Goal: Information Seeking & Learning: Check status

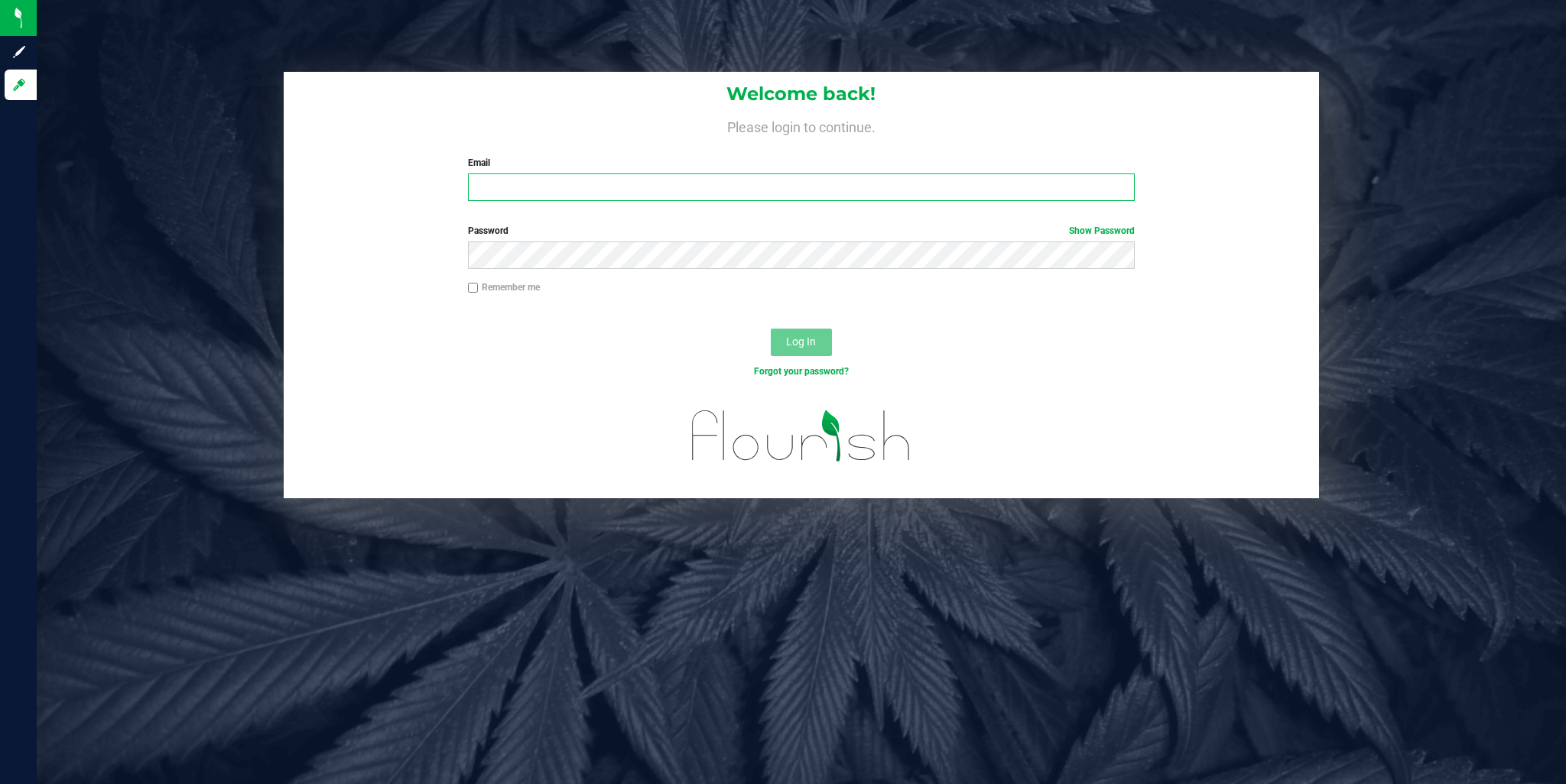
click at [530, 201] on input "Email" at bounding box center [802, 187] width 667 height 27
type input "[EMAIL_ADDRESS][DOMAIN_NAME]"
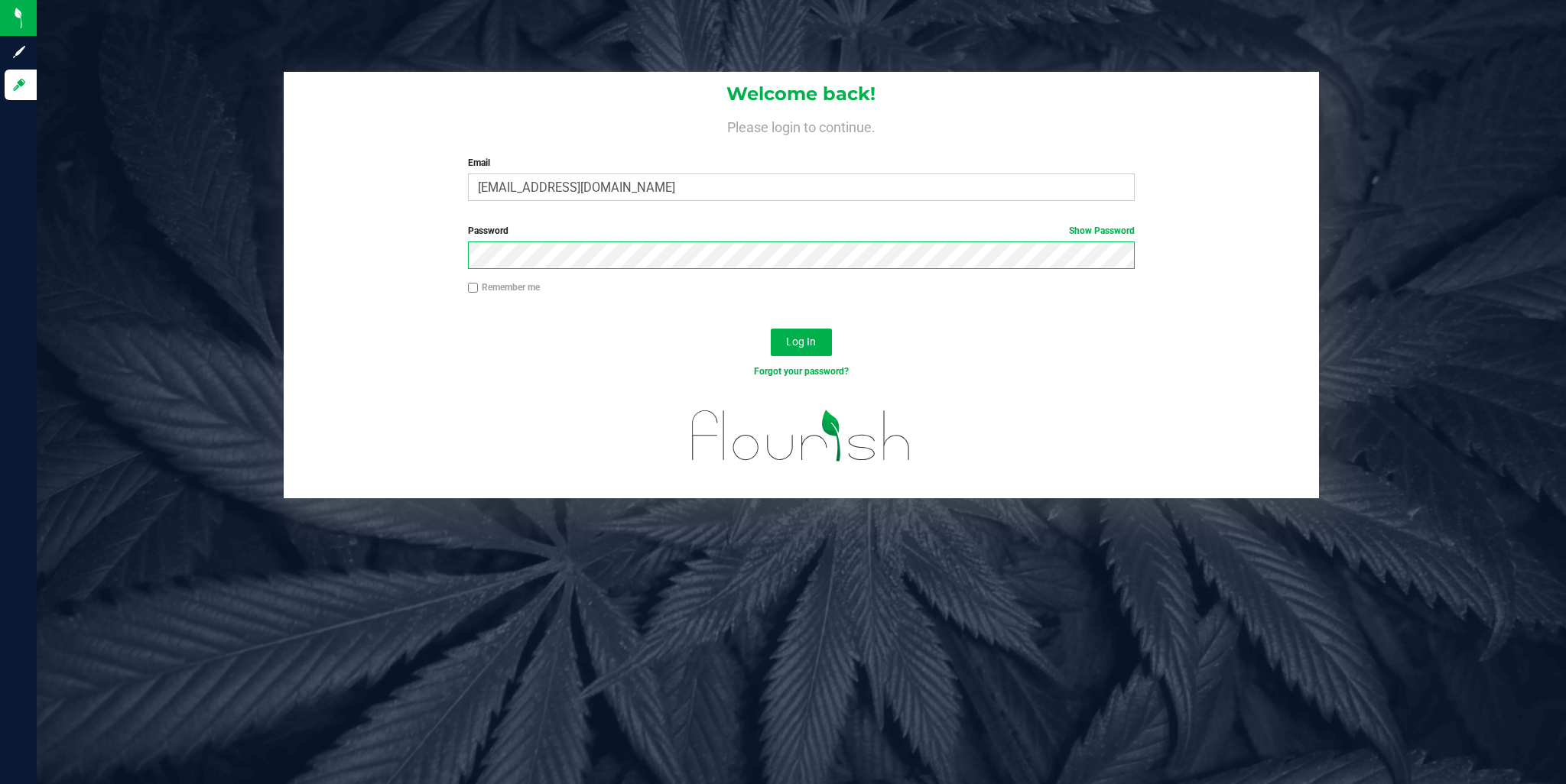
click at [771, 328] on button "Log In" at bounding box center [802, 342] width 61 height 27
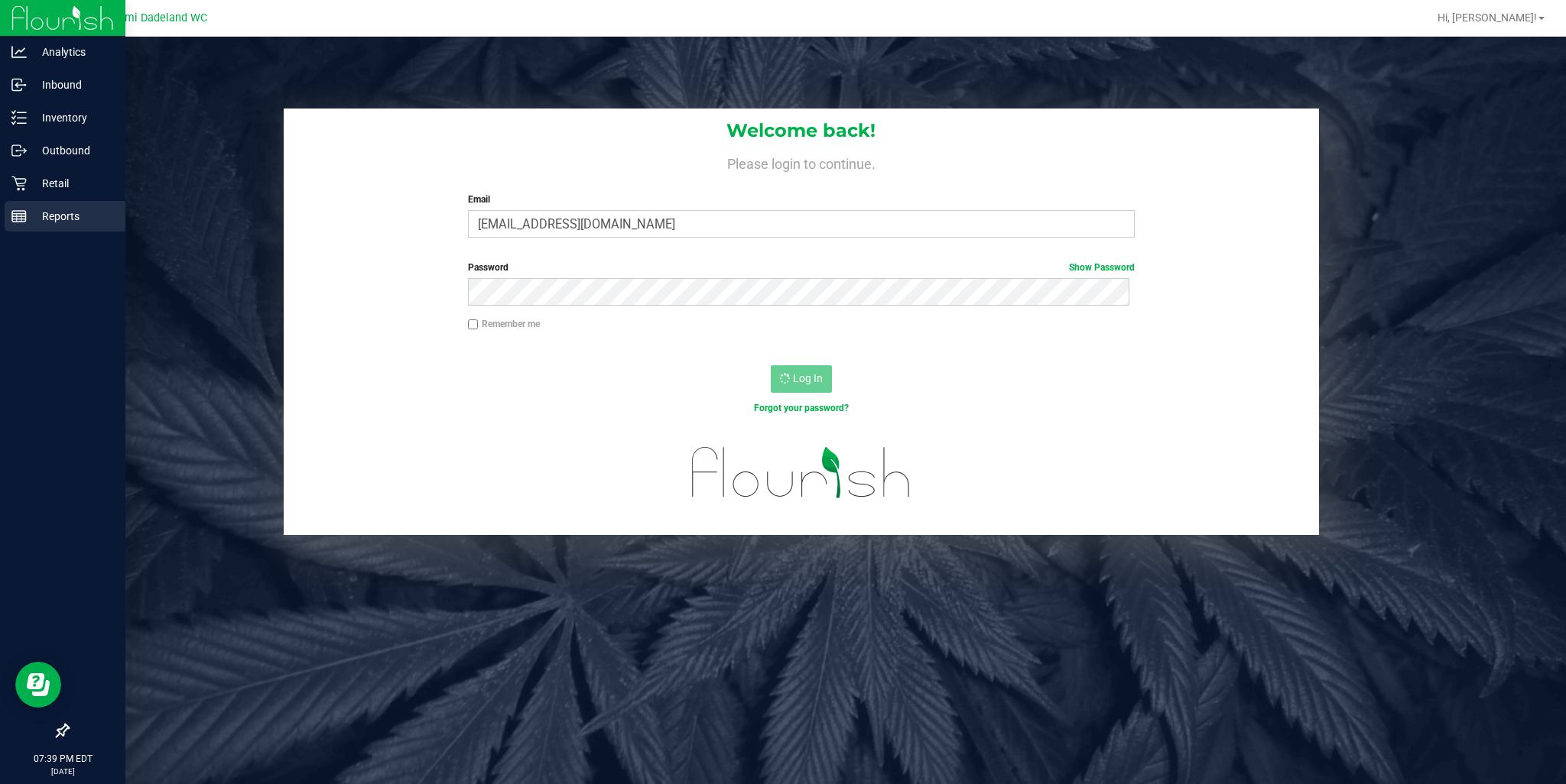
click at [37, 201] on div "Reports" at bounding box center [65, 216] width 121 height 31
click at [36, 190] on p "Retail" at bounding box center [72, 183] width 92 height 18
click at [26, 187] on div "Retail" at bounding box center [65, 183] width 121 height 31
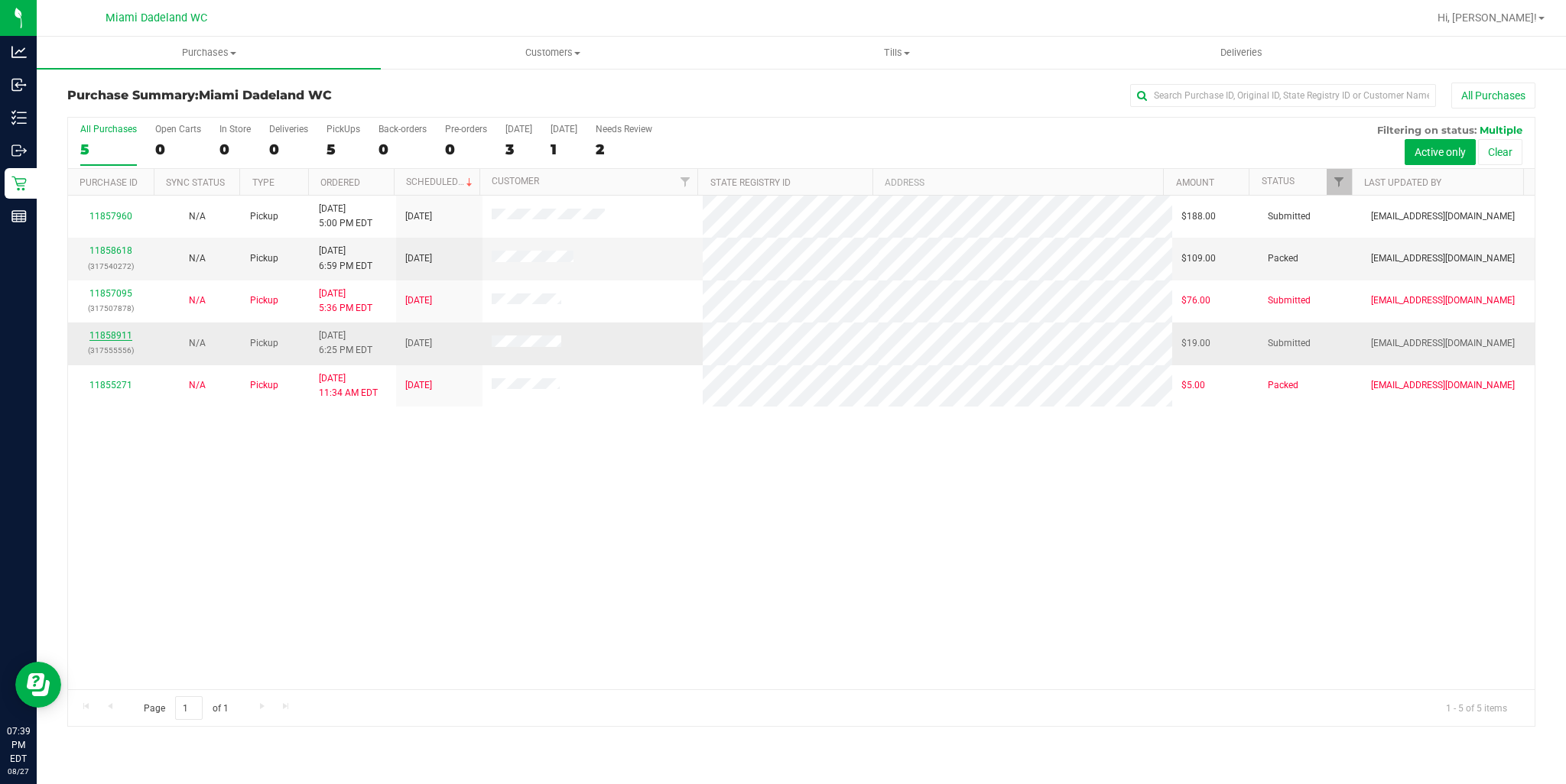
click at [92, 334] on link "11858911" at bounding box center [111, 335] width 43 height 11
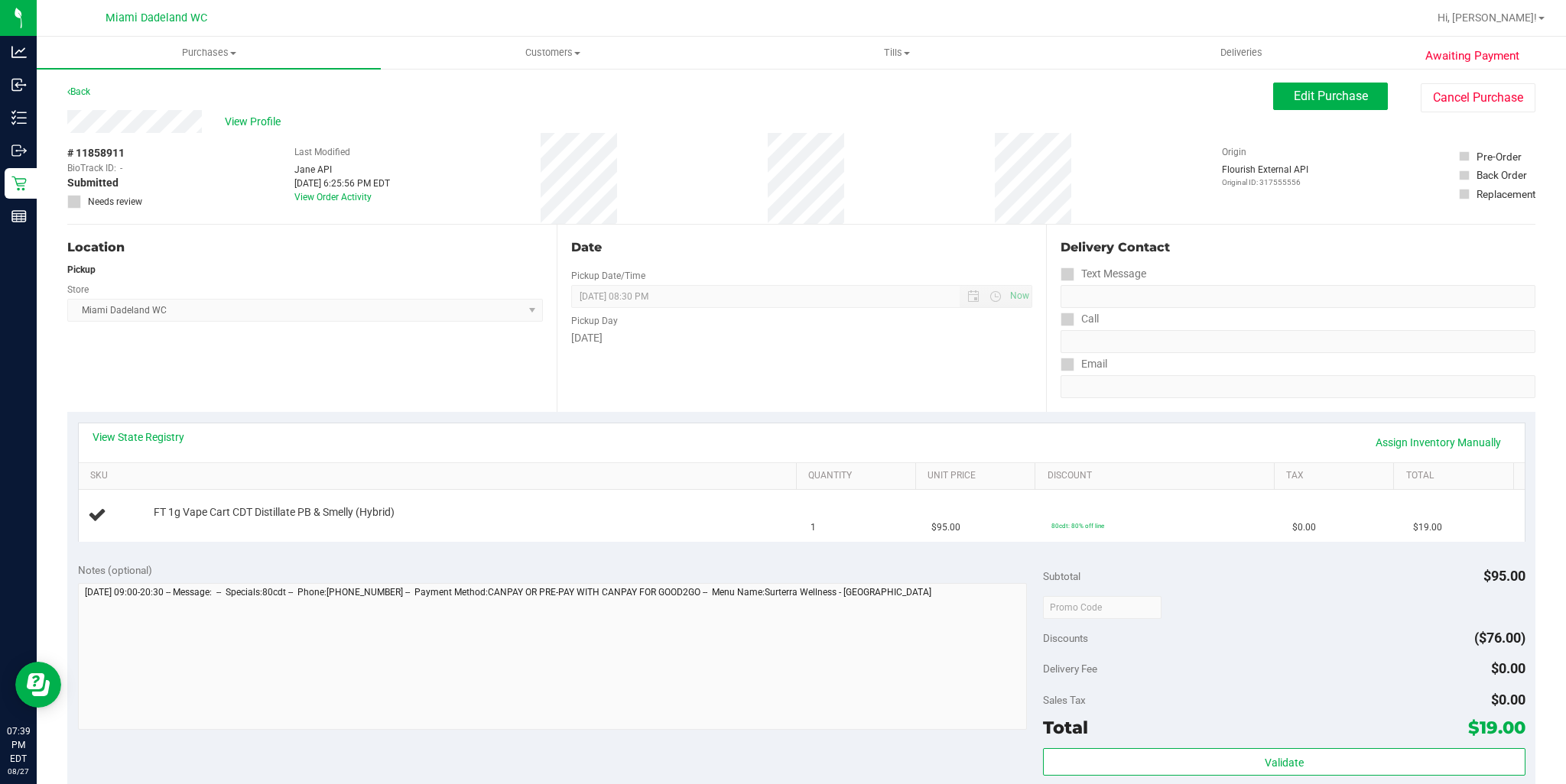
click at [140, 451] on div "View State Registry Assign Inventory Manually" at bounding box center [802, 442] width 1418 height 26
click at [145, 438] on link "View State Registry" at bounding box center [138, 437] width 92 height 16
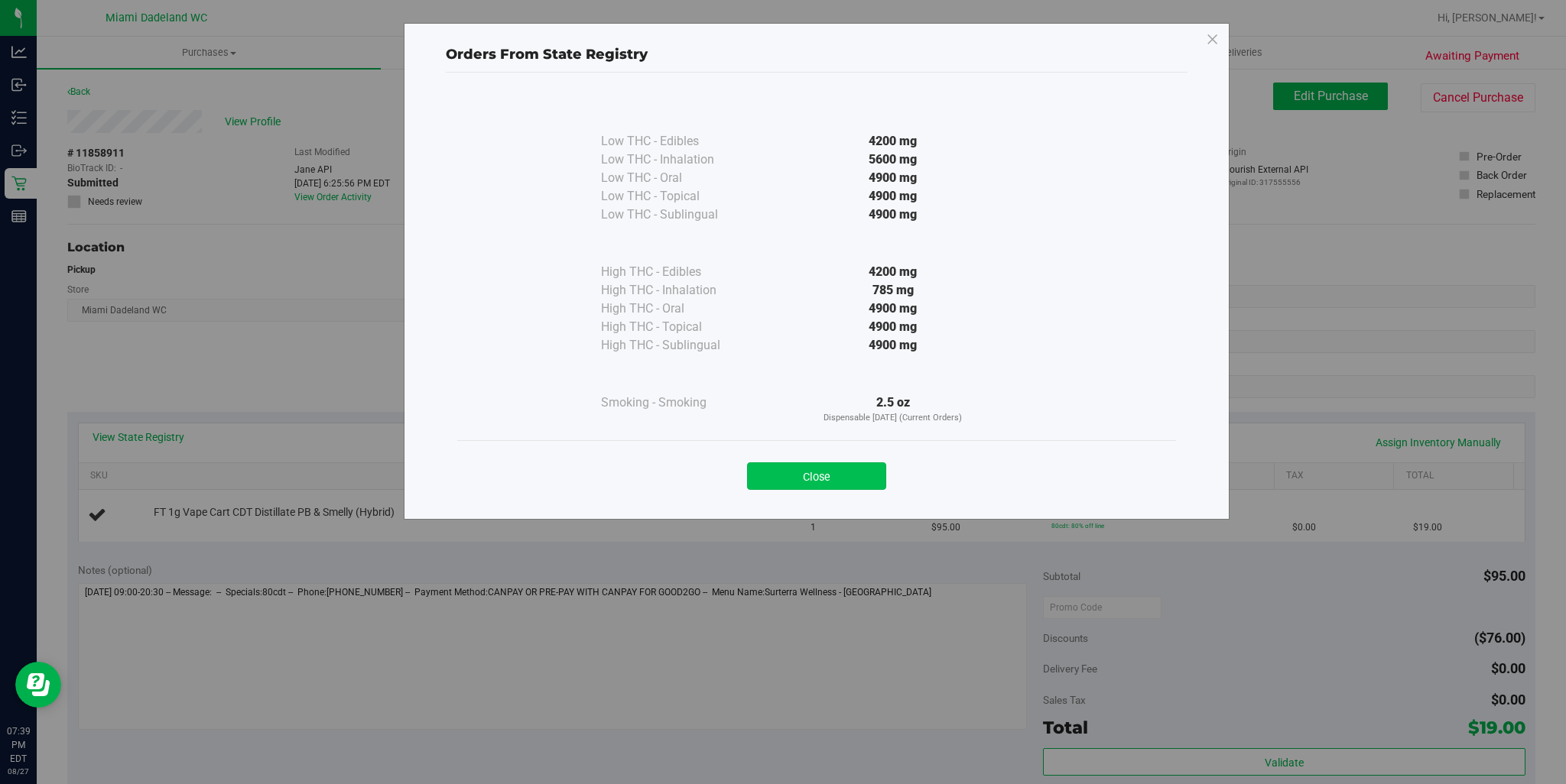
click at [816, 471] on button "Close" at bounding box center [816, 475] width 140 height 27
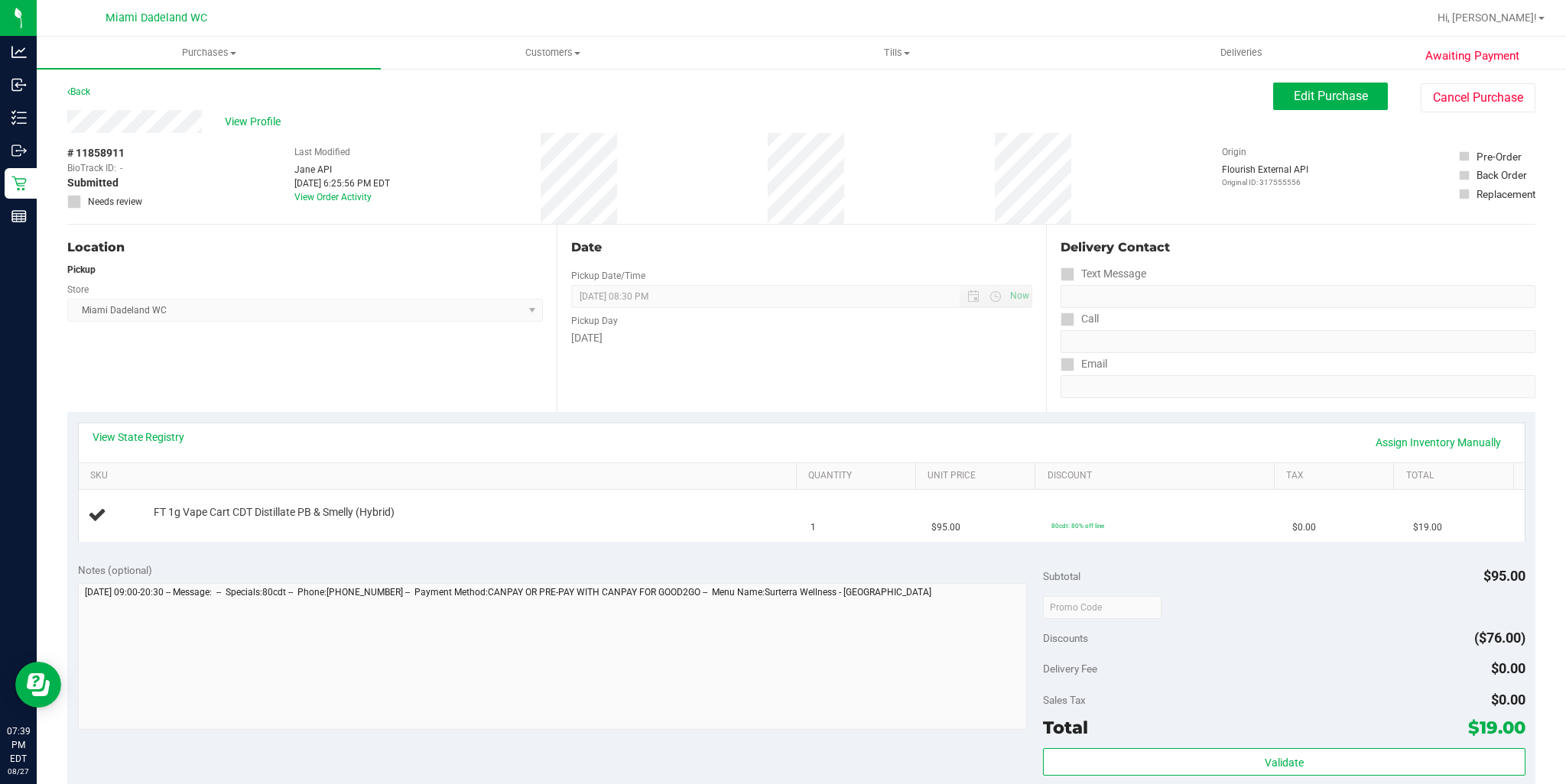
click at [87, 103] on div "Back Edit Purchase Cancel Purchase" at bounding box center [801, 96] width 1468 height 27
click at [85, 84] on div "Back" at bounding box center [78, 92] width 23 height 18
click at [85, 90] on link "Back" at bounding box center [78, 92] width 23 height 11
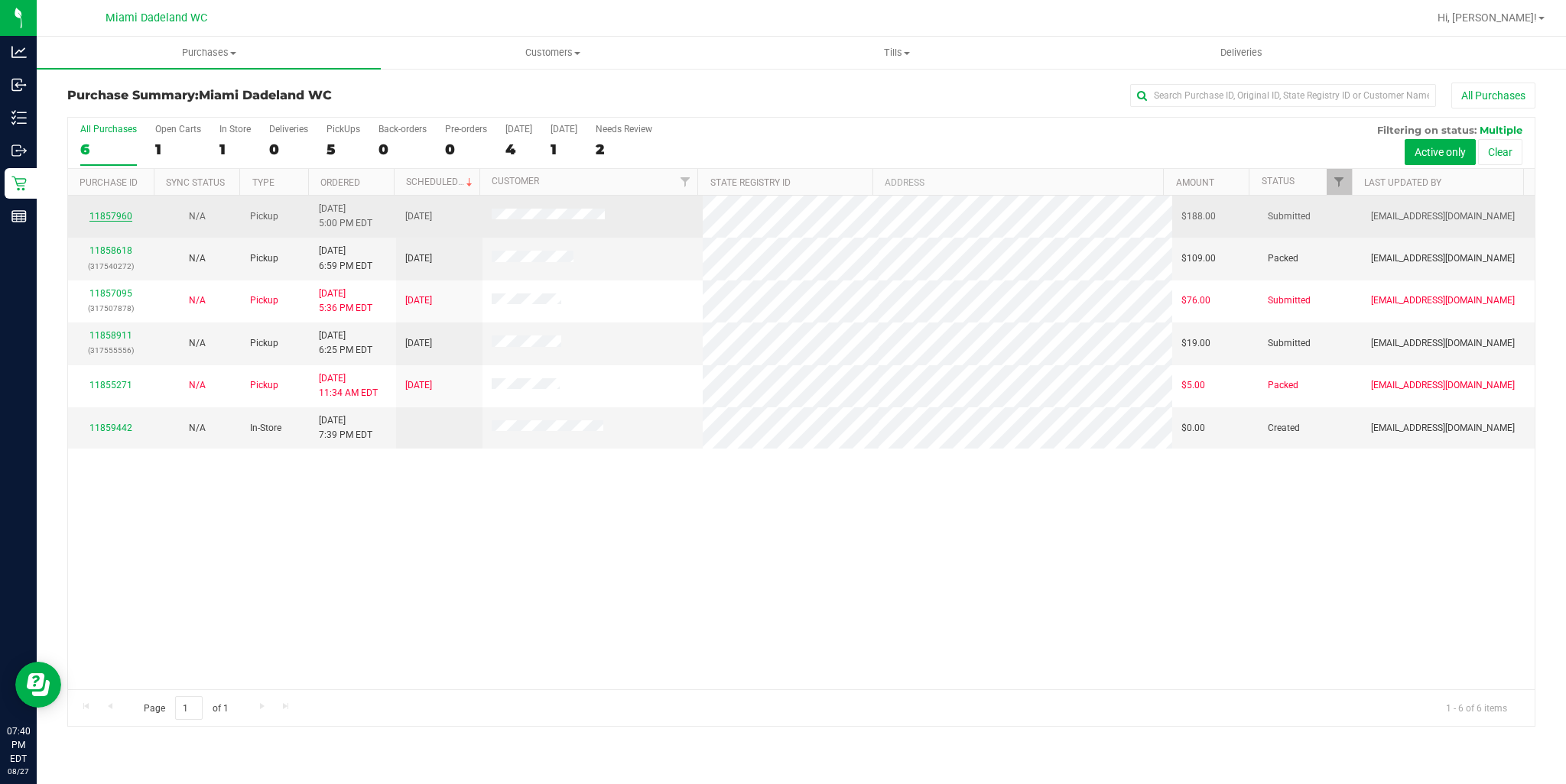
click at [115, 215] on link "11857960" at bounding box center [111, 216] width 43 height 11
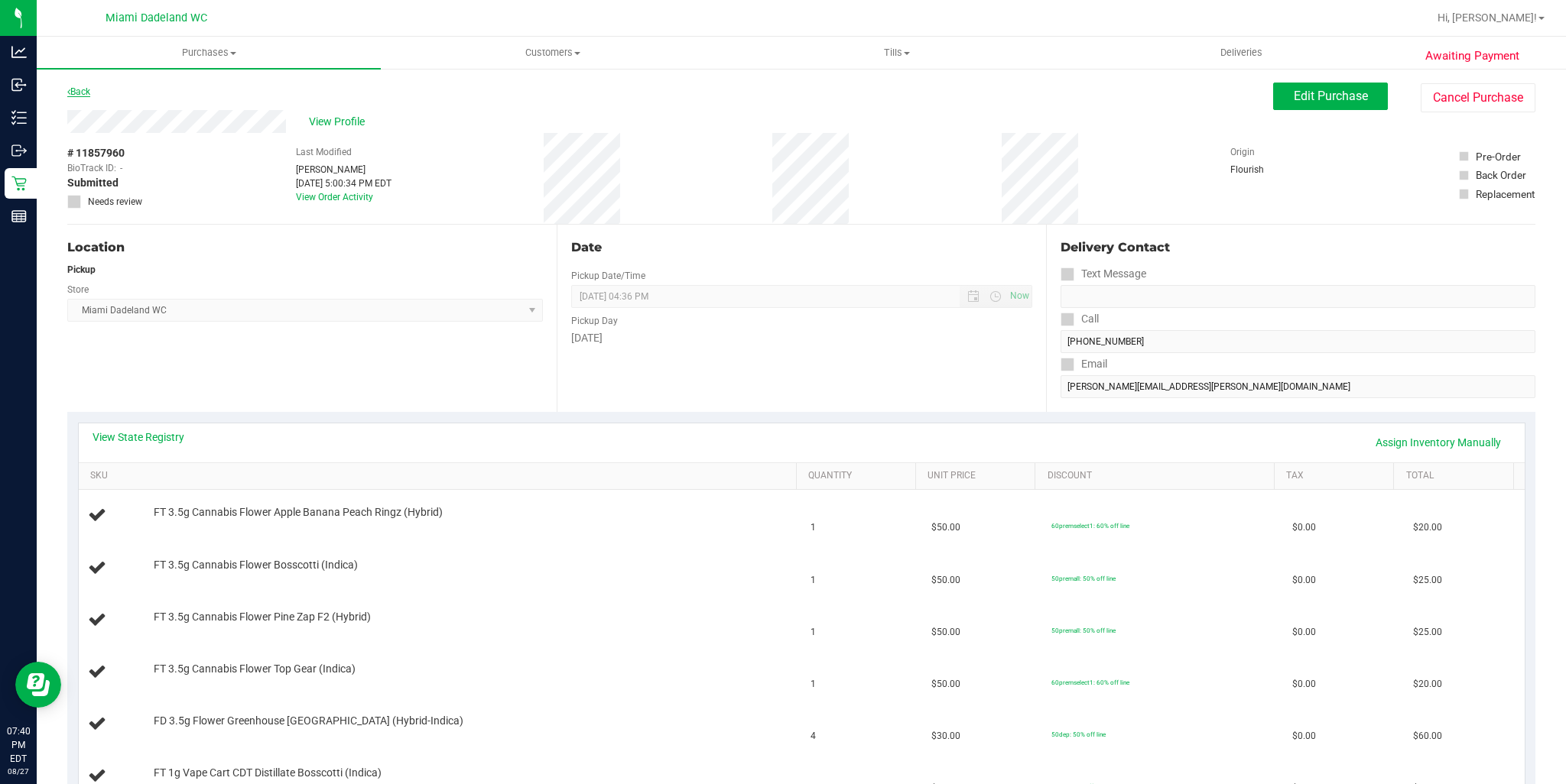
click at [78, 93] on link "Back" at bounding box center [78, 92] width 23 height 11
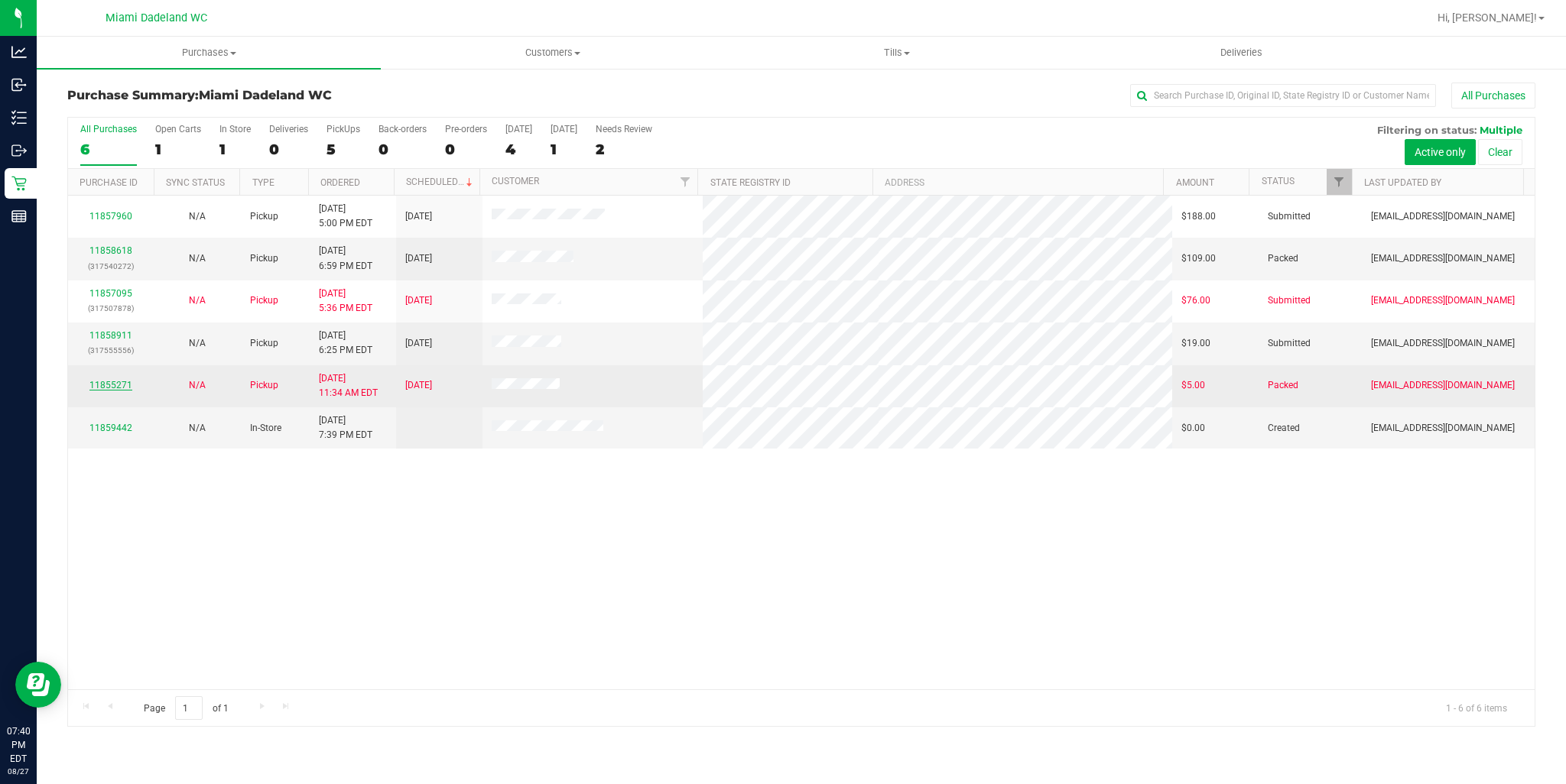
click at [123, 385] on link "11855271" at bounding box center [111, 385] width 43 height 11
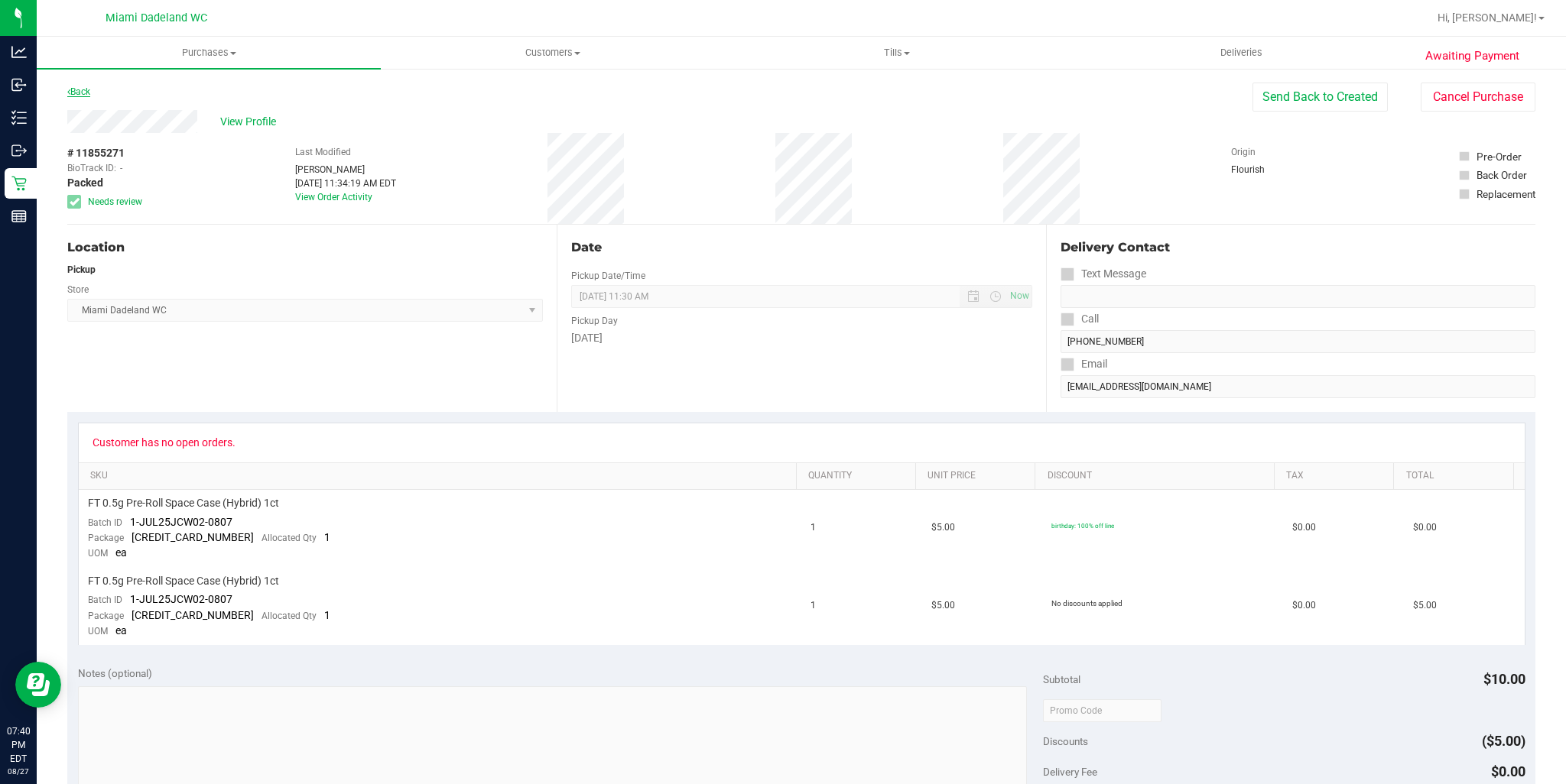
click at [90, 88] on link "Back" at bounding box center [78, 92] width 23 height 11
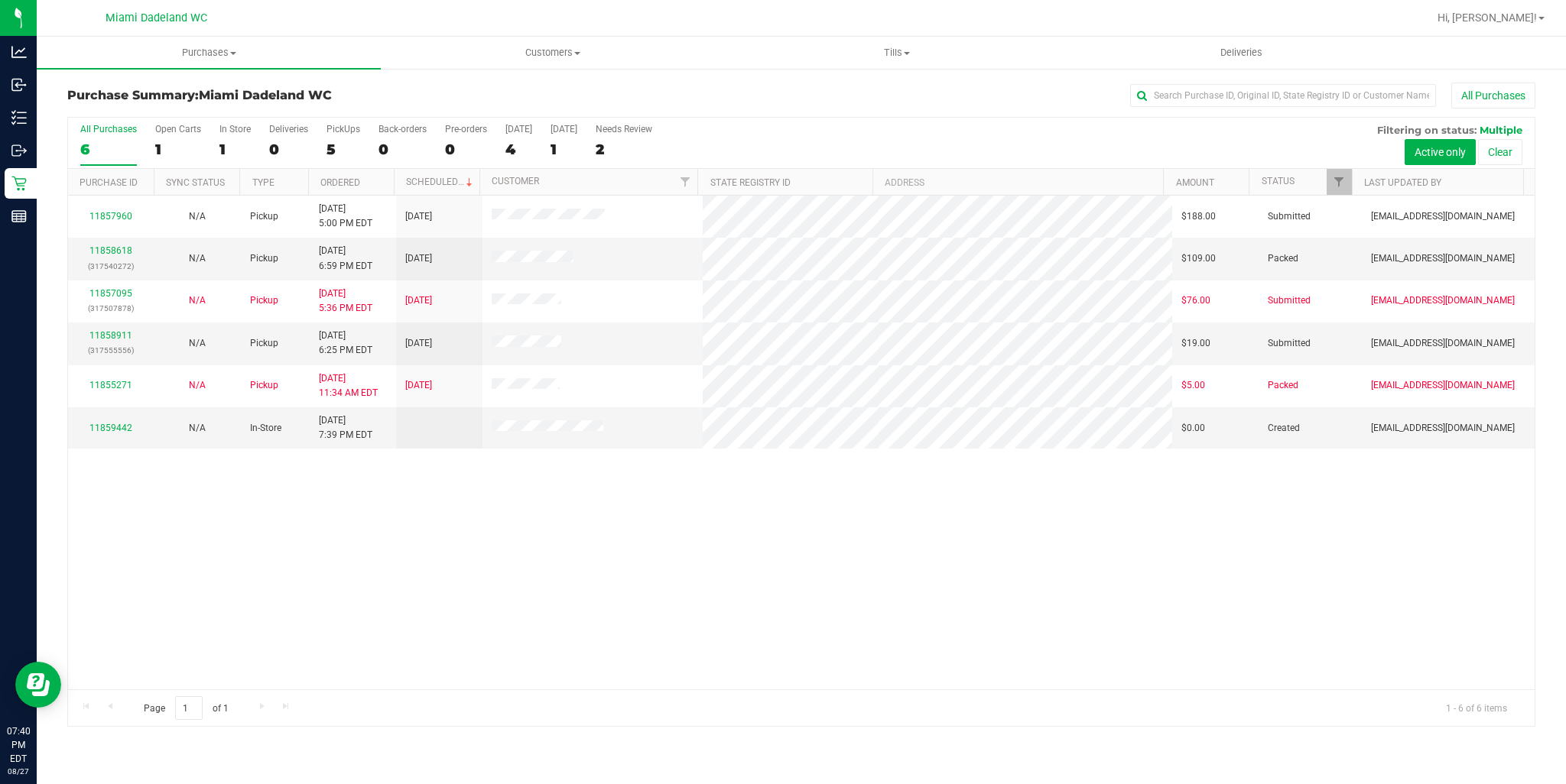
click at [630, 544] on div "11857960 N/A Pickup 8/27/2025 5:00 PM EDT 8/29/2025 $188.00 Submitted sgardner@…" at bounding box center [801, 442] width 1466 height 494
click at [116, 251] on link "11858618" at bounding box center [111, 250] width 43 height 11
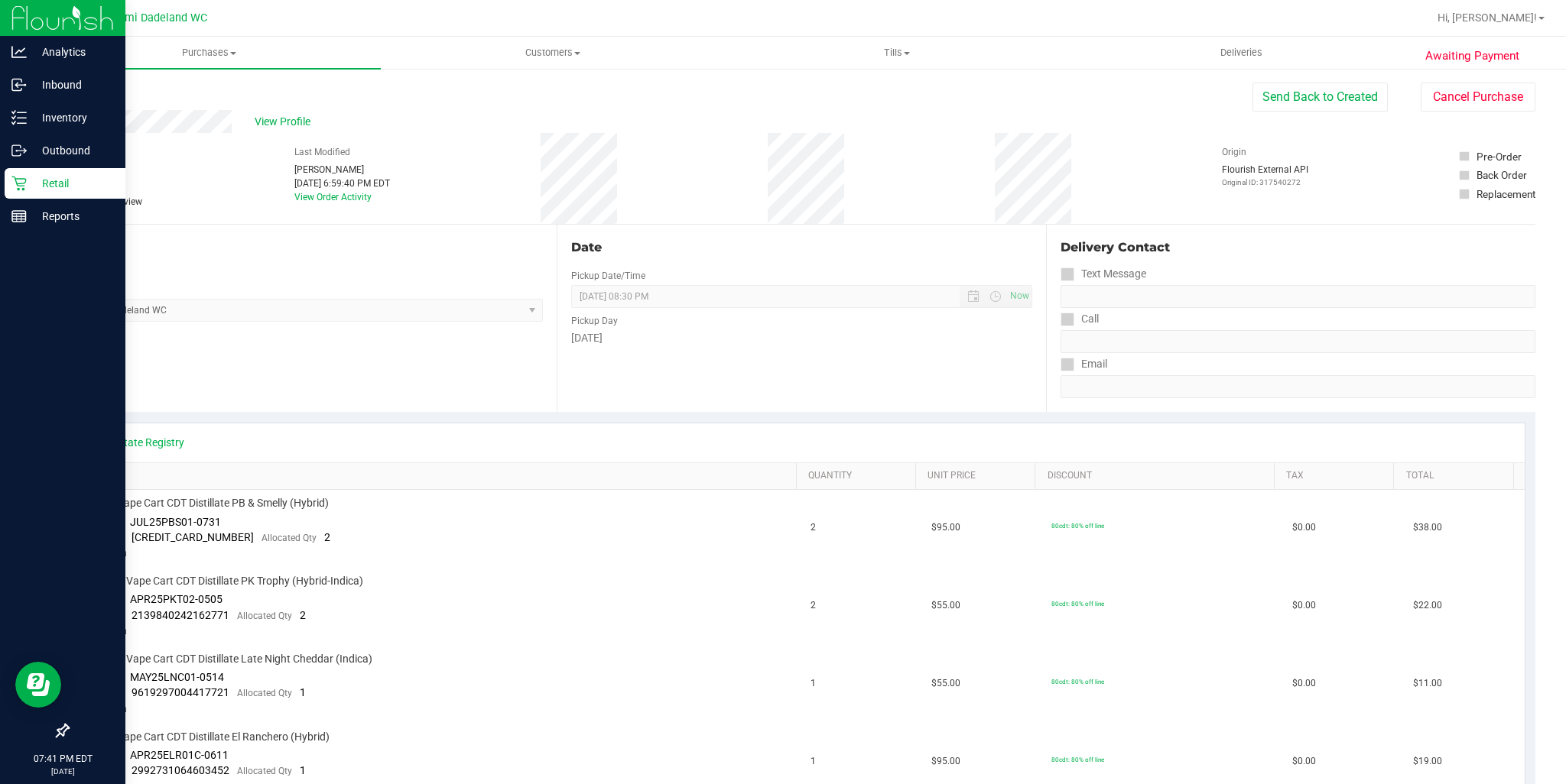
click at [25, 177] on icon at bounding box center [19, 183] width 16 height 16
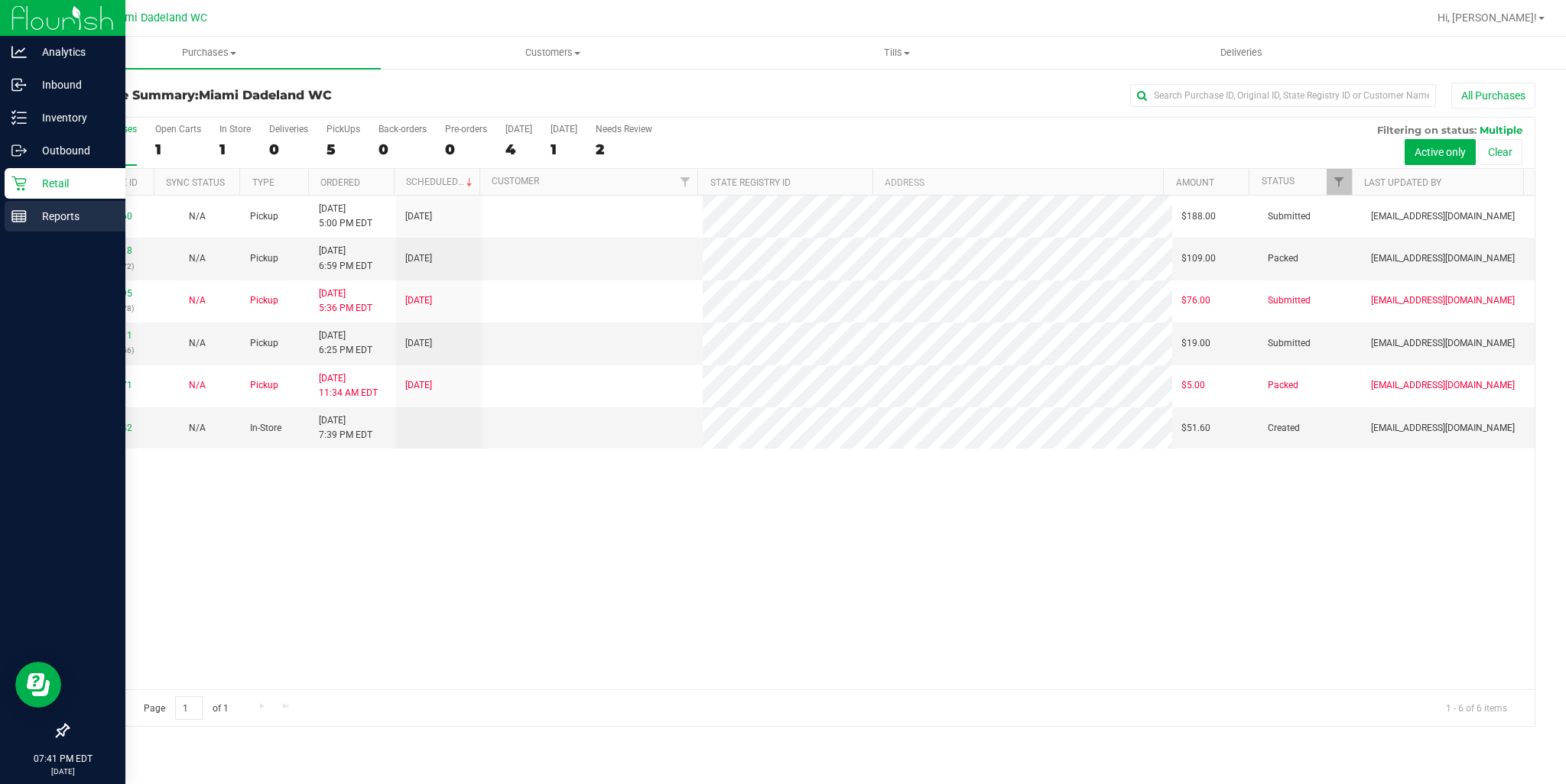
click at [41, 215] on p "Reports" at bounding box center [72, 216] width 92 height 18
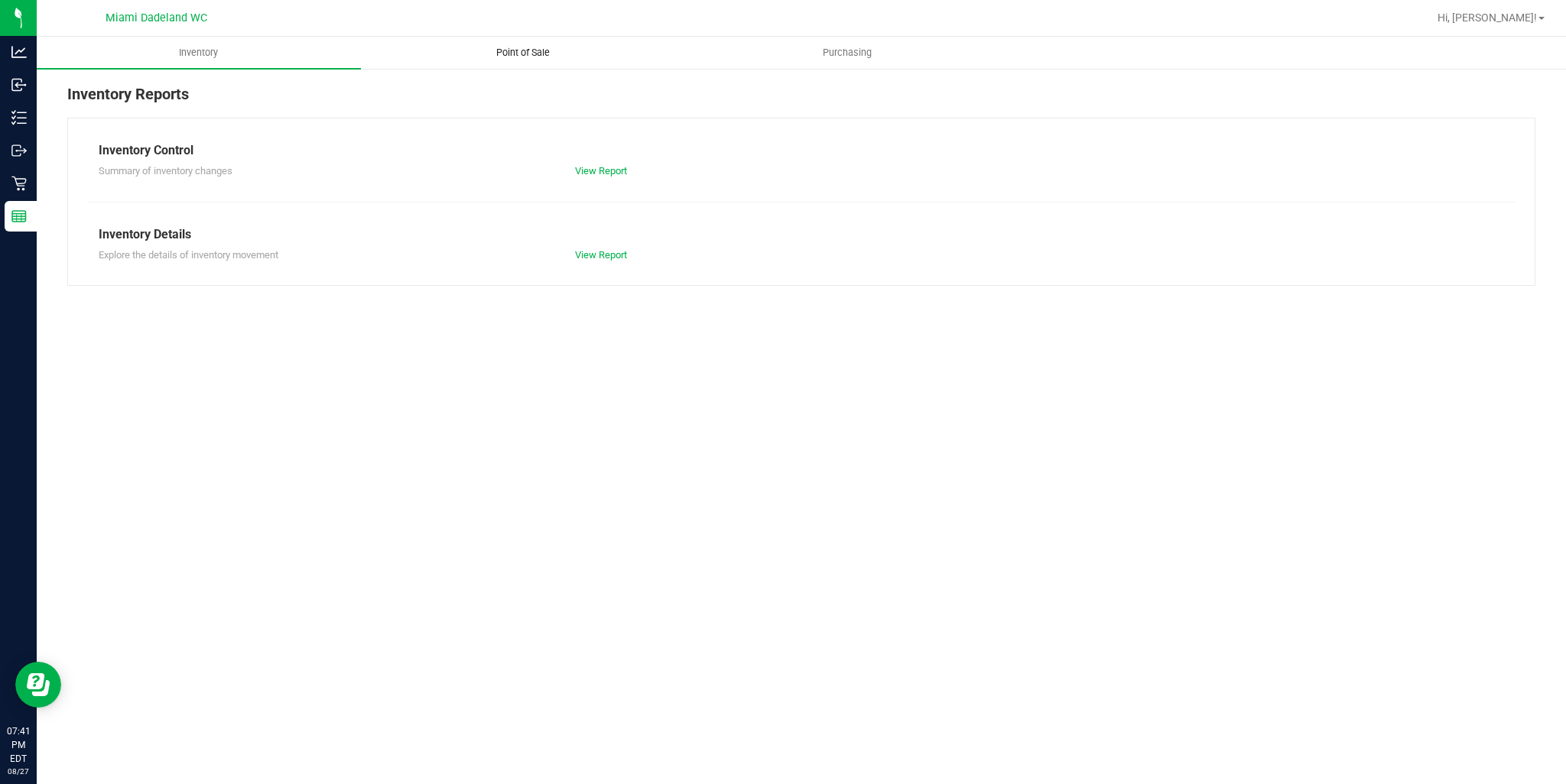
click at [538, 56] on span "Point of Sale" at bounding box center [523, 53] width 95 height 14
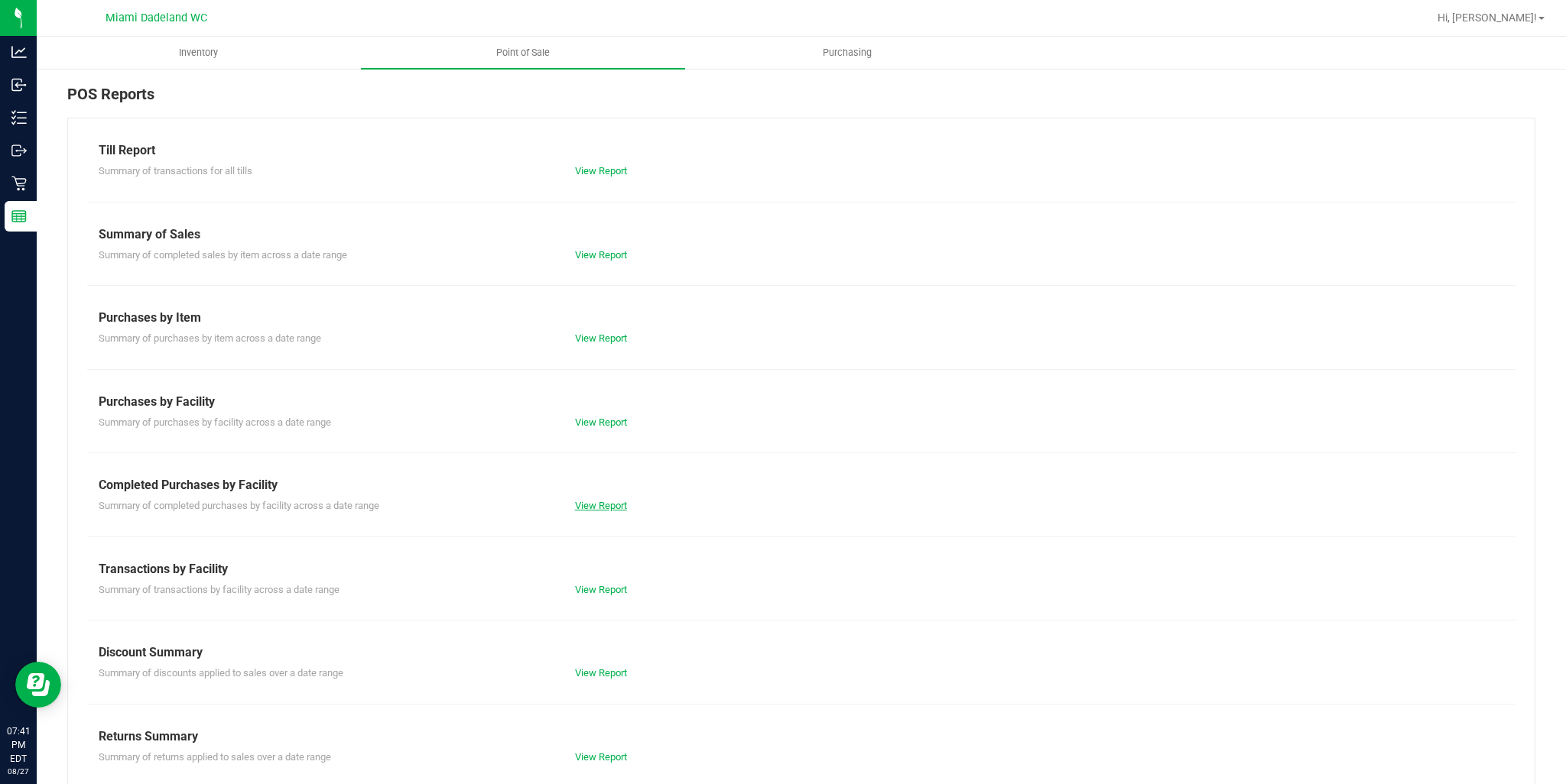
click at [610, 510] on link "View Report" at bounding box center [600, 506] width 52 height 12
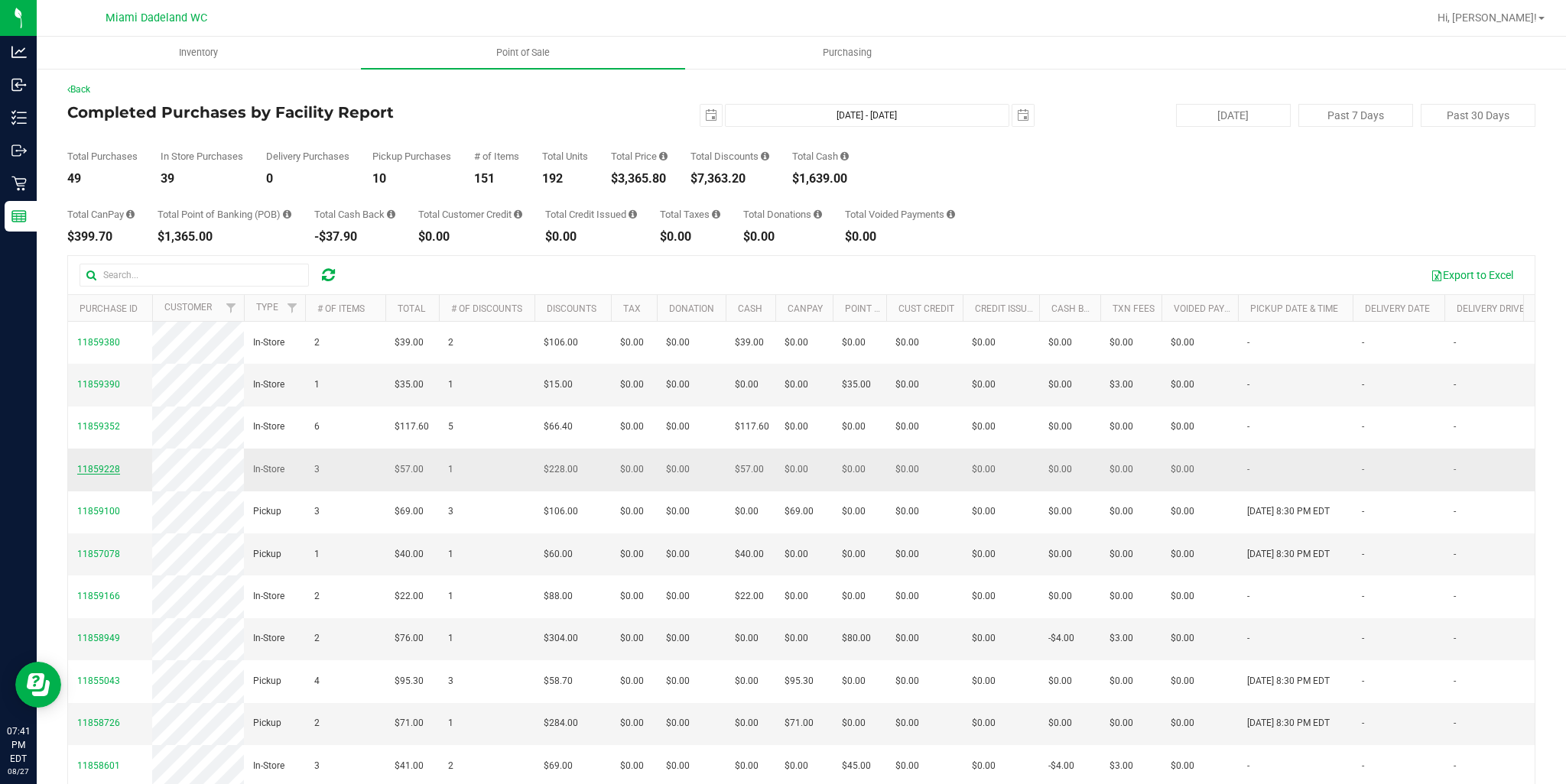
click at [107, 475] on span "11859228" at bounding box center [99, 469] width 43 height 11
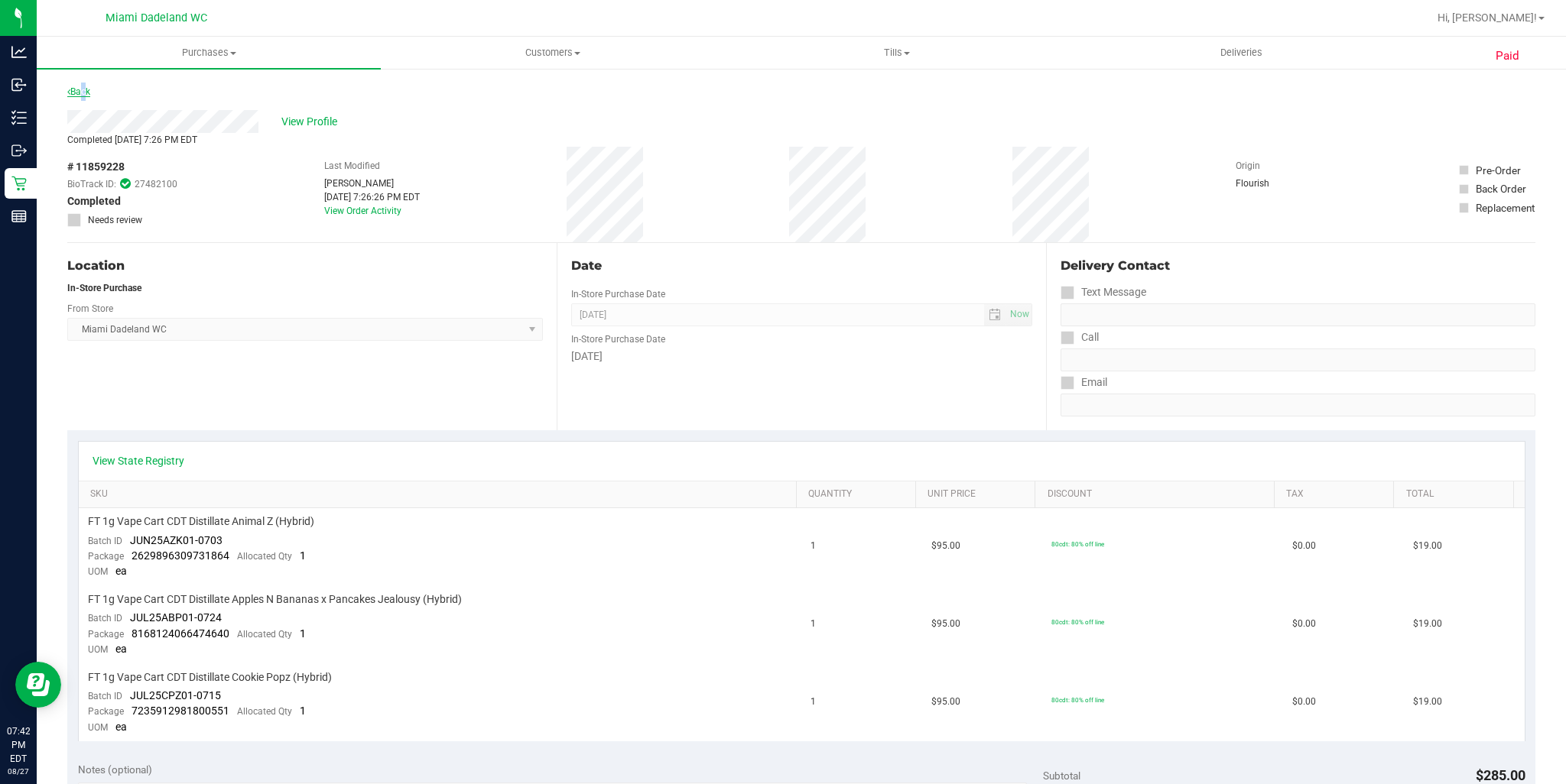
click at [81, 92] on link "Back" at bounding box center [78, 92] width 23 height 11
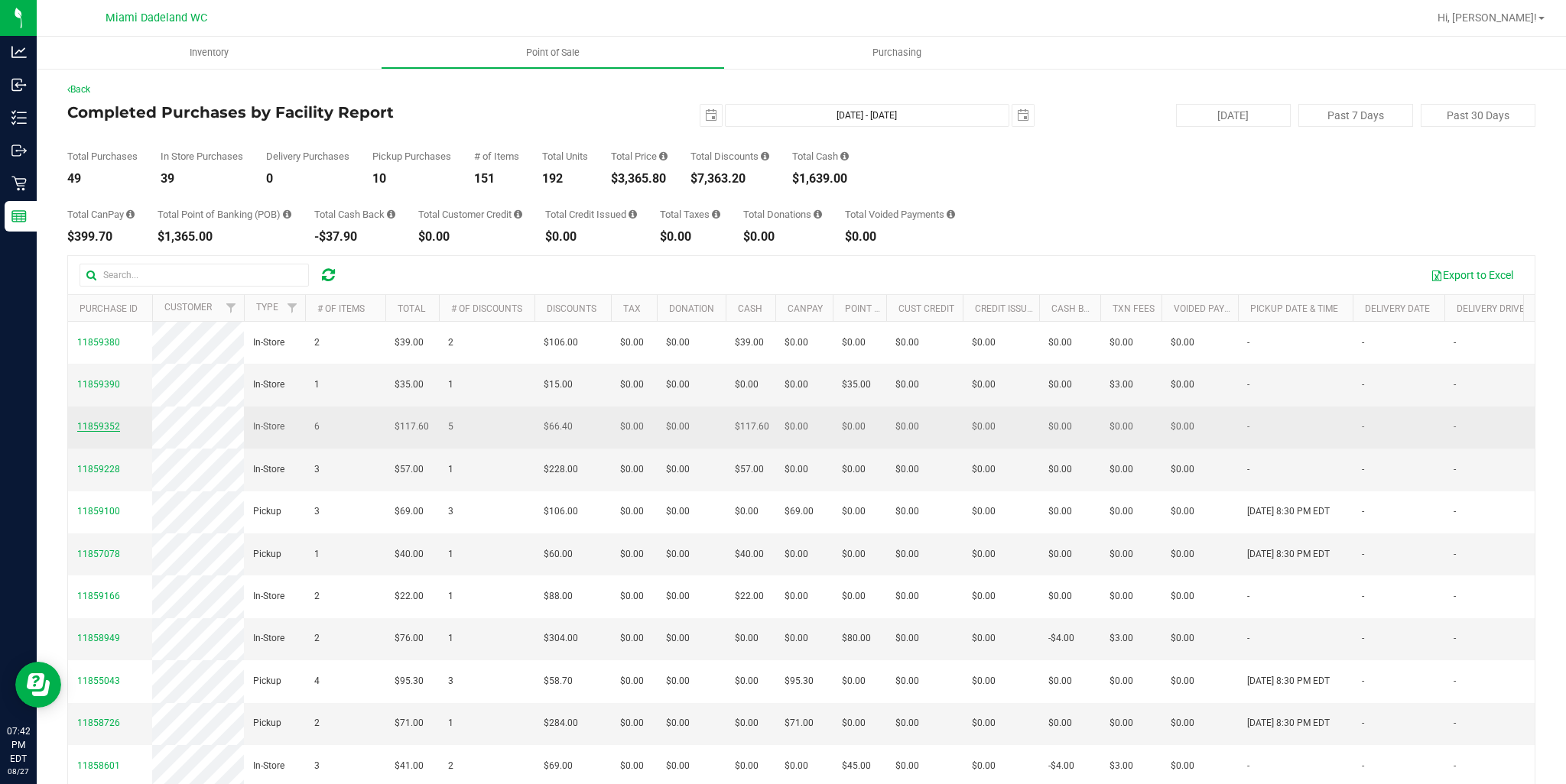
click at [98, 432] on span "11859352" at bounding box center [99, 426] width 43 height 11
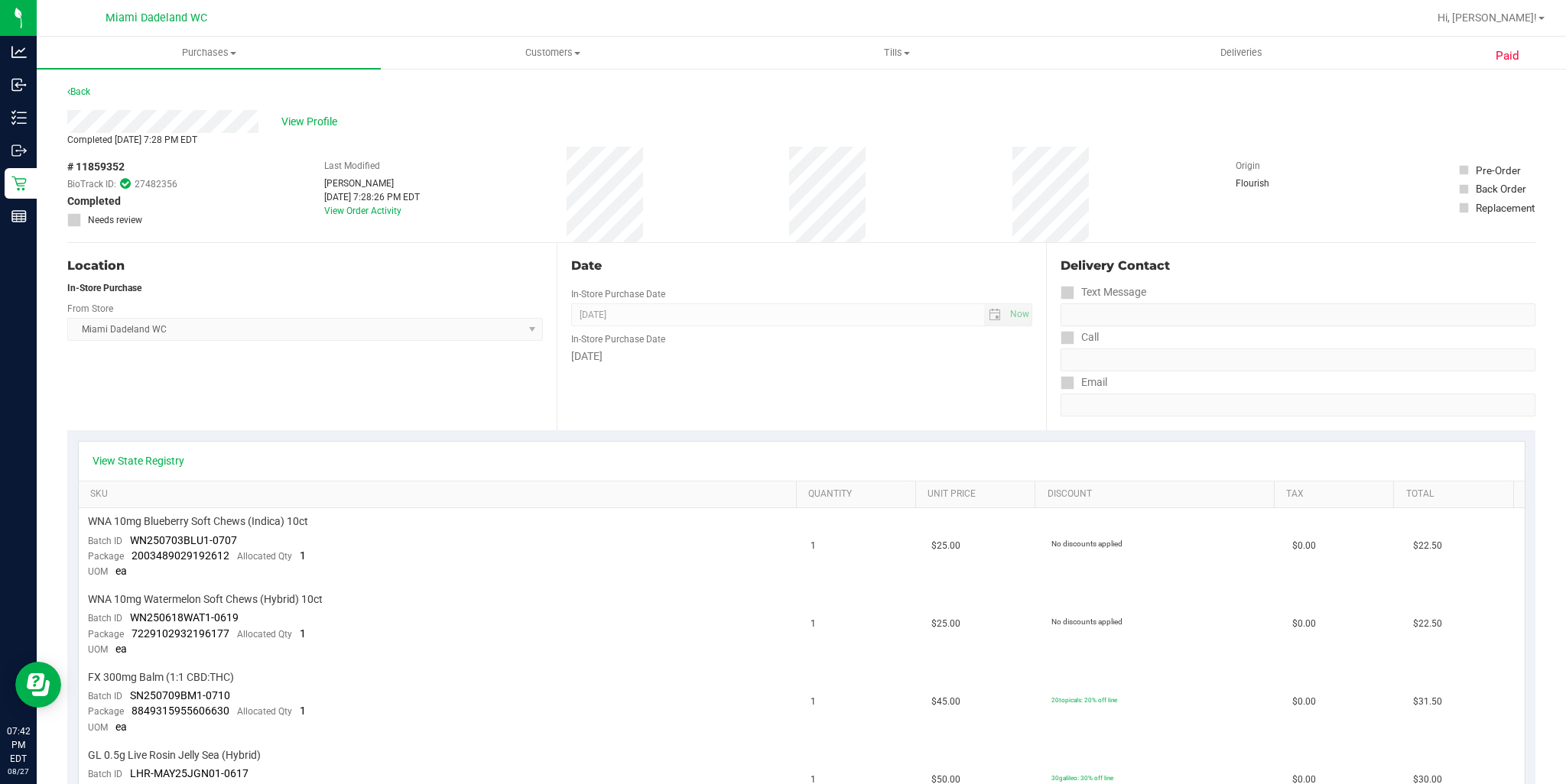
click at [88, 98] on div "Back" at bounding box center [78, 92] width 23 height 18
click at [84, 92] on link "Back" at bounding box center [78, 92] width 23 height 11
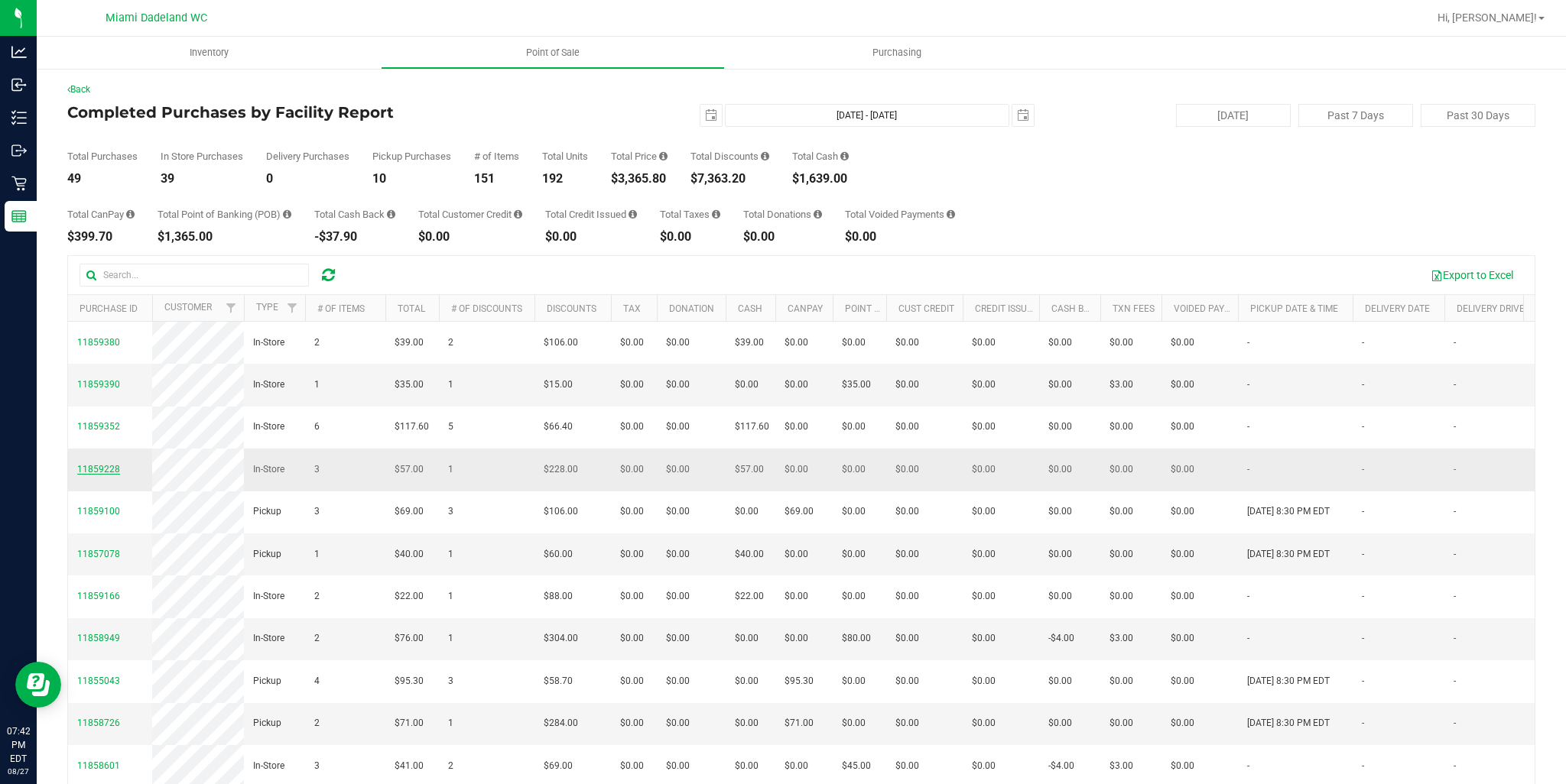
click at [104, 475] on span "11859228" at bounding box center [99, 469] width 43 height 11
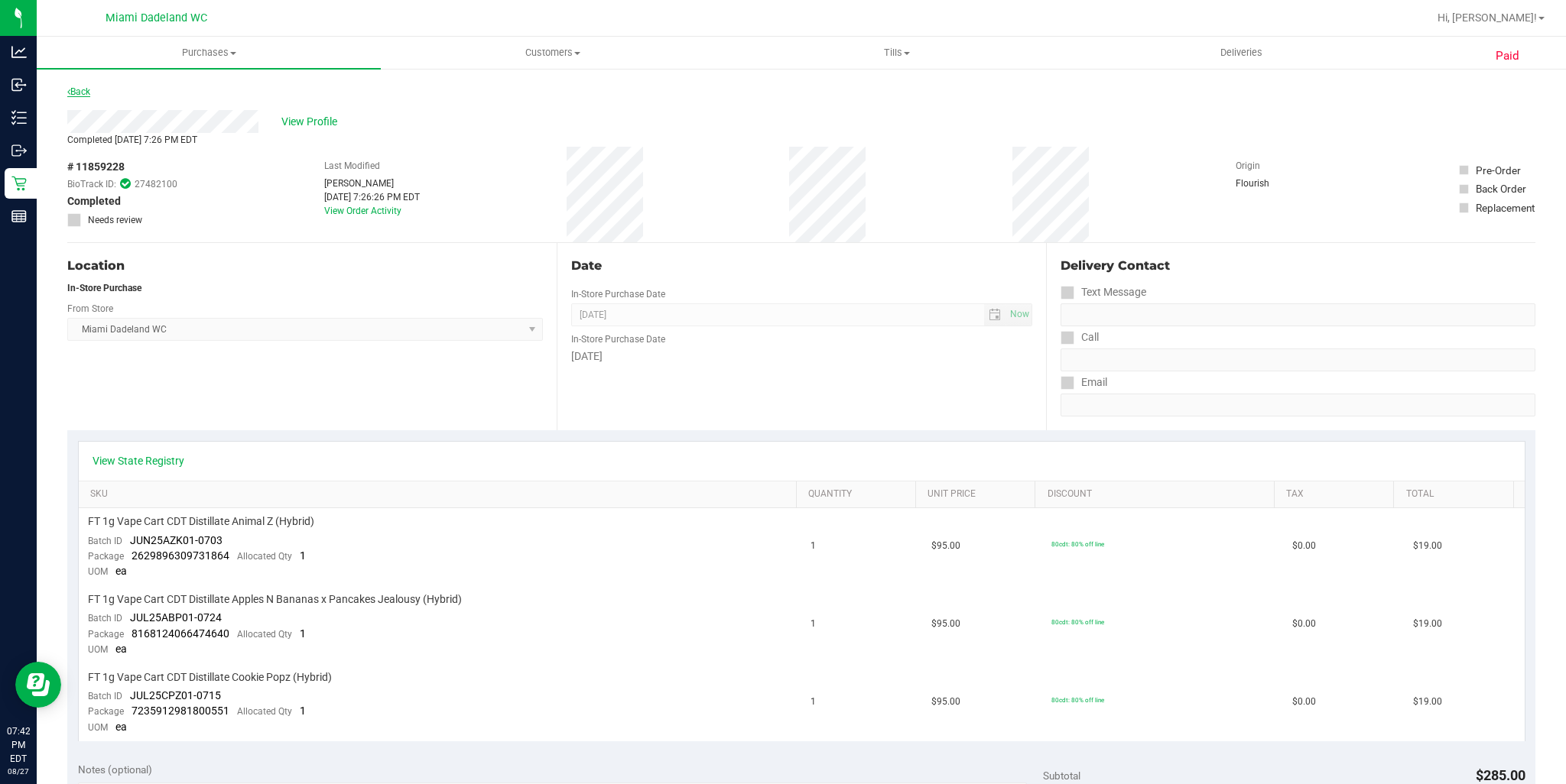
click at [88, 88] on link "Back" at bounding box center [78, 92] width 23 height 11
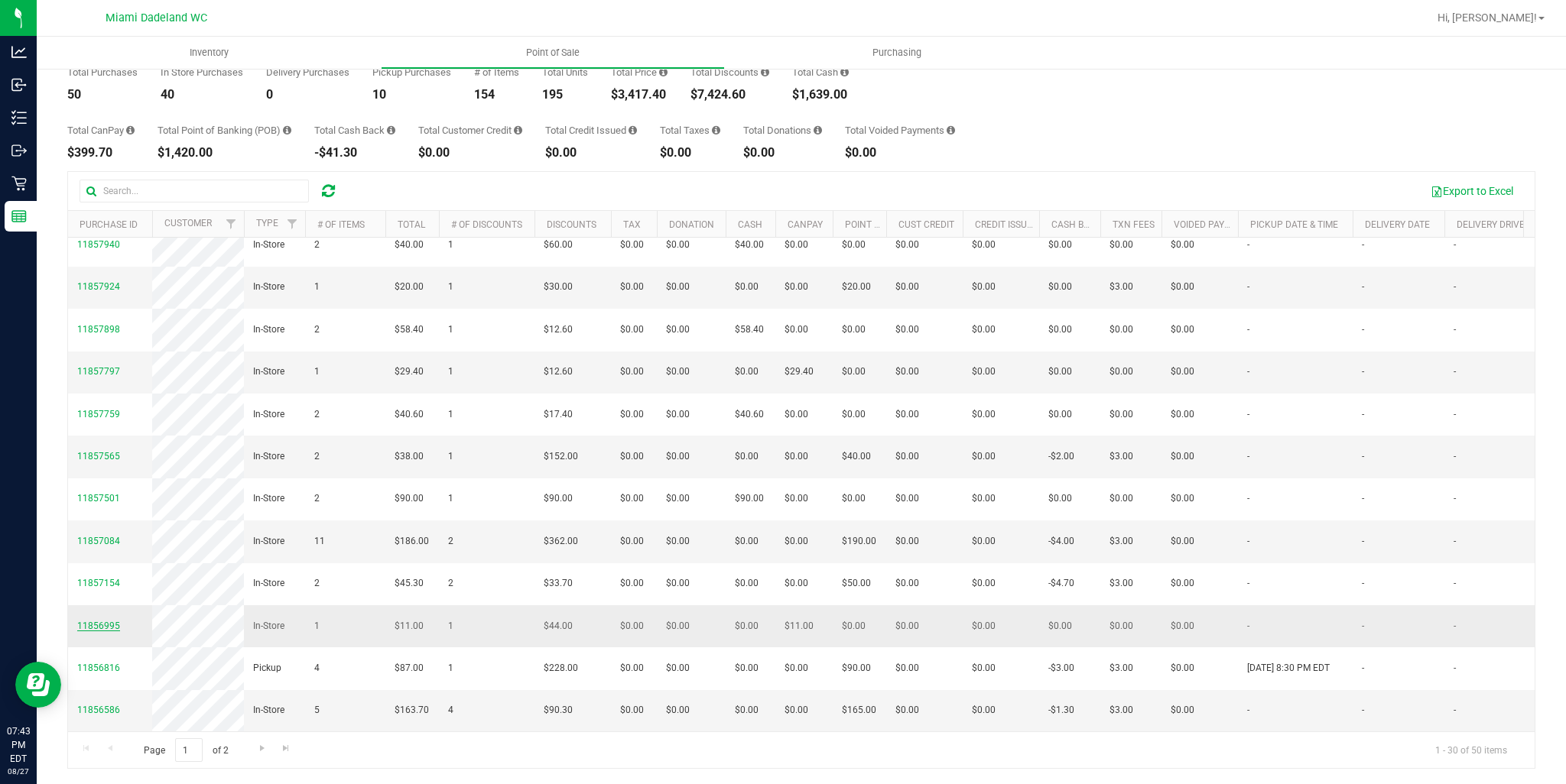
click at [95, 621] on span "11856995" at bounding box center [99, 626] width 43 height 11
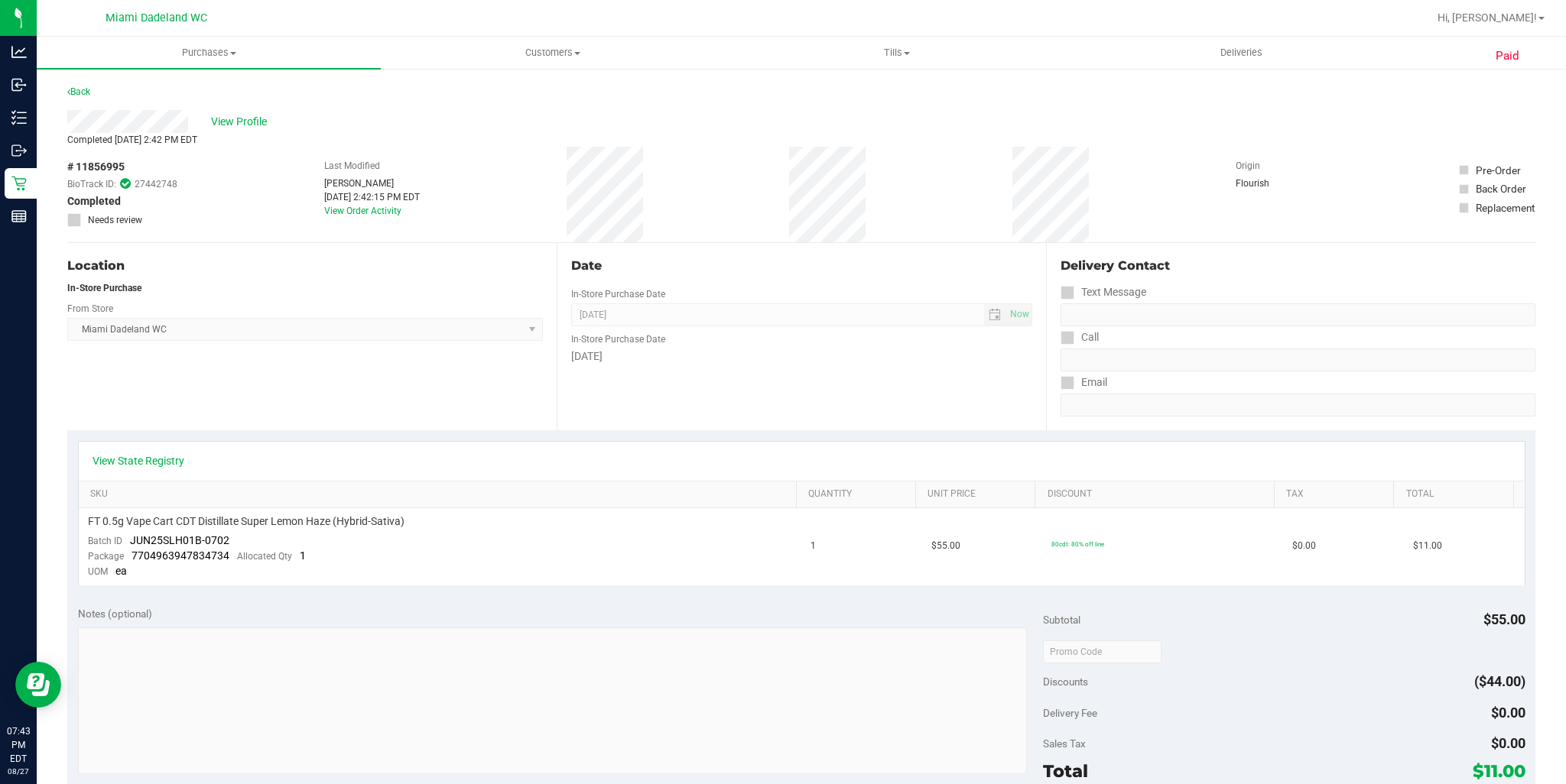
click at [82, 81] on div "Paid Back View Profile Completed Aug 27, 2025 2:42 PM EDT # 11856995 BioTrack I…" at bounding box center [801, 662] width 1529 height 1191
click at [82, 98] on div "Back" at bounding box center [78, 92] width 23 height 18
click at [78, 92] on link "Back" at bounding box center [78, 92] width 23 height 11
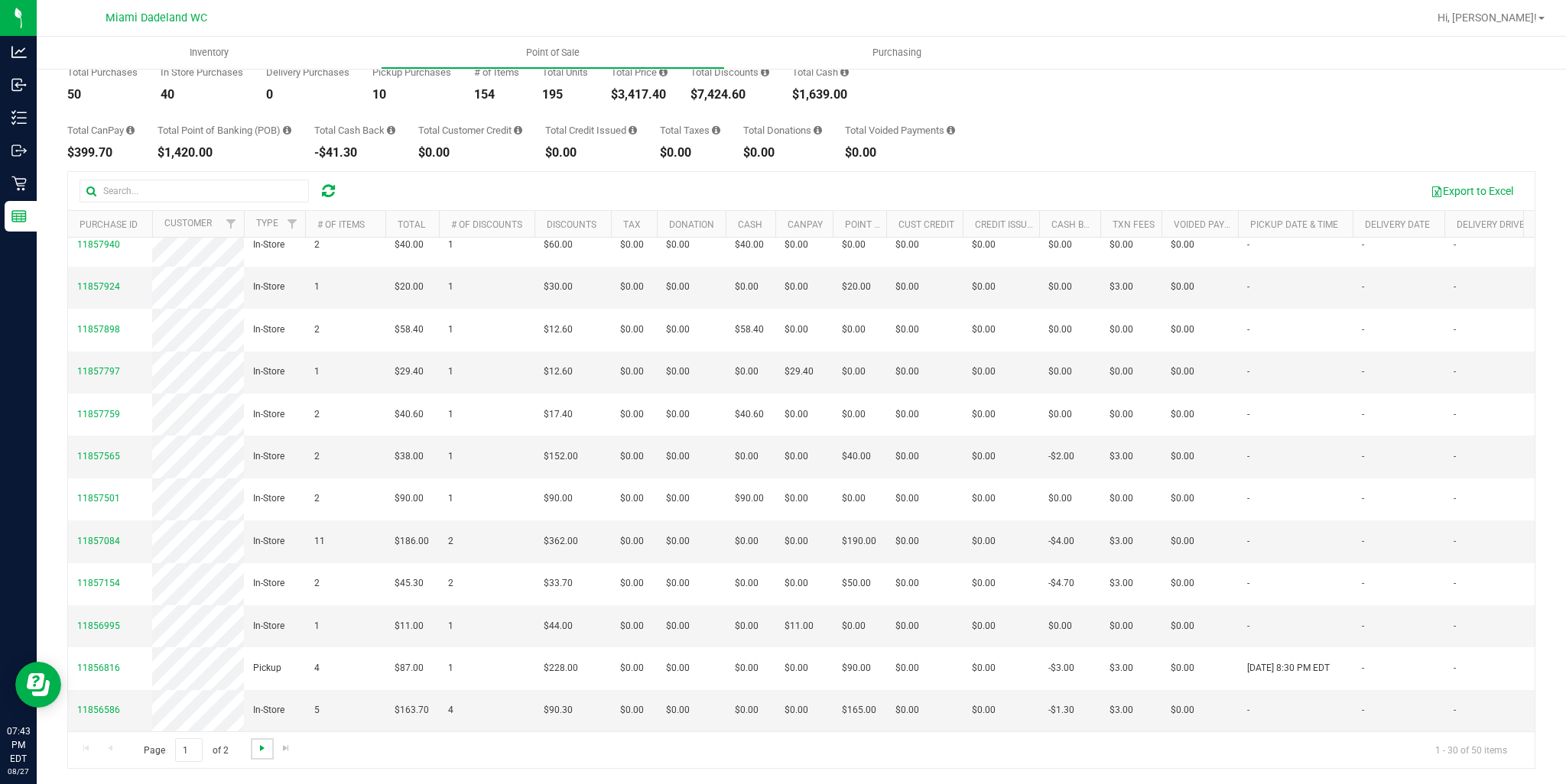
click at [261, 752] on span "Go to the next page" at bounding box center [262, 748] width 12 height 12
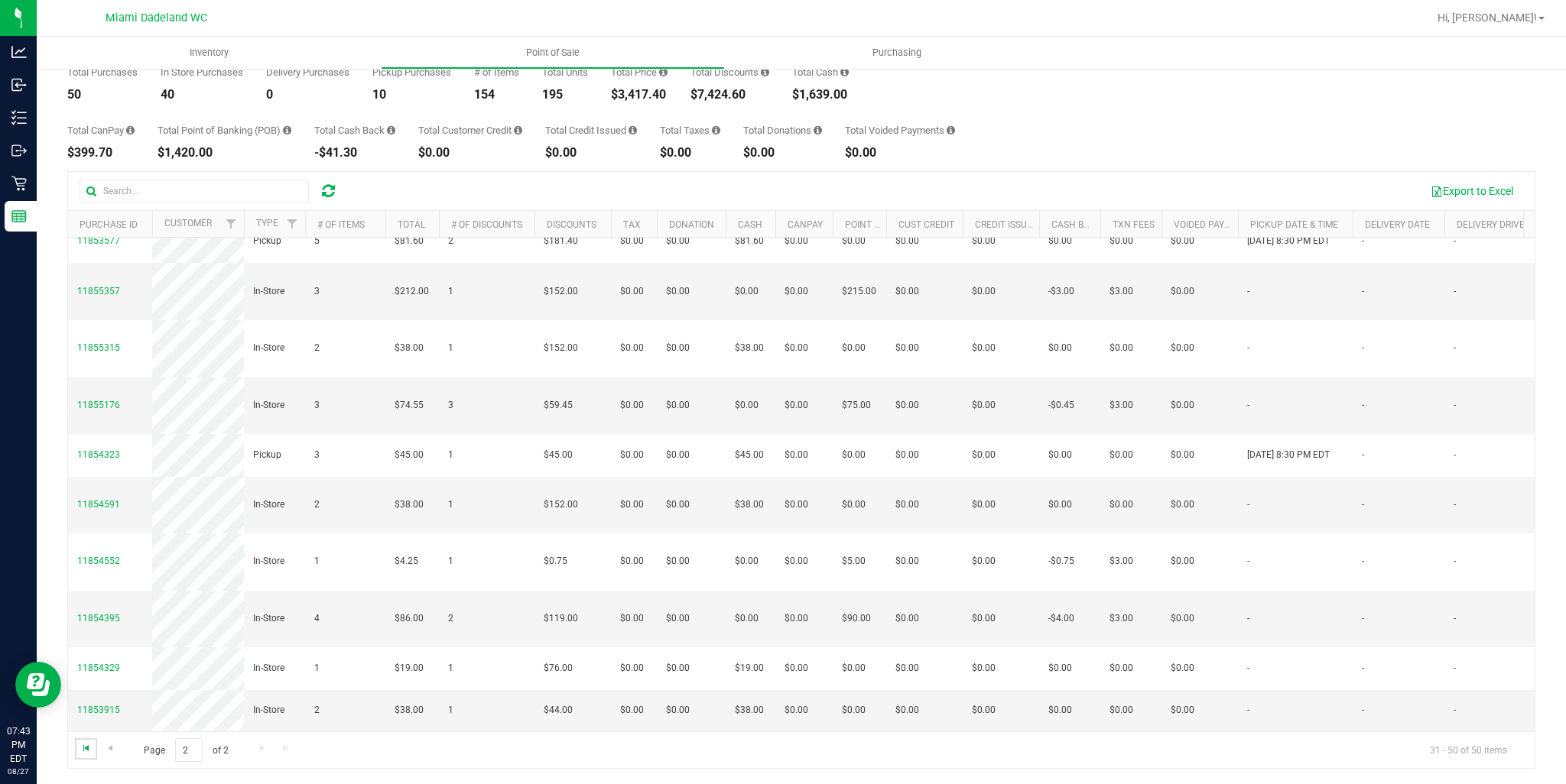
click at [82, 749] on span "Go to the first page" at bounding box center [86, 748] width 12 height 12
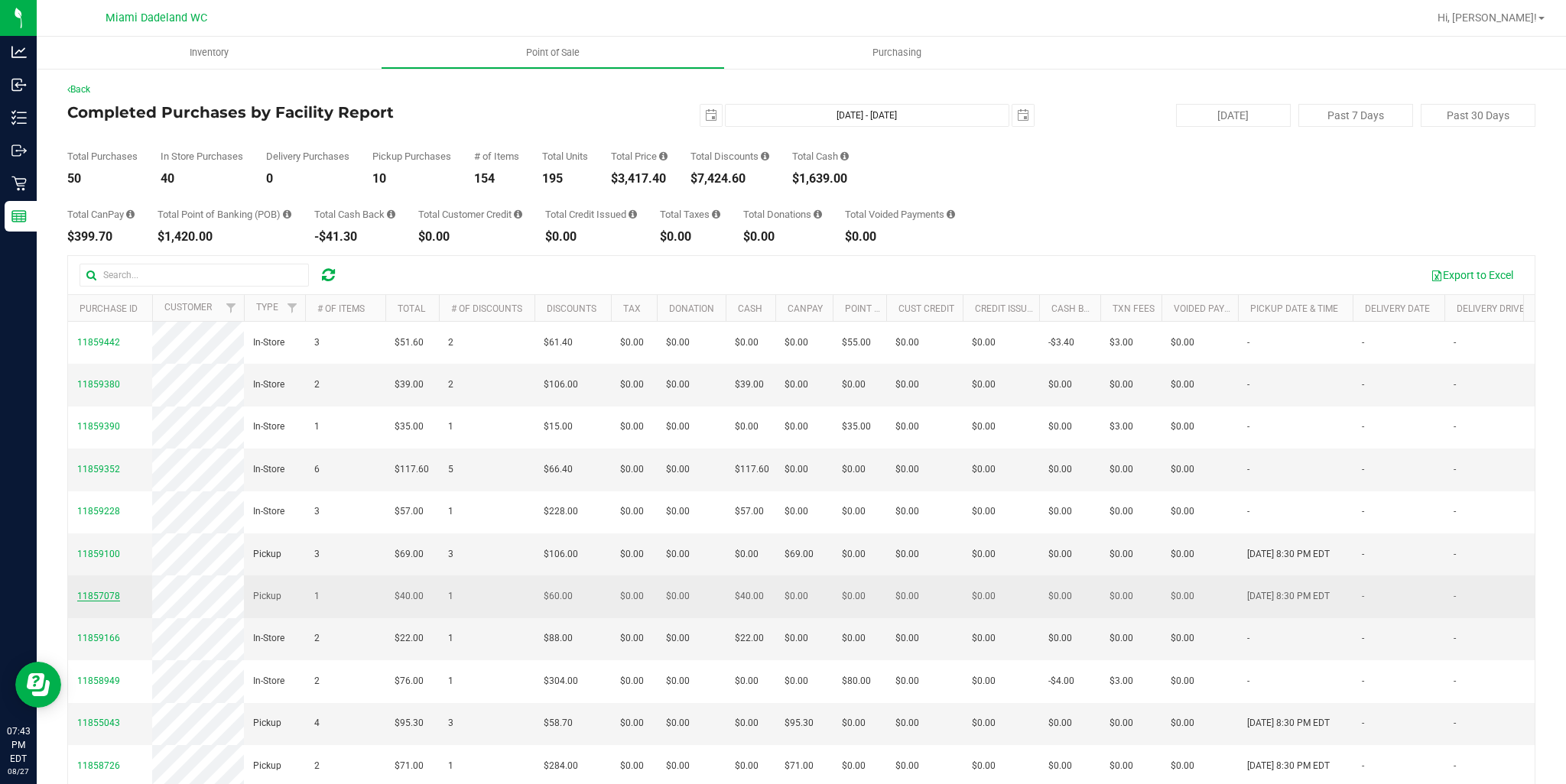
click at [110, 602] on span "11857078" at bounding box center [99, 596] width 43 height 11
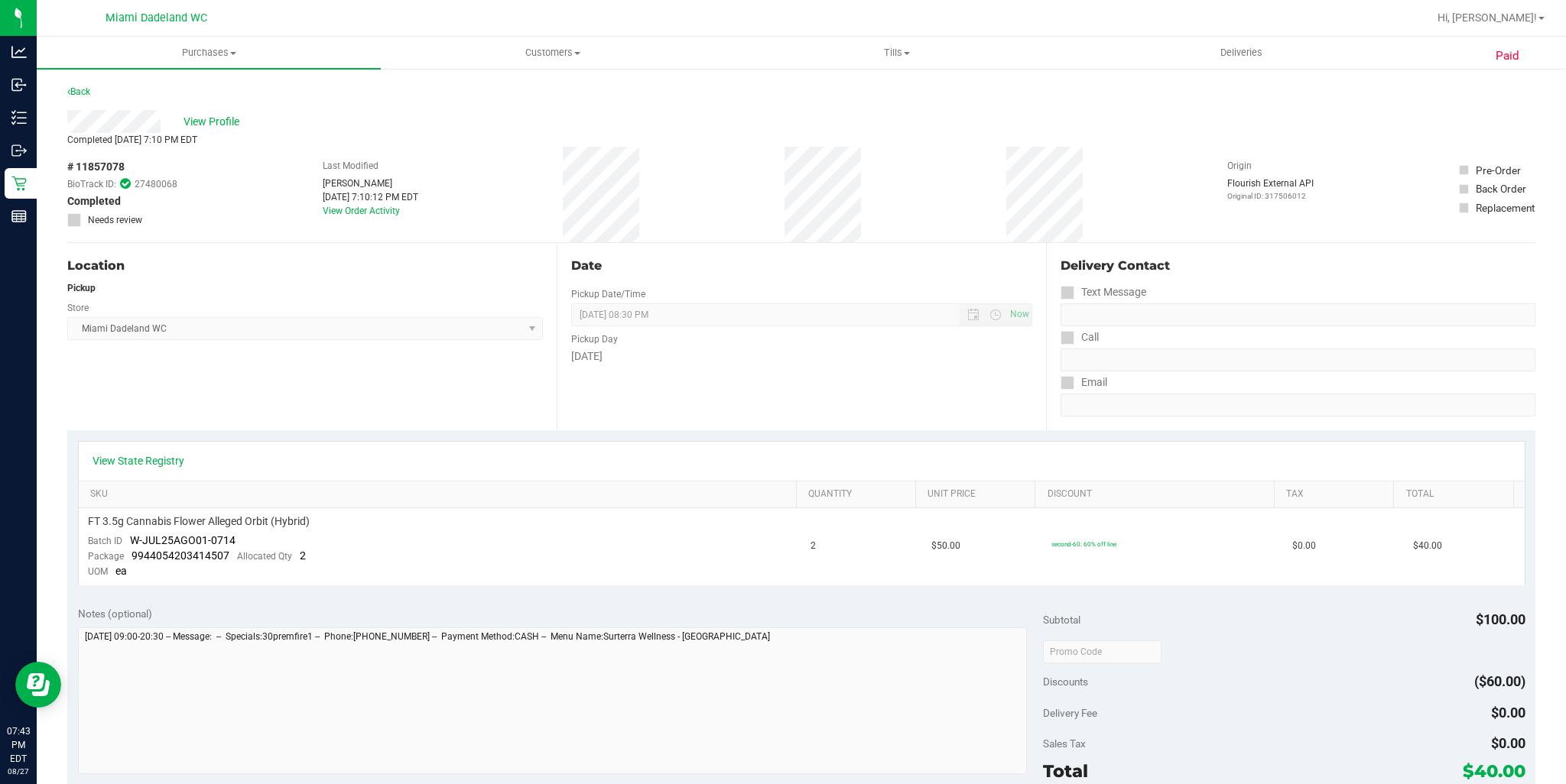
click at [86, 99] on div "Back" at bounding box center [78, 92] width 23 height 18
click at [78, 88] on link "Back" at bounding box center [78, 92] width 23 height 11
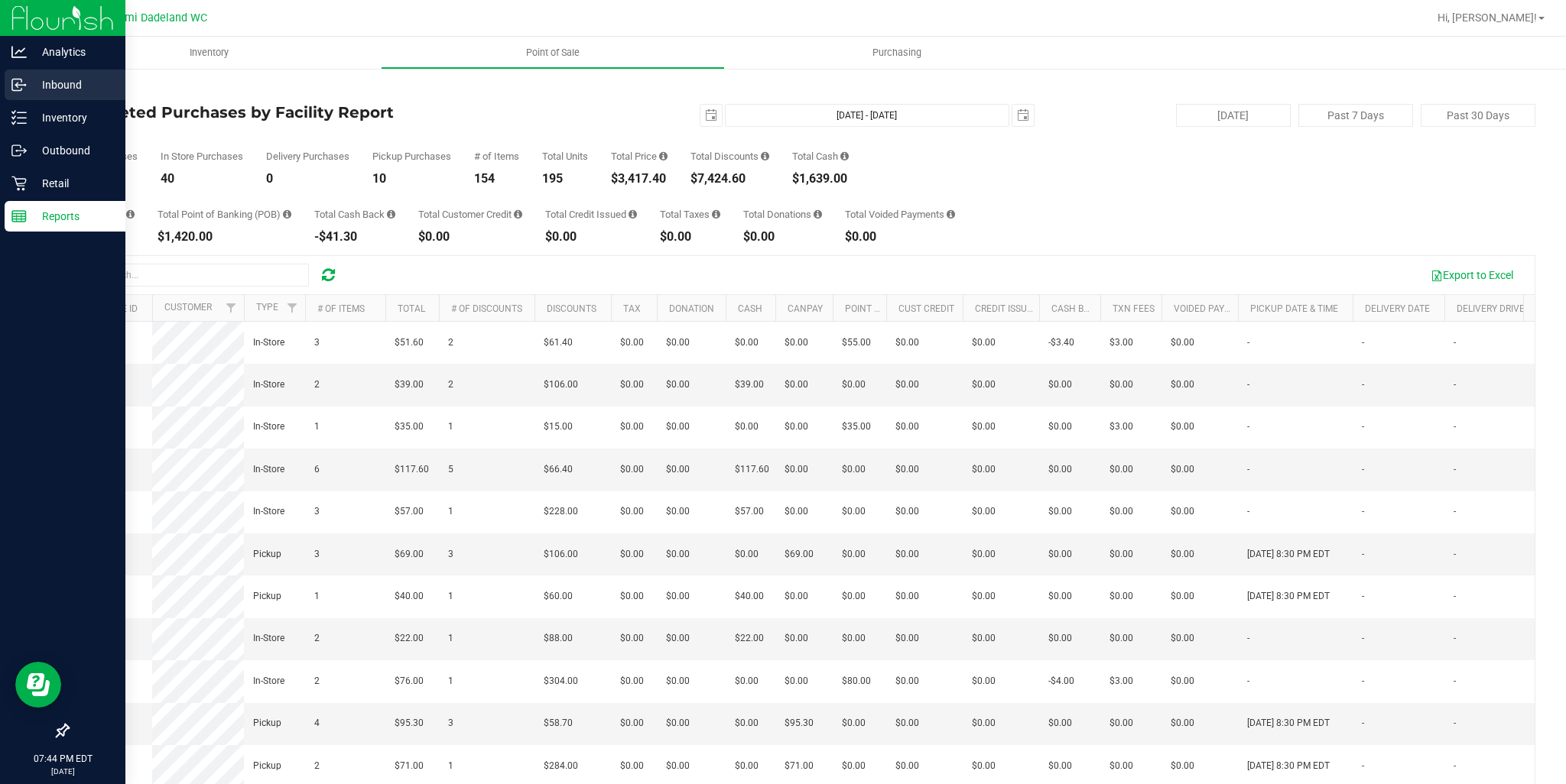
click at [59, 98] on div "Inbound" at bounding box center [65, 84] width 121 height 31
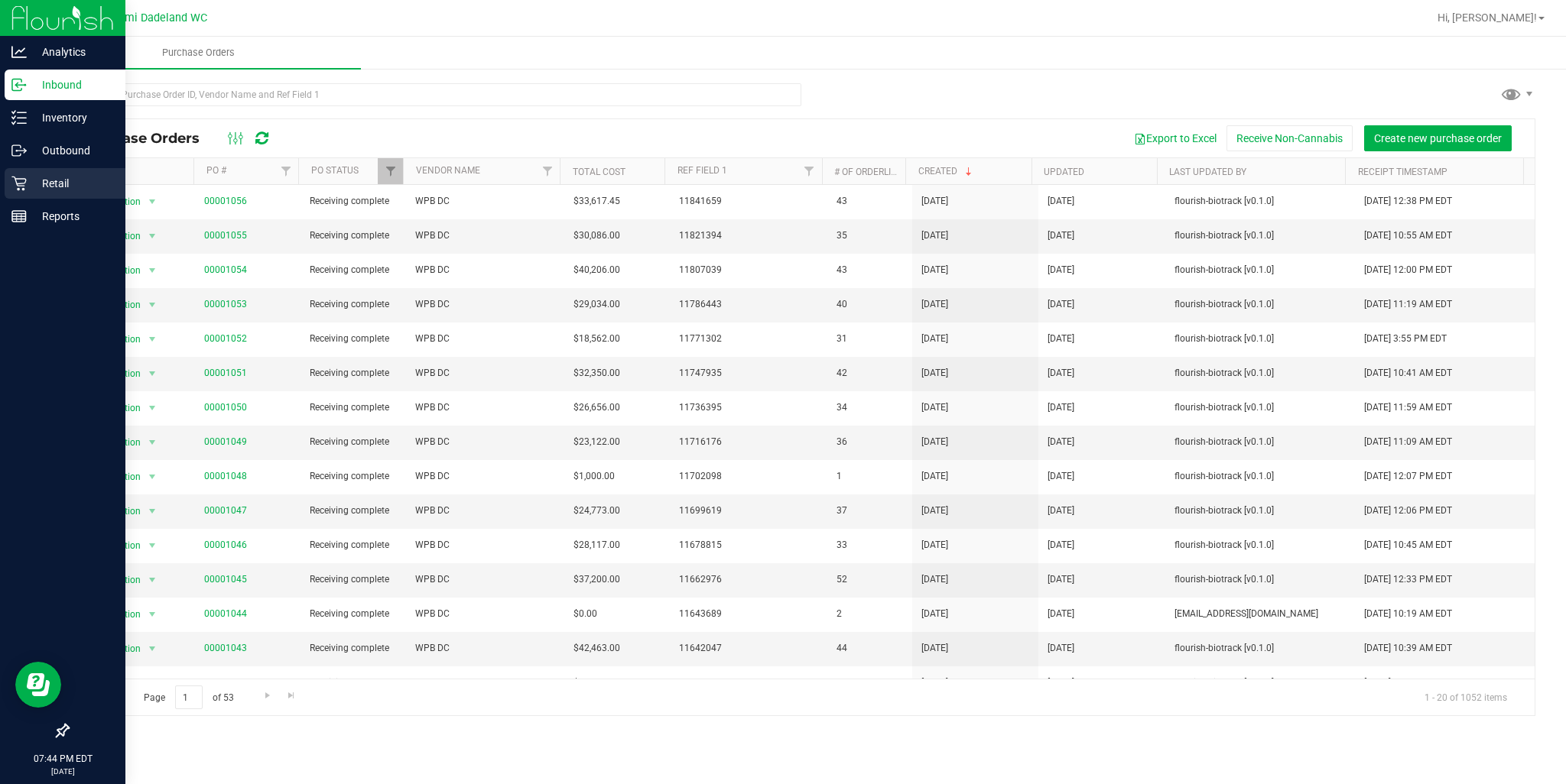
click at [32, 184] on p "Retail" at bounding box center [72, 183] width 92 height 18
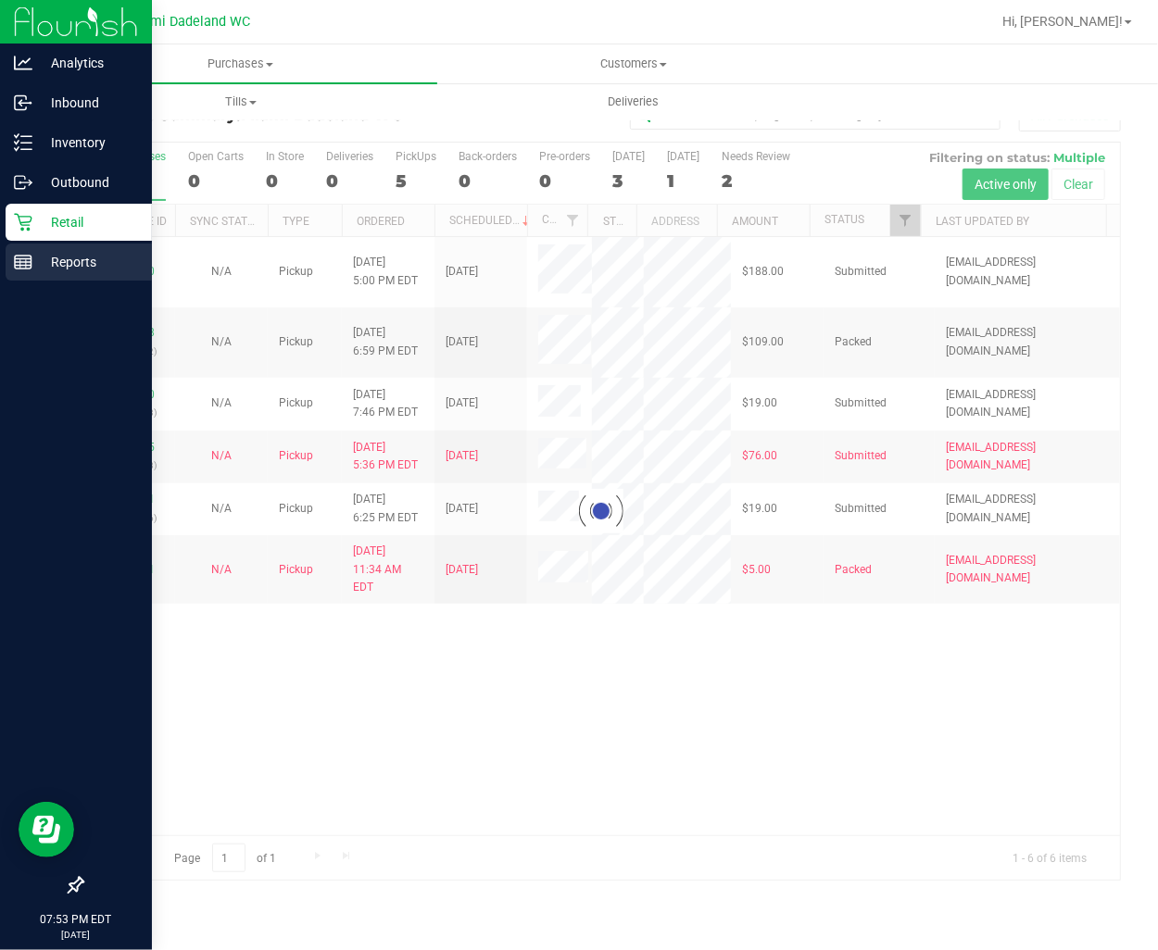
click at [70, 247] on div "Reports" at bounding box center [79, 262] width 146 height 37
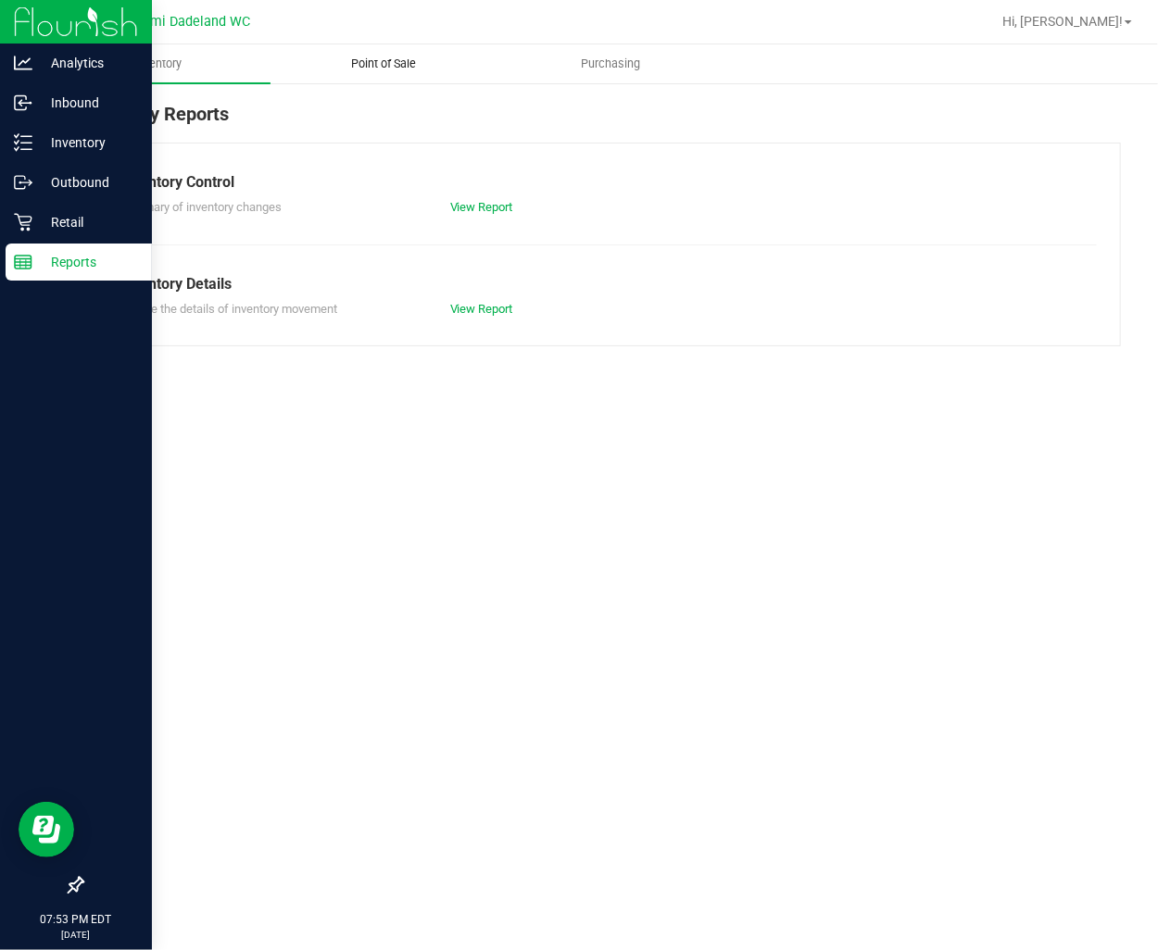
click at [365, 76] on uib-tab-heading "Point of Sale" at bounding box center [383, 63] width 224 height 37
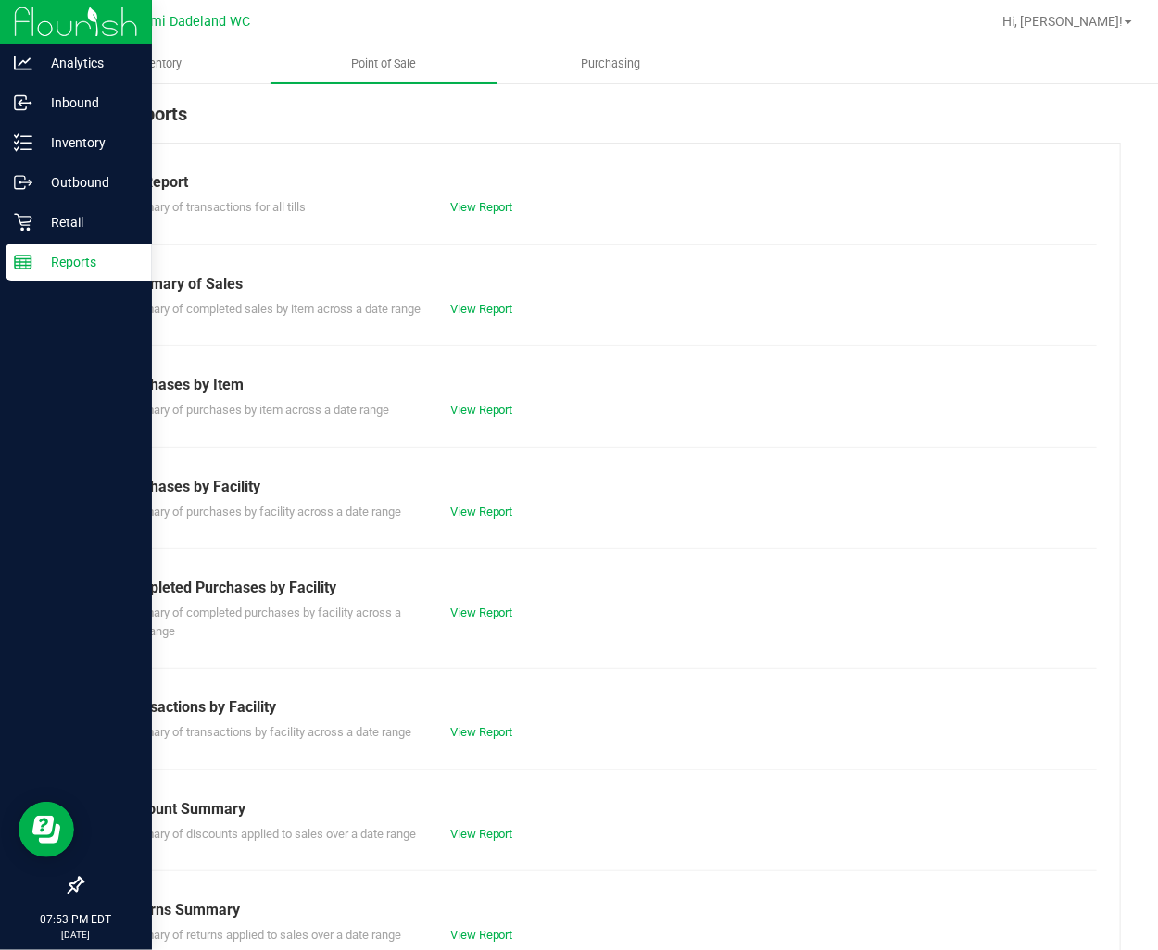
click at [482, 599] on div "Completed Purchases by Facility" at bounding box center [600, 588] width 963 height 22
click at [482, 620] on link "View Report" at bounding box center [481, 613] width 63 height 14
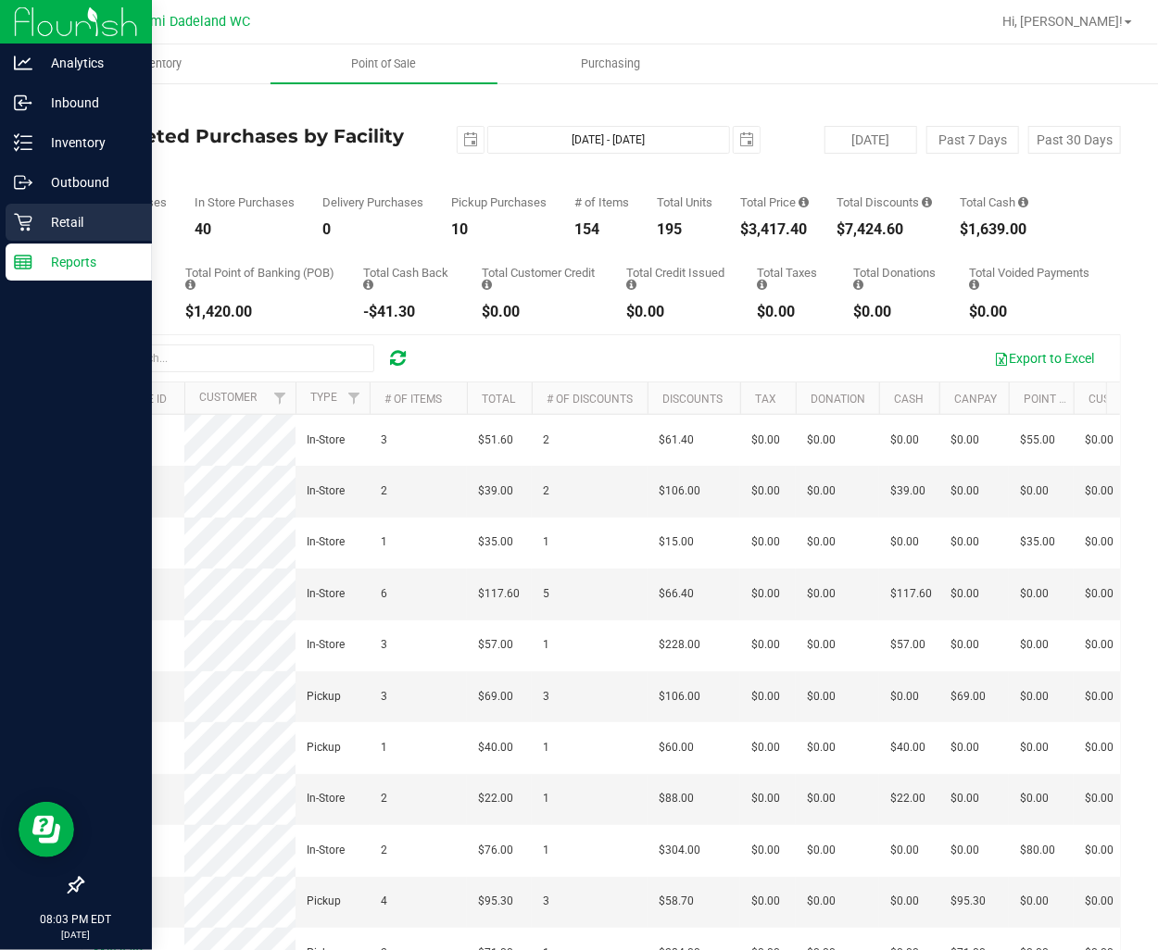
click at [40, 223] on p "Retail" at bounding box center [87, 222] width 111 height 22
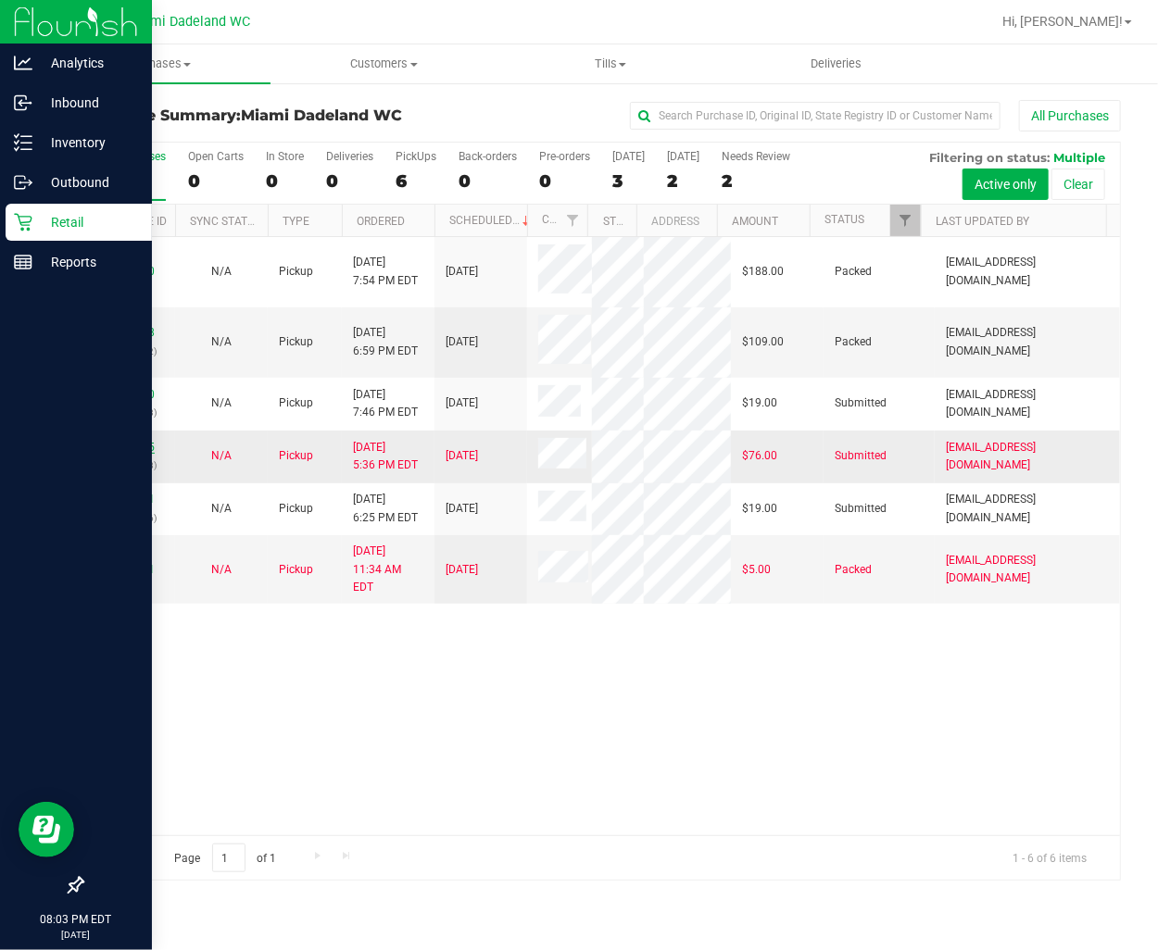
click at [139, 454] on link "11857095" at bounding box center [129, 447] width 52 height 13
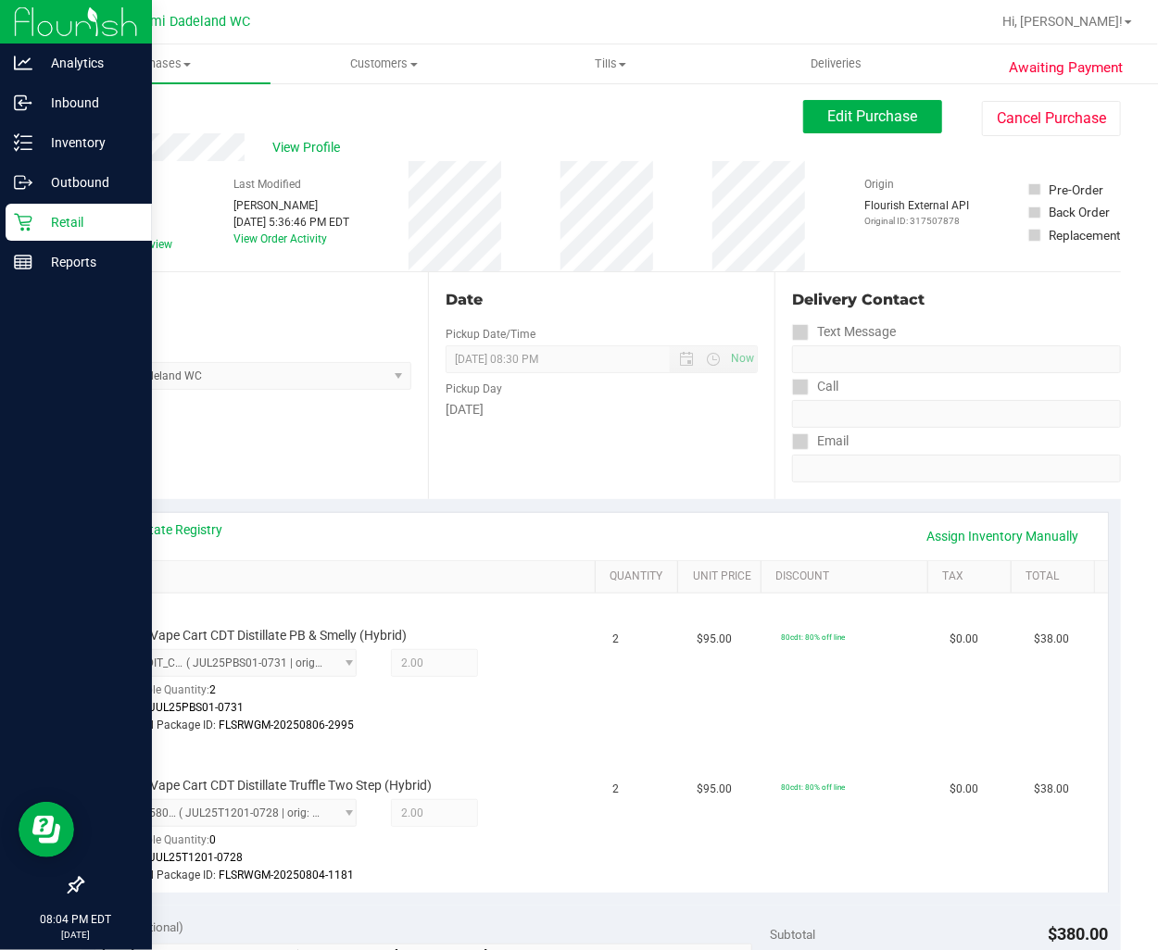
click at [105, 111] on link "Back" at bounding box center [95, 111] width 28 height 13
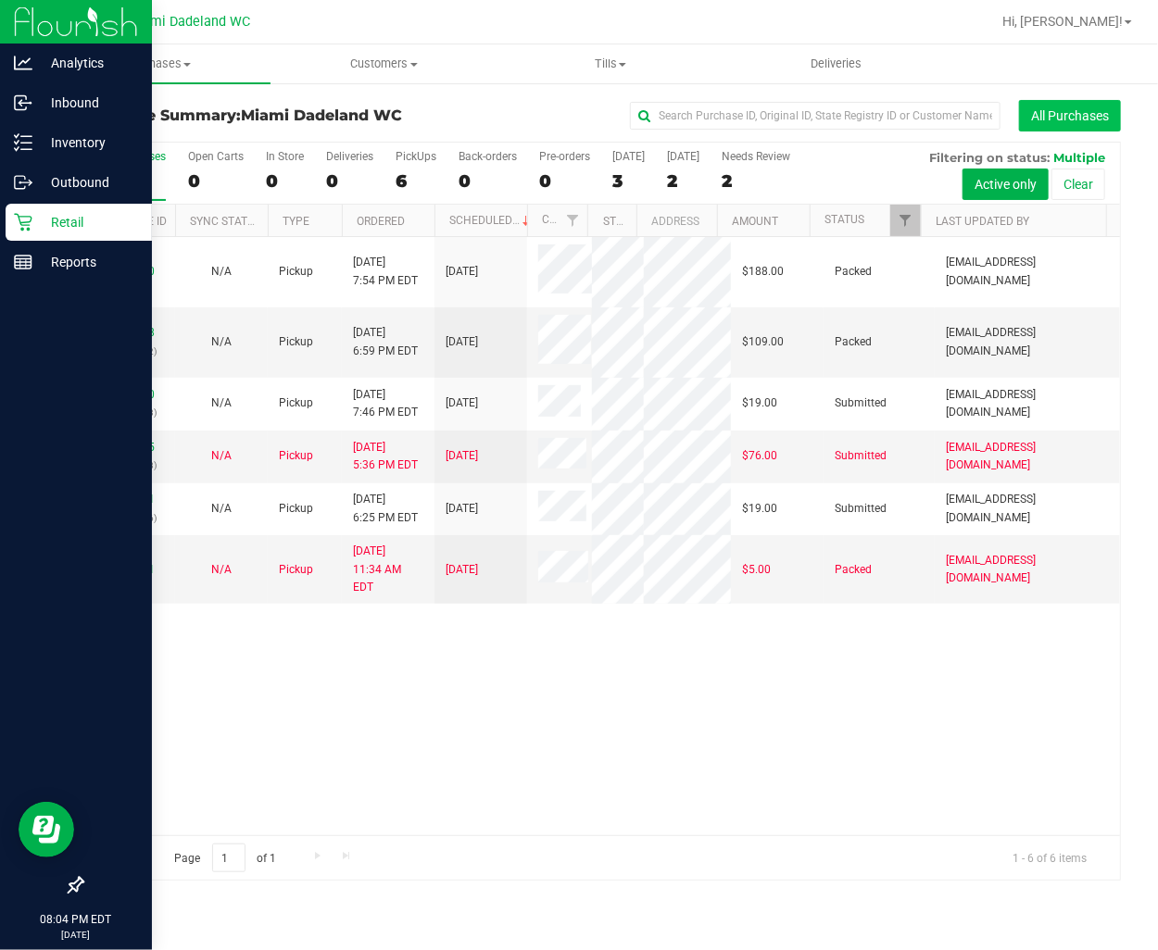
click at [1078, 117] on button "All Purchases" at bounding box center [1070, 115] width 102 height 31
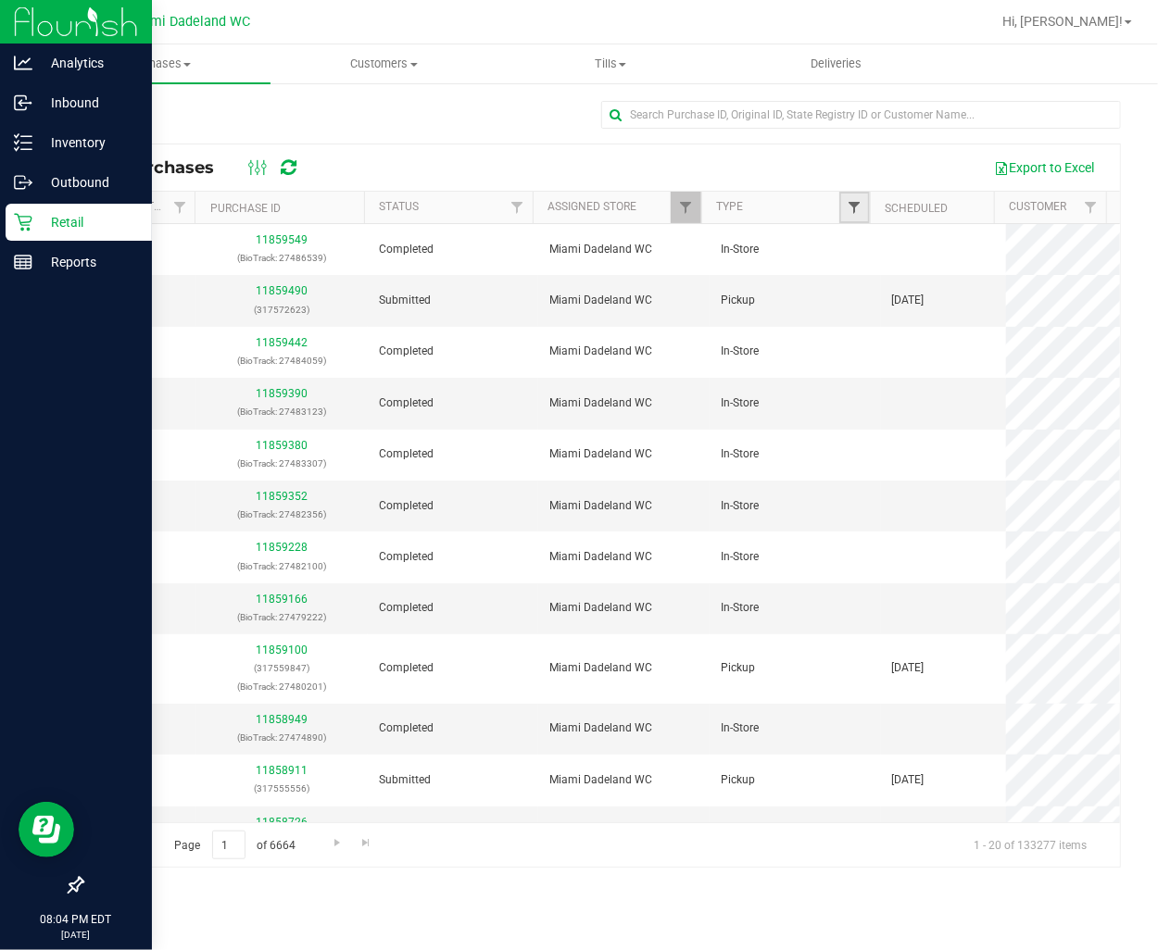
click at [846, 207] on span "Filter" at bounding box center [853, 207] width 15 height 15
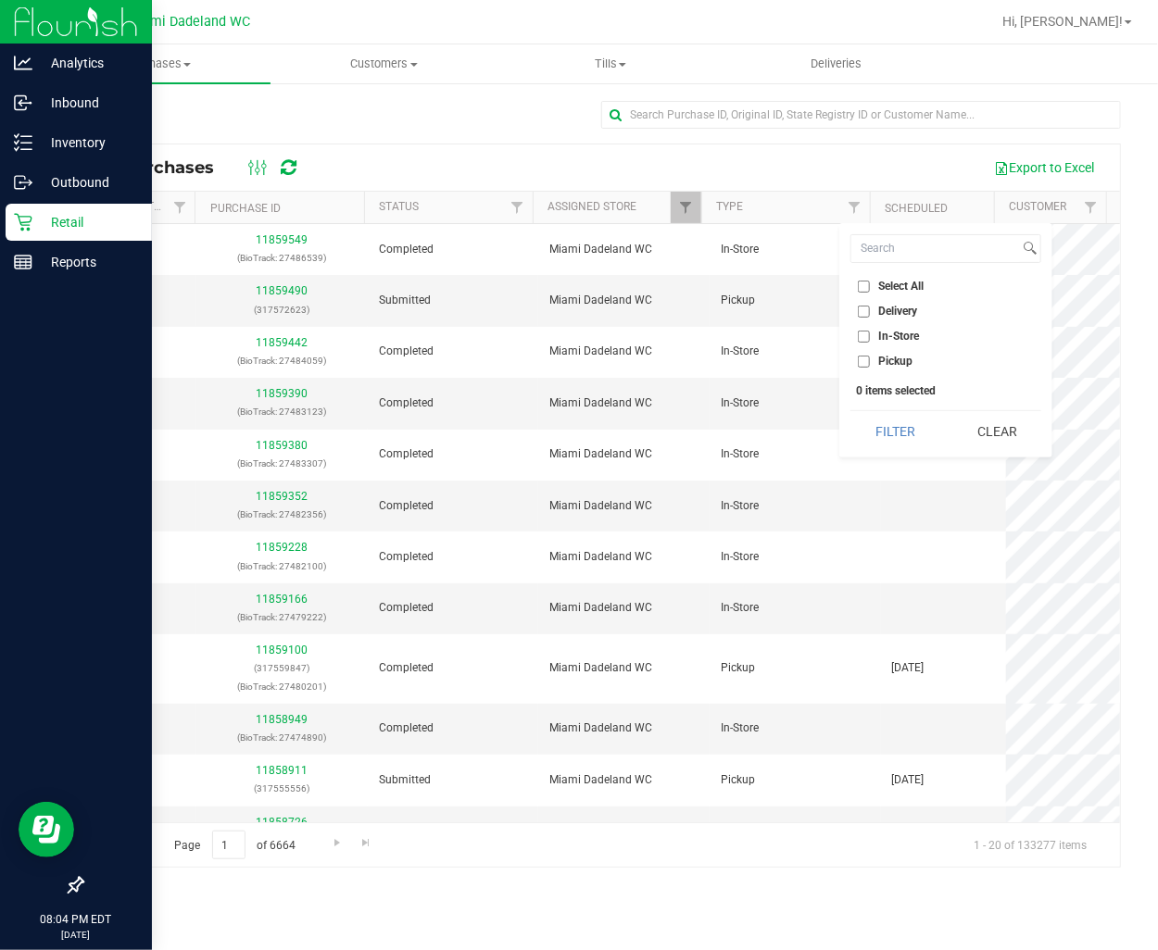
click at [898, 428] on button "Filter" at bounding box center [894, 431] width 89 height 41
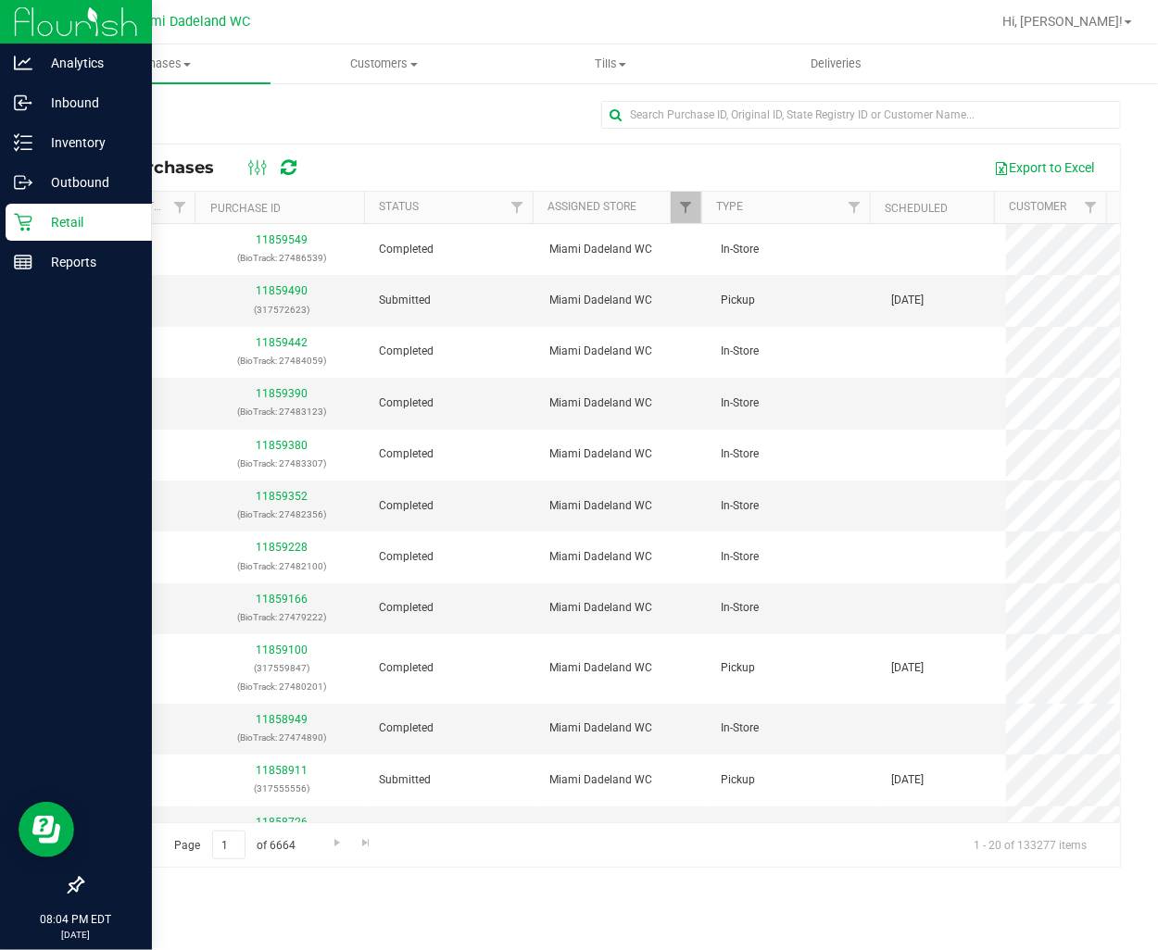
click at [491, 208] on th "Status" at bounding box center [448, 208] width 169 height 32
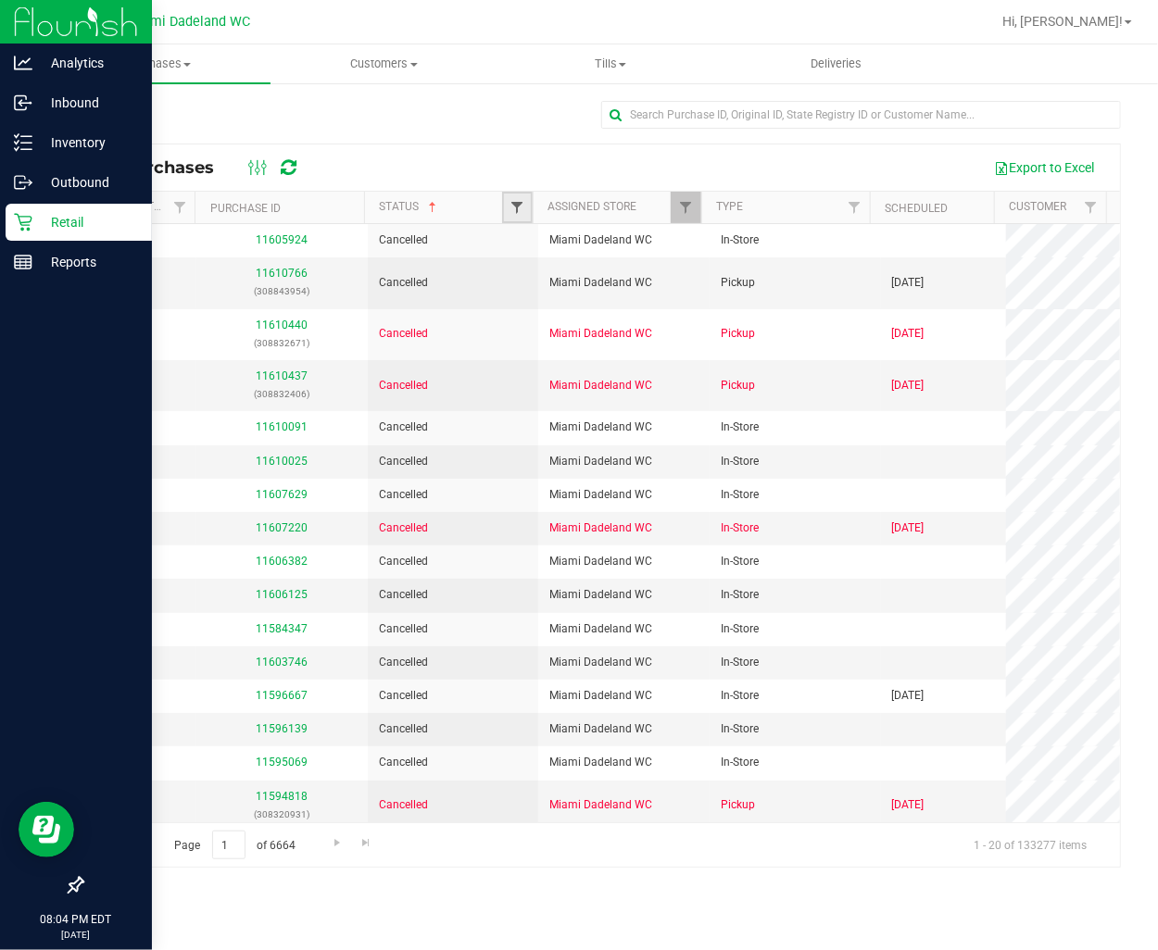
click at [516, 210] on span "Filter" at bounding box center [516, 207] width 15 height 15
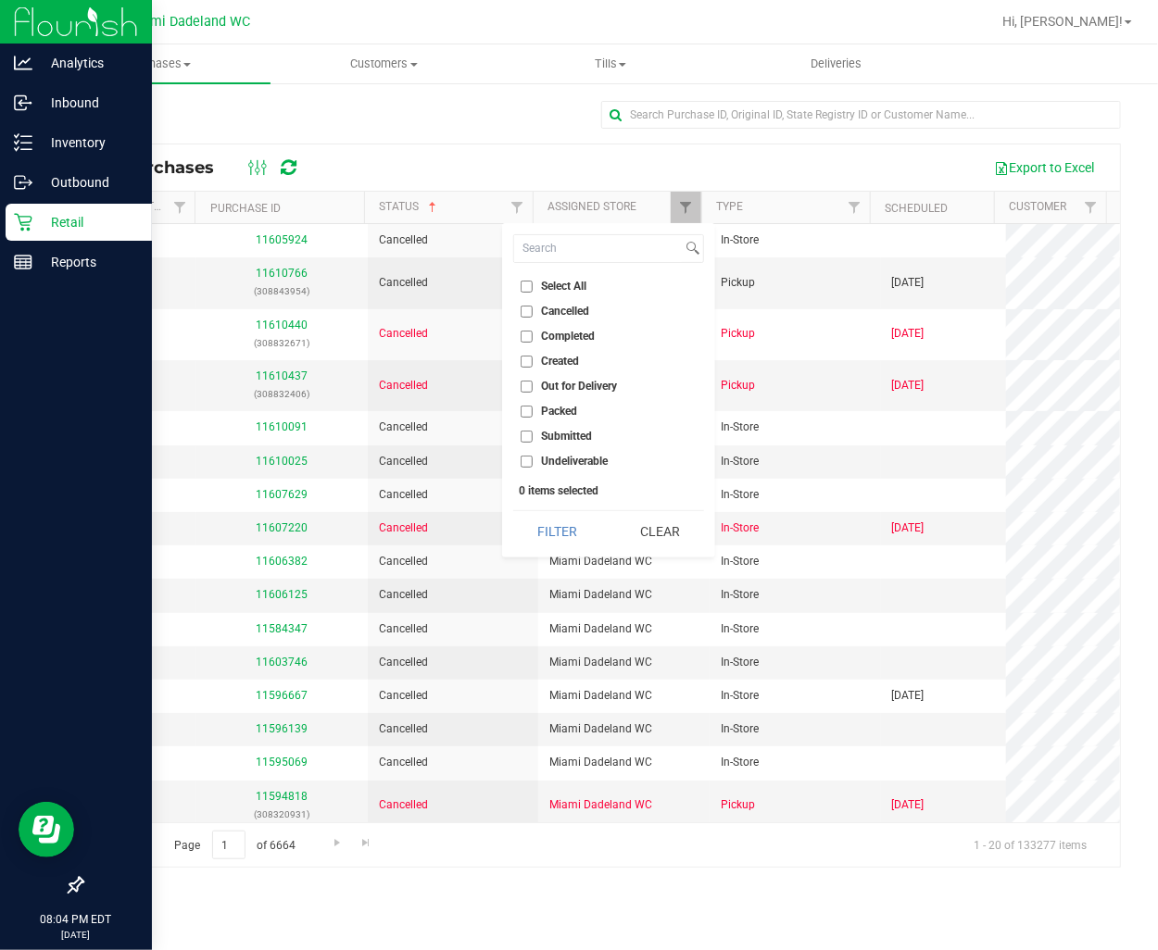
click at [531, 312] on input "Cancelled" at bounding box center [526, 312] width 12 height 12
checkbox input "true"
click at [552, 520] on button "Filter" at bounding box center [557, 531] width 89 height 41
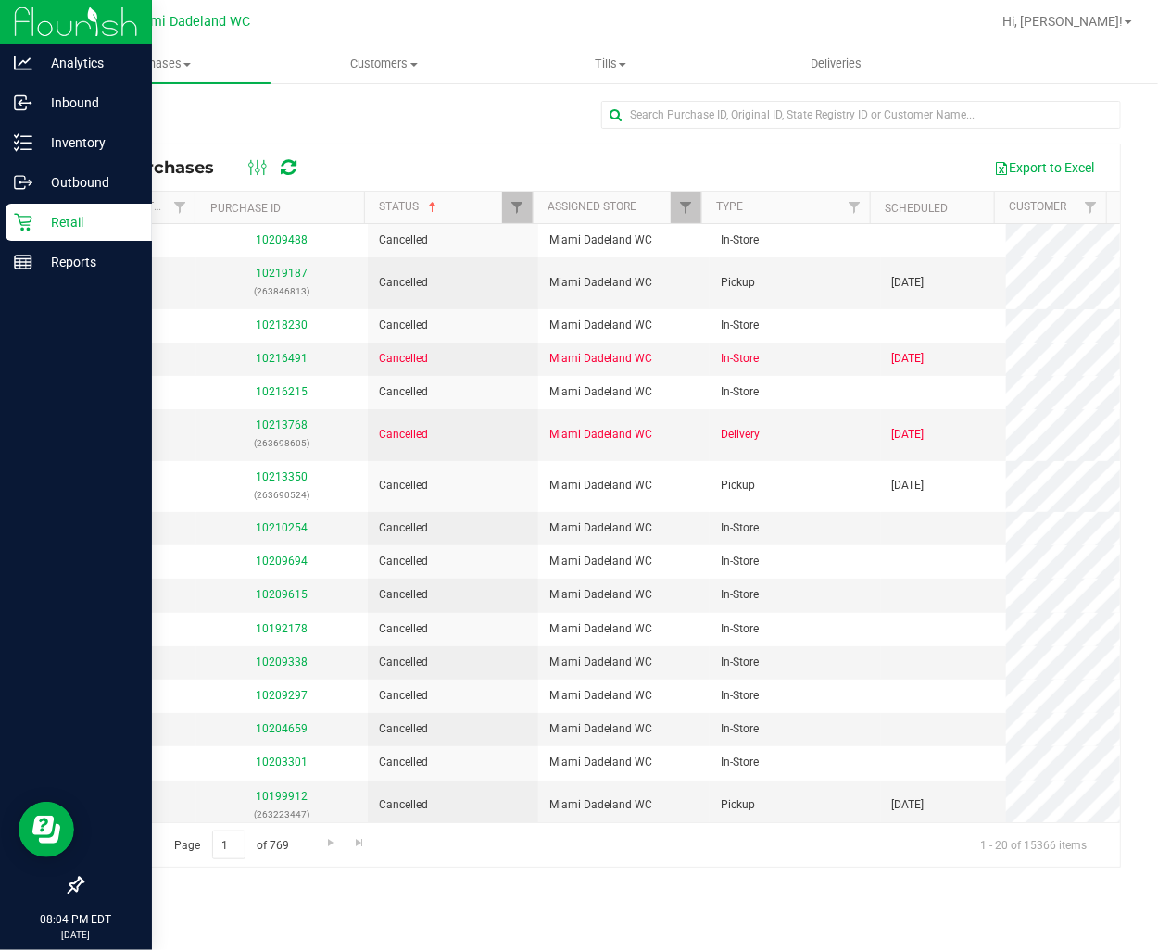
click at [445, 212] on th "Status" at bounding box center [448, 208] width 169 height 32
click at [46, 216] on p "Retail" at bounding box center [87, 222] width 111 height 22
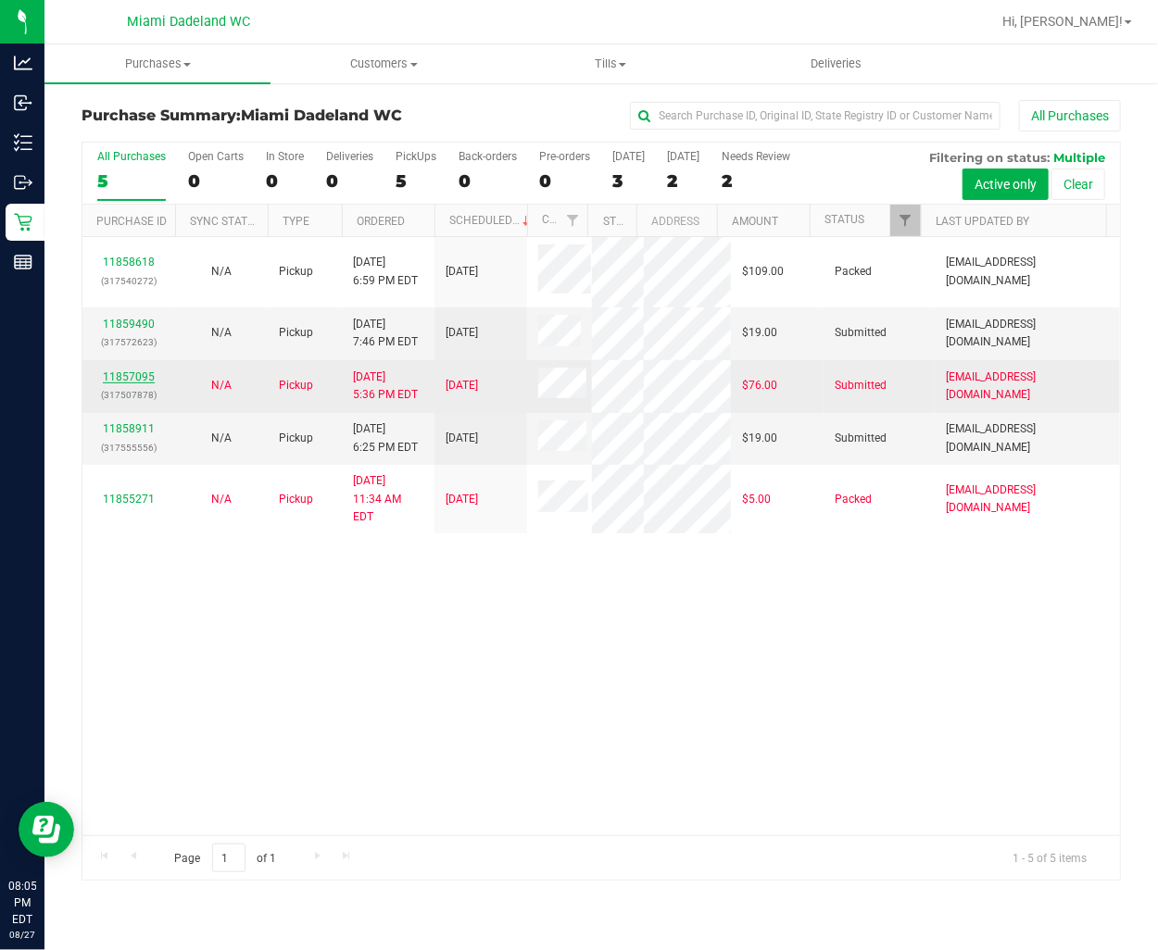
click at [124, 371] on link "11857095" at bounding box center [129, 376] width 52 height 13
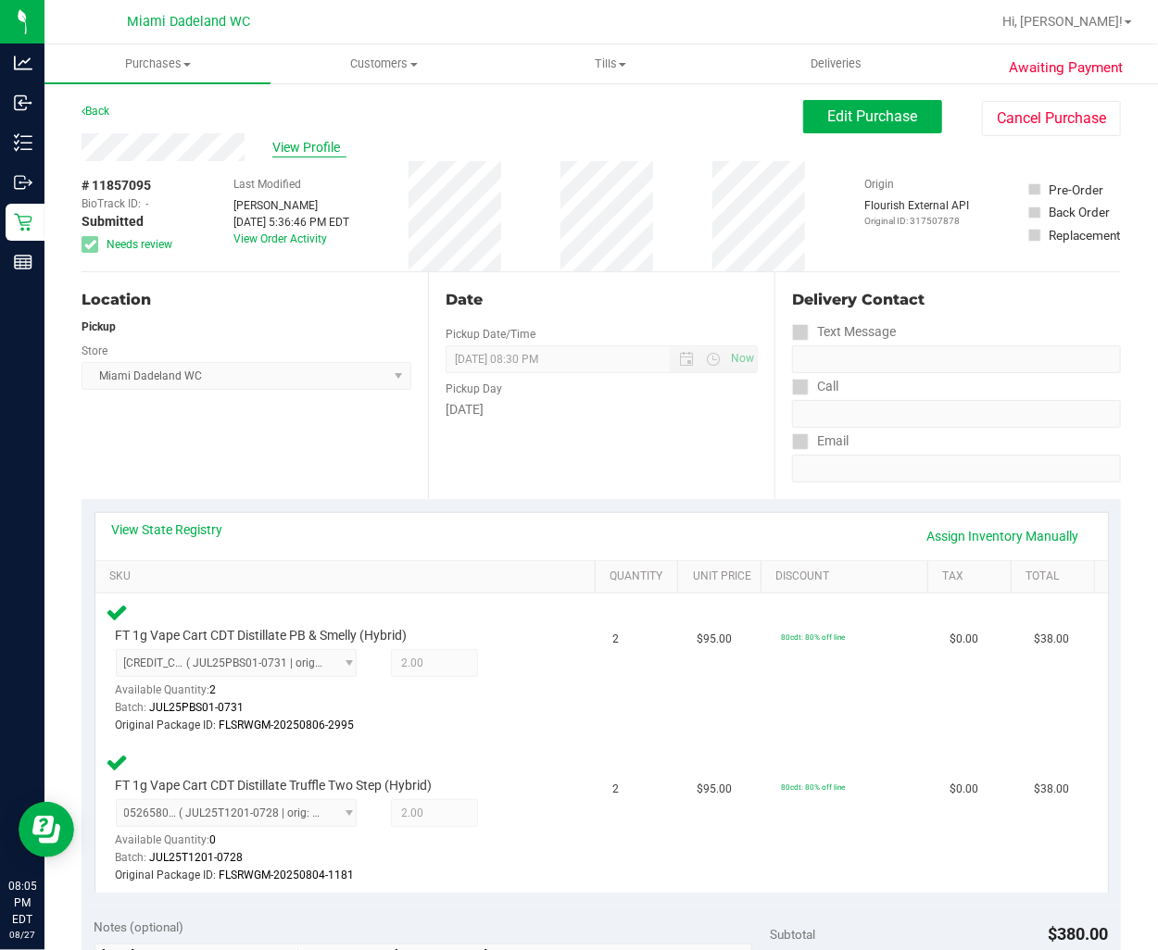
click at [296, 150] on span "View Profile" at bounding box center [309, 147] width 74 height 19
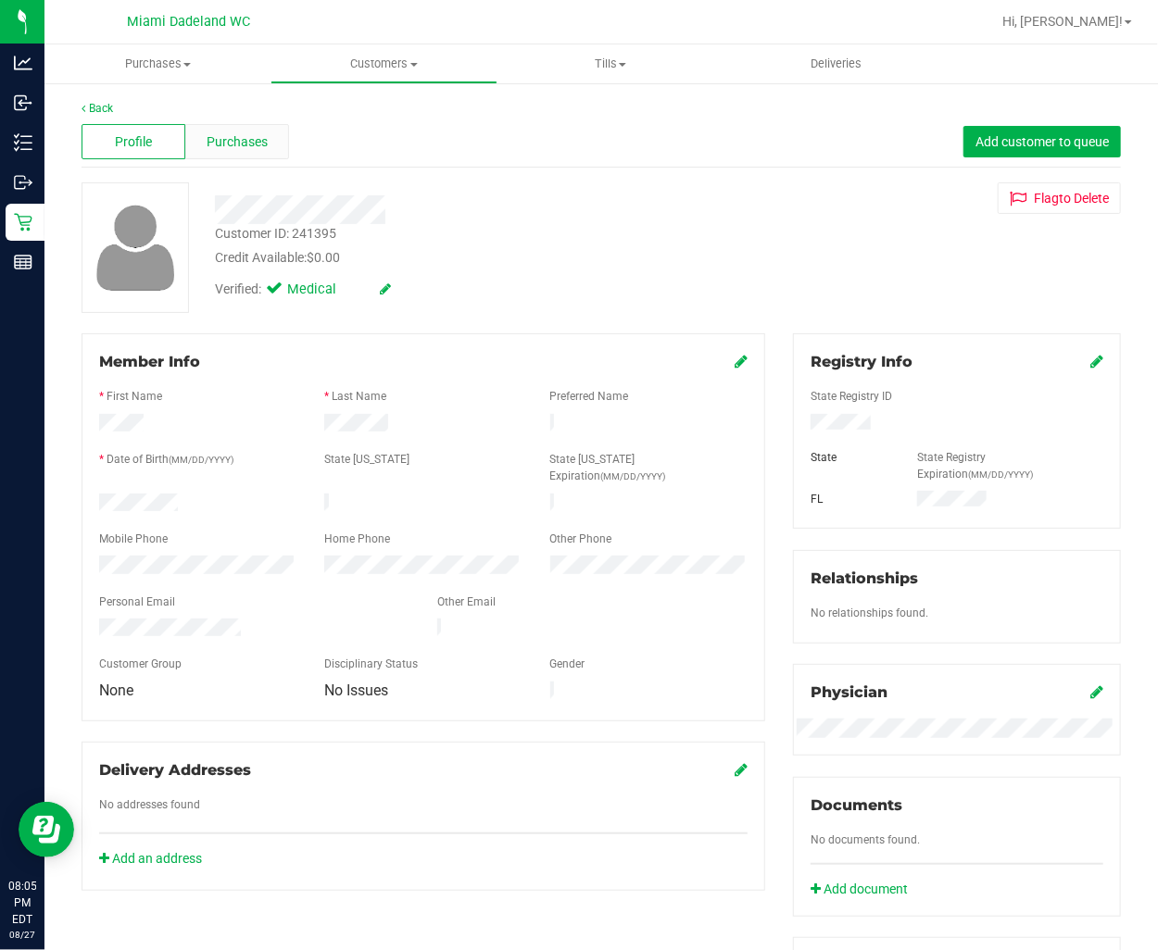
click at [203, 132] on div "Purchases" at bounding box center [237, 141] width 104 height 35
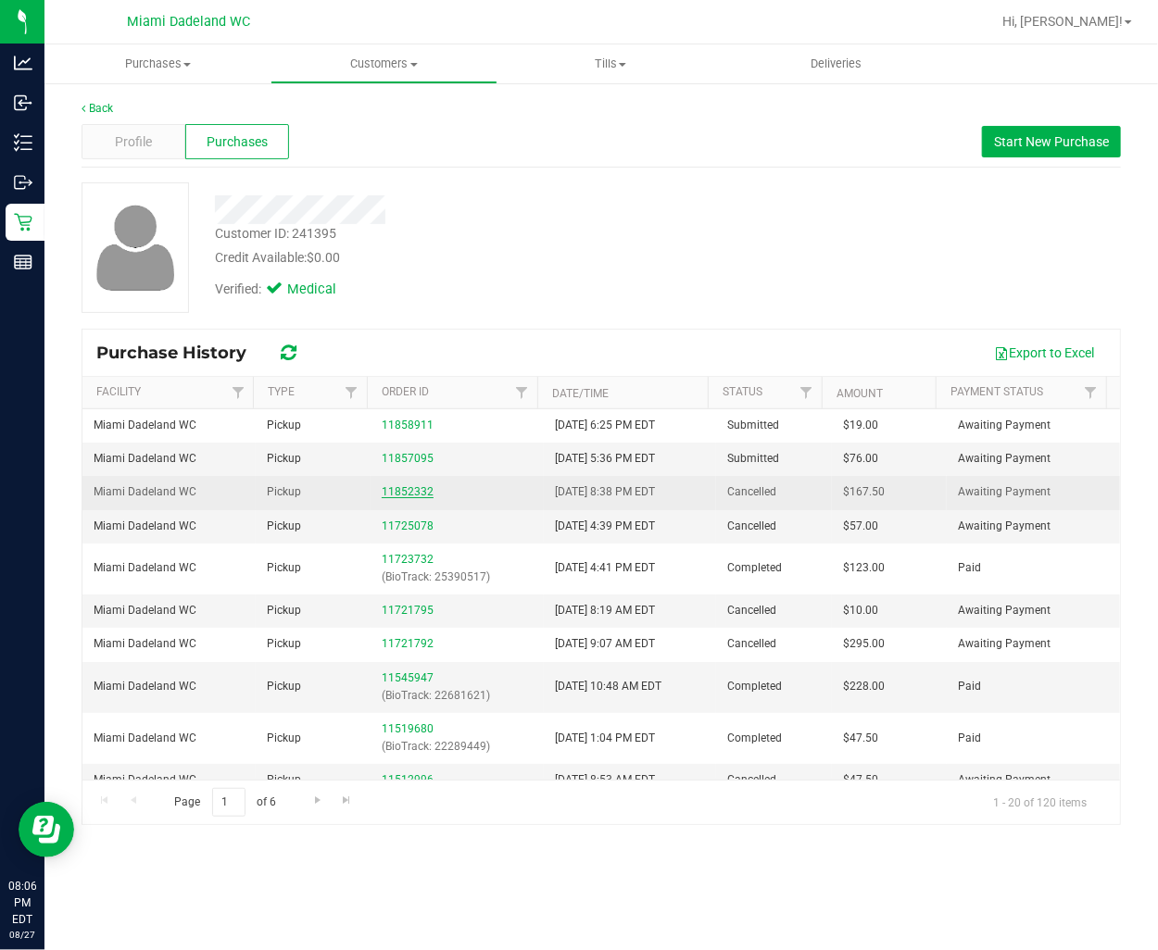
click at [407, 485] on link "11852332" at bounding box center [408, 491] width 52 height 13
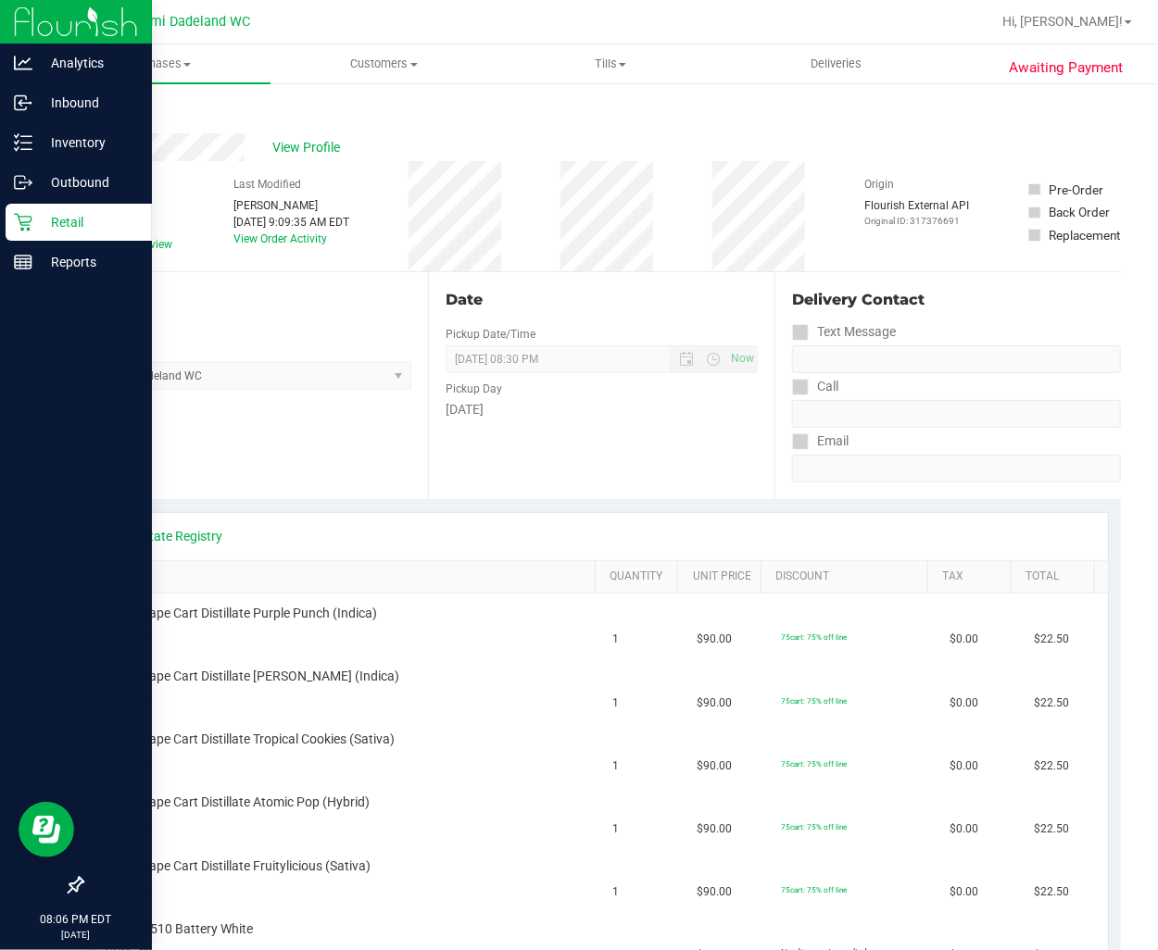
click at [32, 227] on p "Retail" at bounding box center [87, 222] width 111 height 22
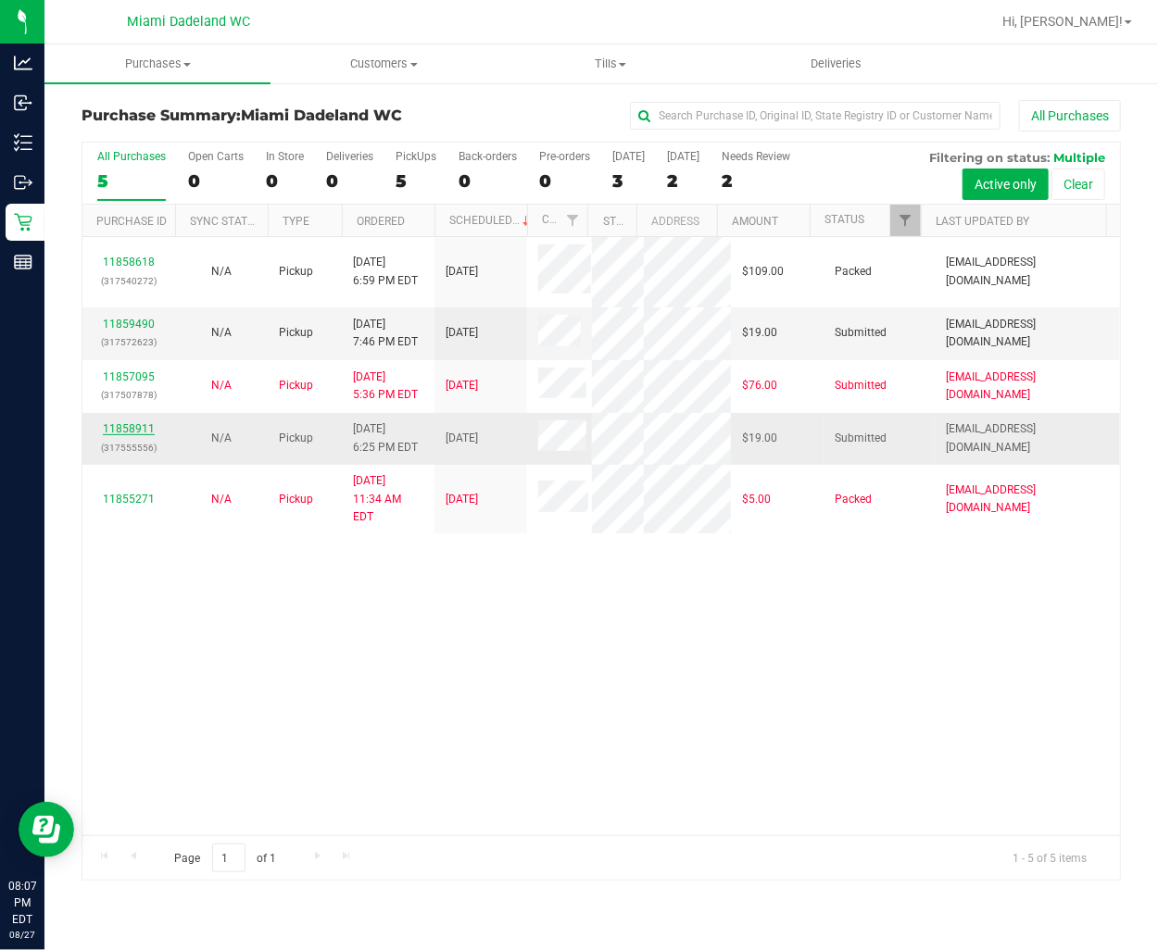
click at [112, 426] on link "11858911" at bounding box center [129, 428] width 52 height 13
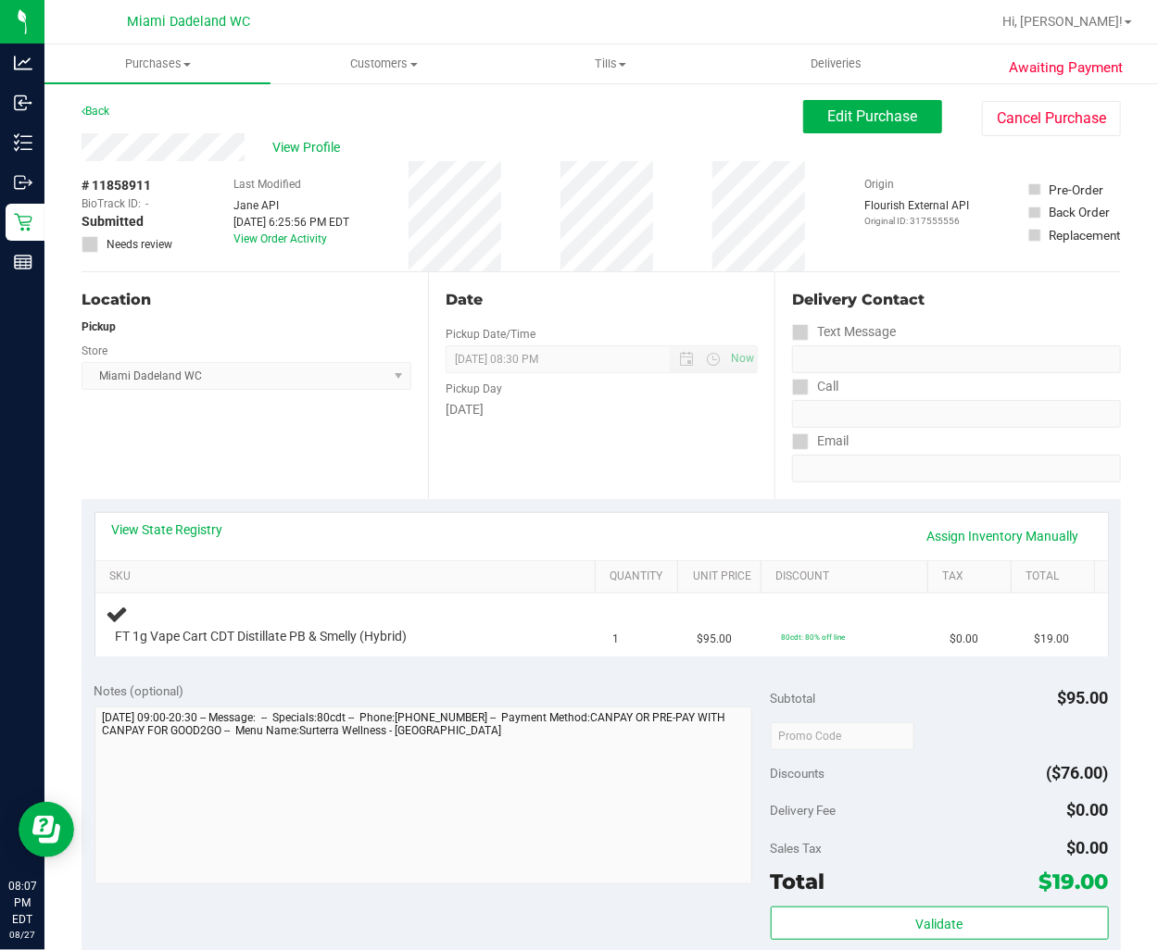
click at [182, 539] on div "View State Registry Assign Inventory Manually" at bounding box center [601, 535] width 979 height 31
click at [183, 534] on link "View State Registry" at bounding box center [167, 529] width 111 height 19
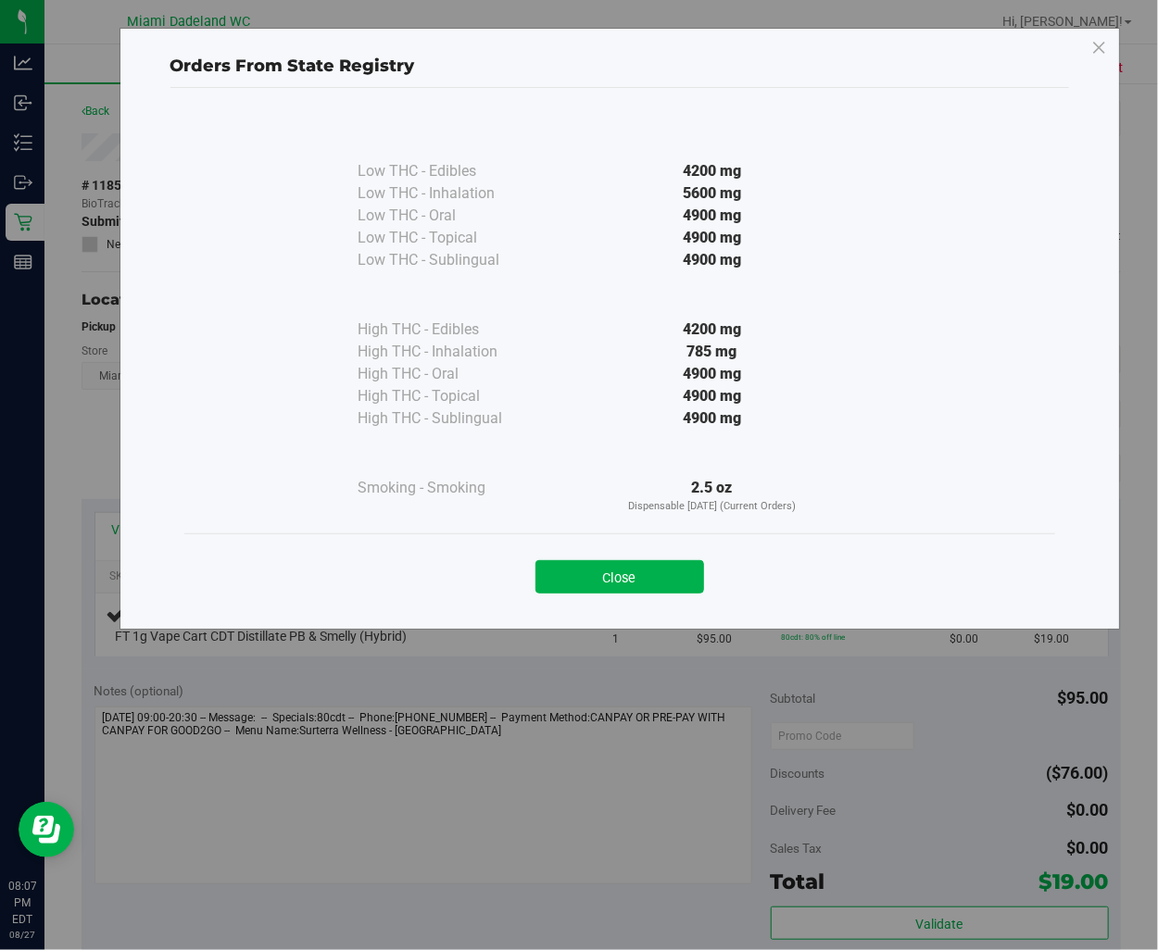
click at [653, 579] on button "Close" at bounding box center [619, 576] width 169 height 33
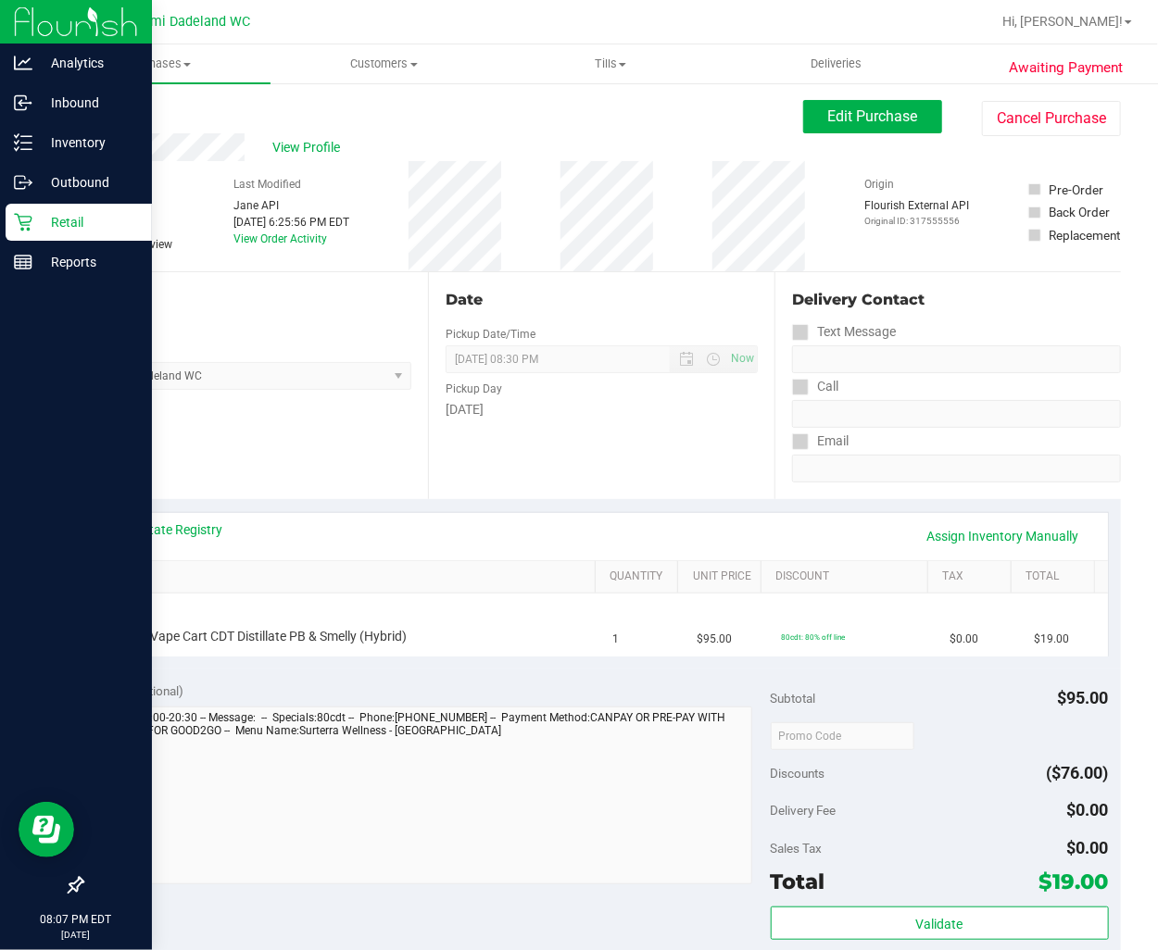
click at [25, 225] on icon at bounding box center [23, 223] width 18 height 18
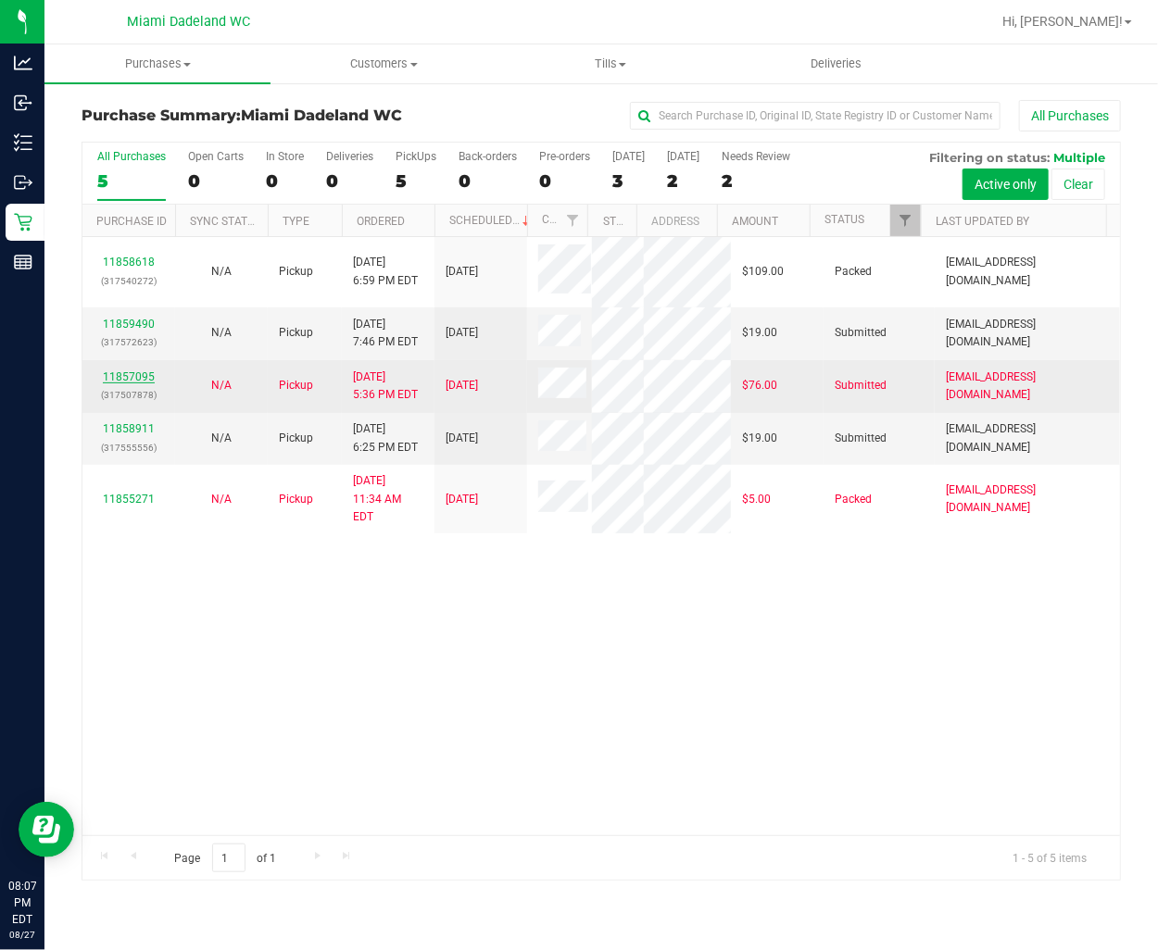
click at [148, 374] on link "11857095" at bounding box center [129, 376] width 52 height 13
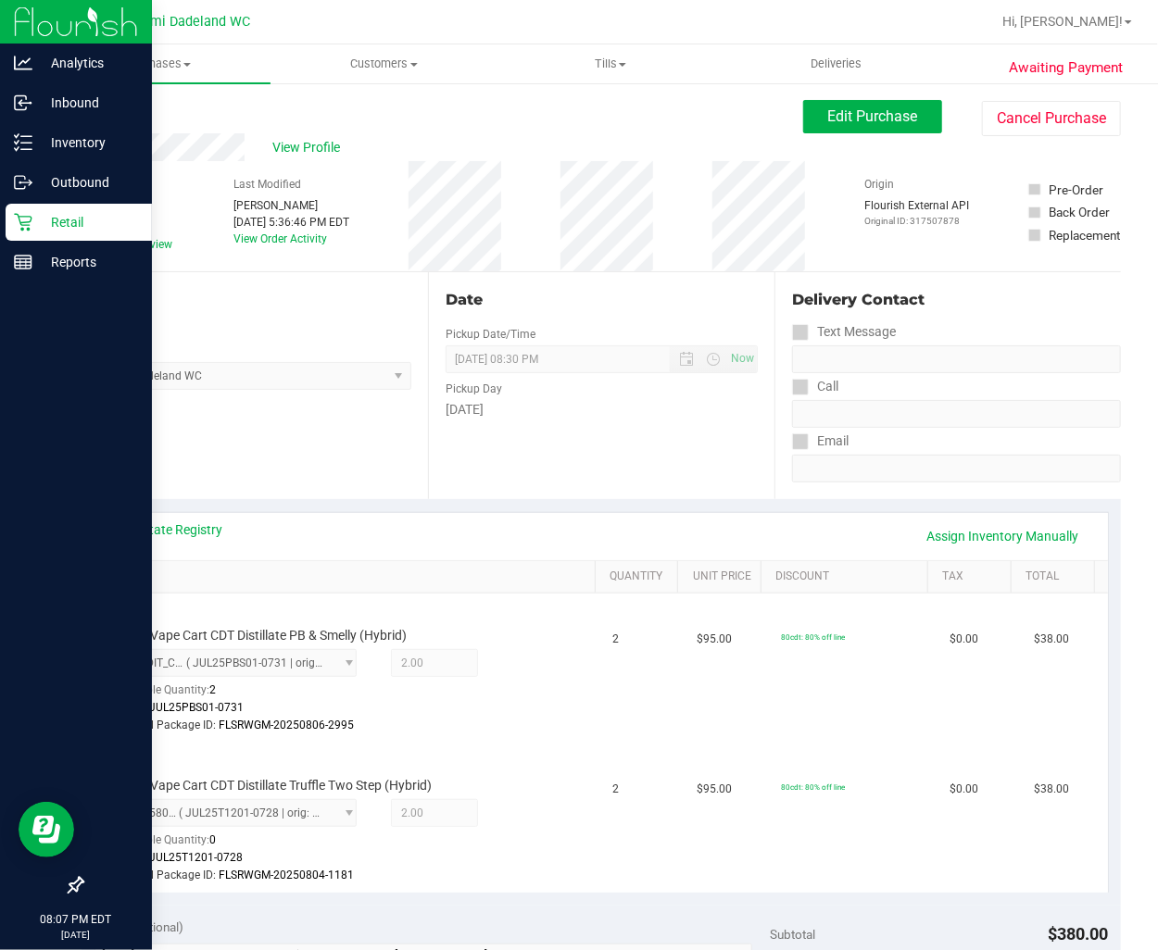
click at [23, 231] on icon at bounding box center [23, 222] width 19 height 19
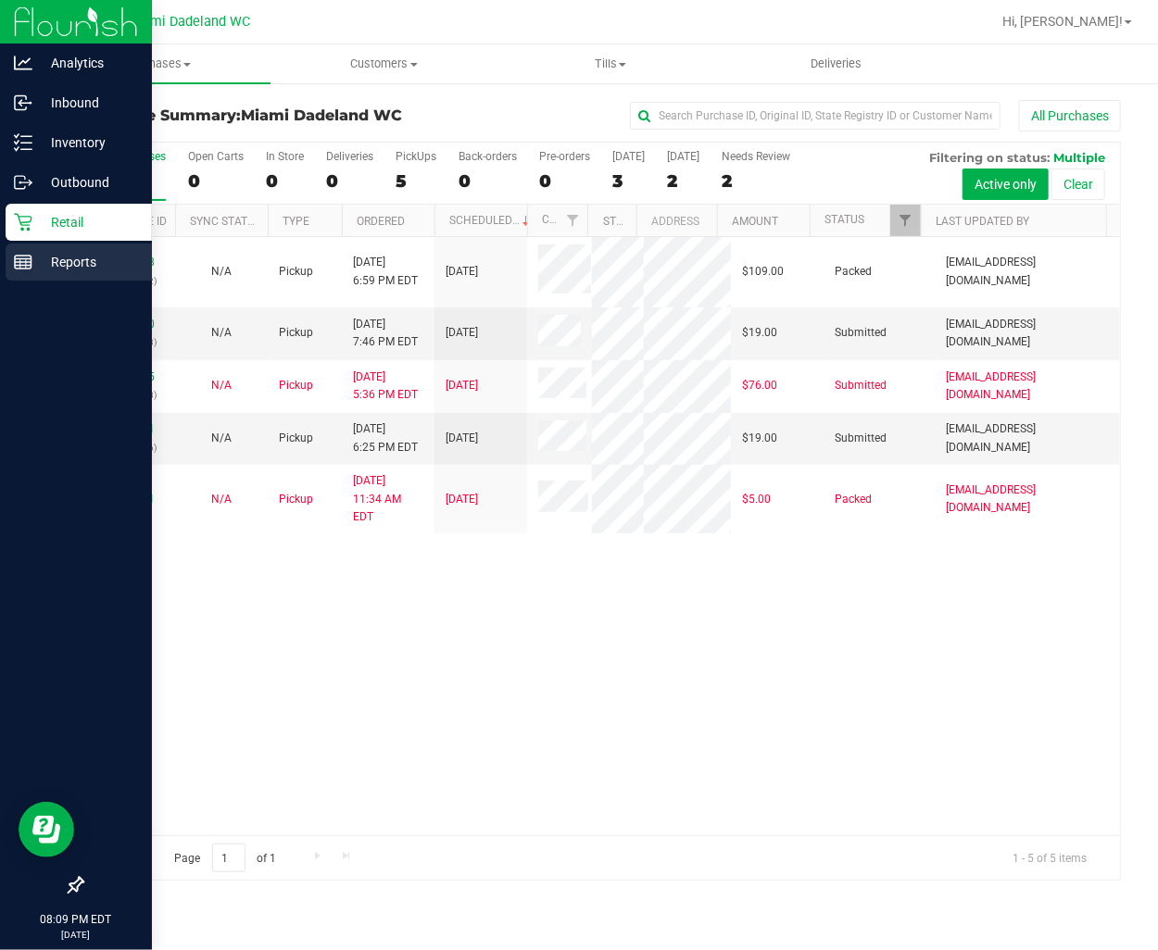
click at [26, 262] on line at bounding box center [23, 262] width 17 height 0
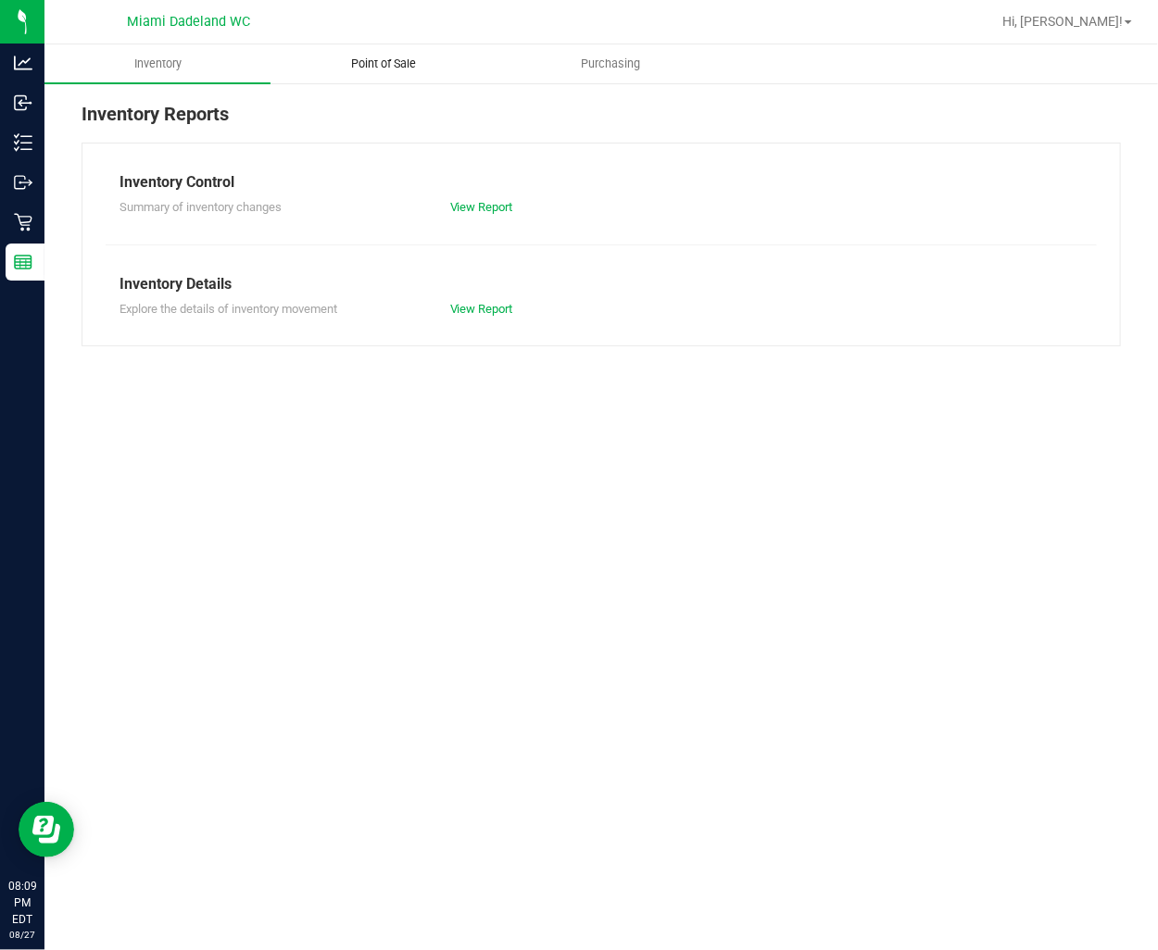
click at [405, 77] on uib-tab-heading "Point of Sale" at bounding box center [383, 63] width 224 height 37
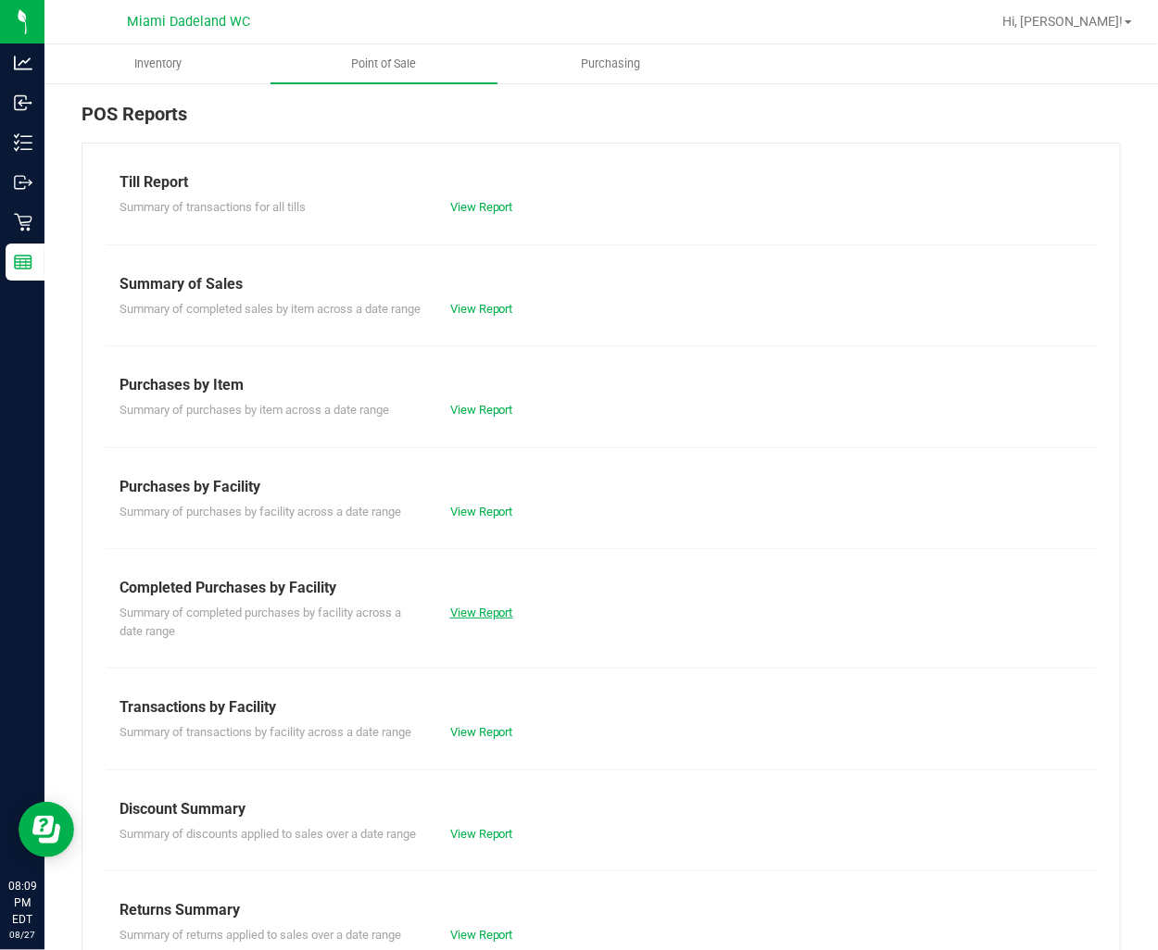
click at [479, 620] on link "View Report" at bounding box center [481, 613] width 63 height 14
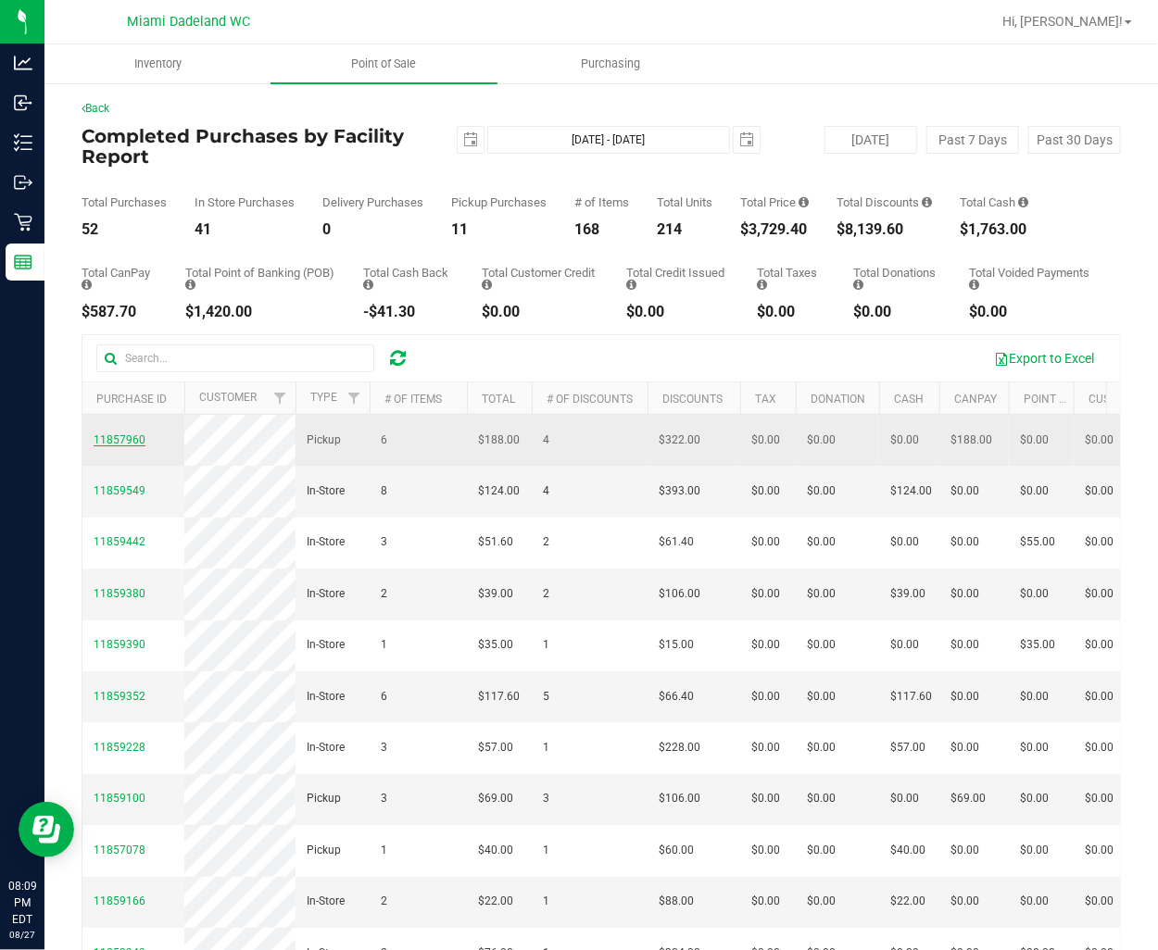
click at [96, 438] on span "11857960" at bounding box center [120, 439] width 52 height 13
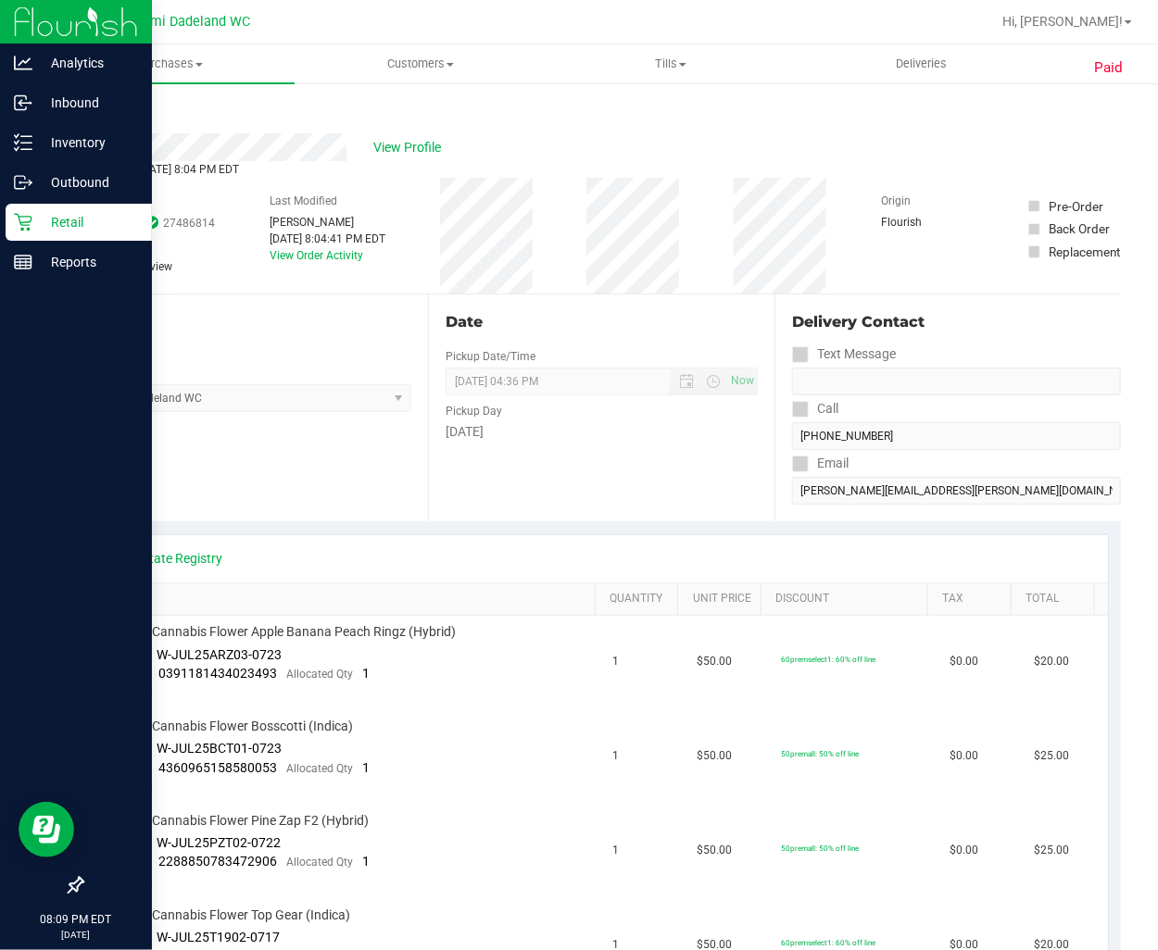
click at [38, 218] on p "Retail" at bounding box center [87, 222] width 111 height 22
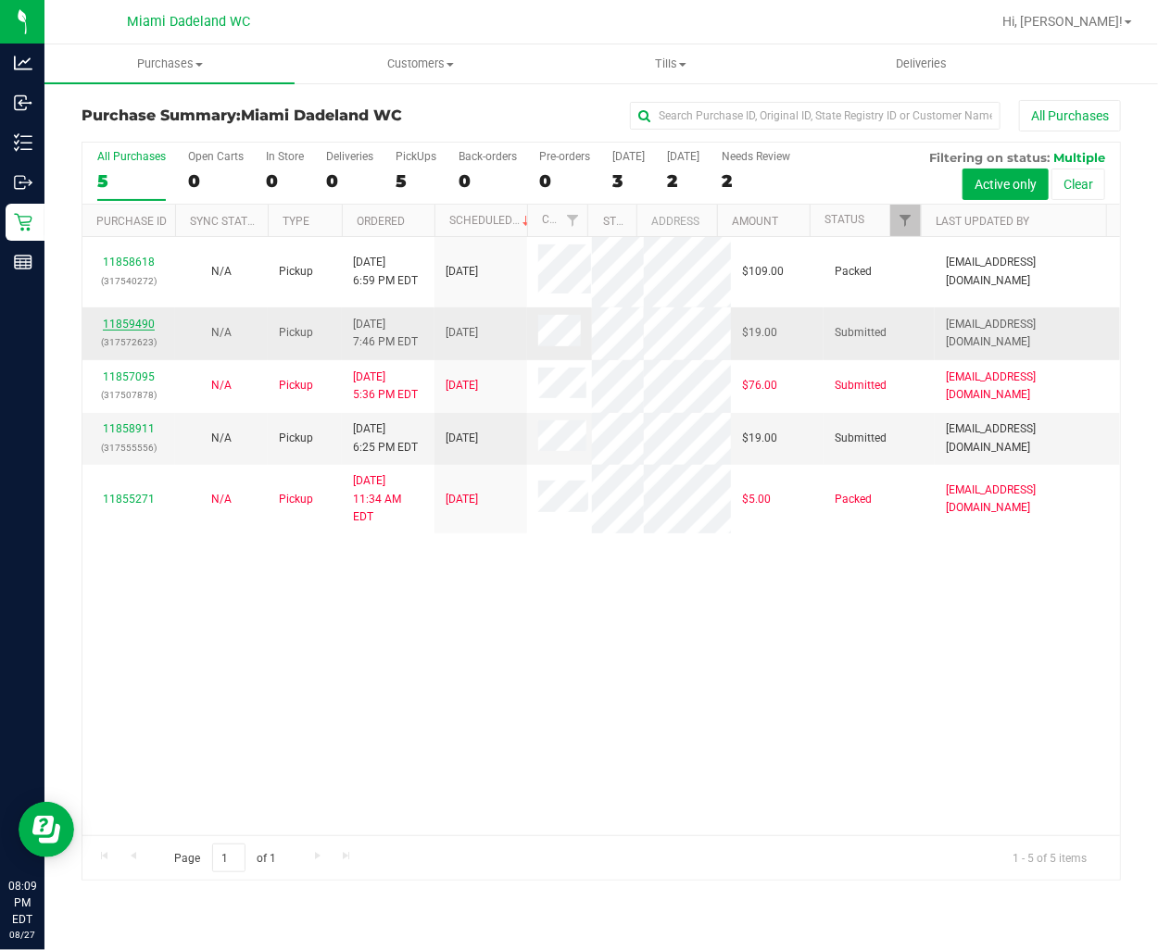
click at [123, 321] on link "11859490" at bounding box center [129, 324] width 52 height 13
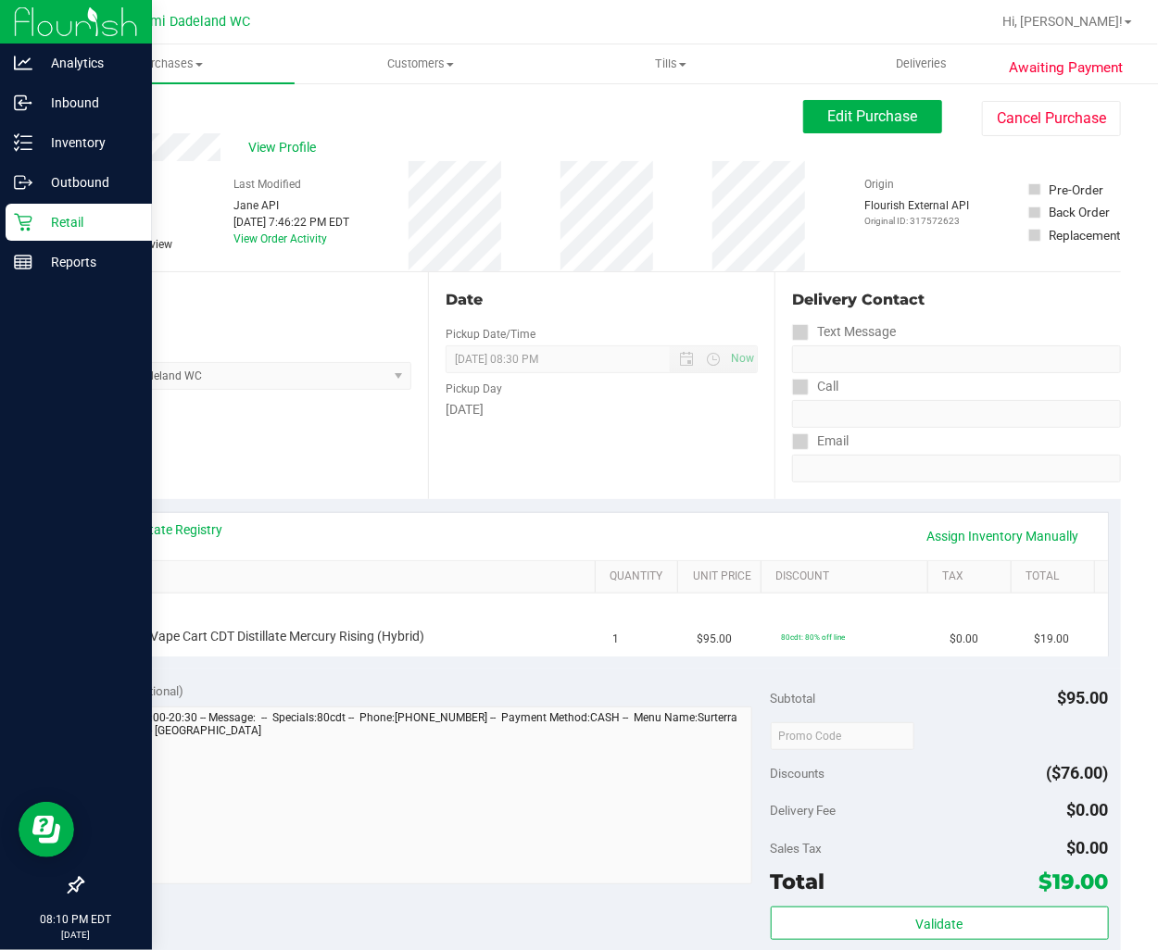
click at [26, 229] on icon at bounding box center [23, 222] width 19 height 19
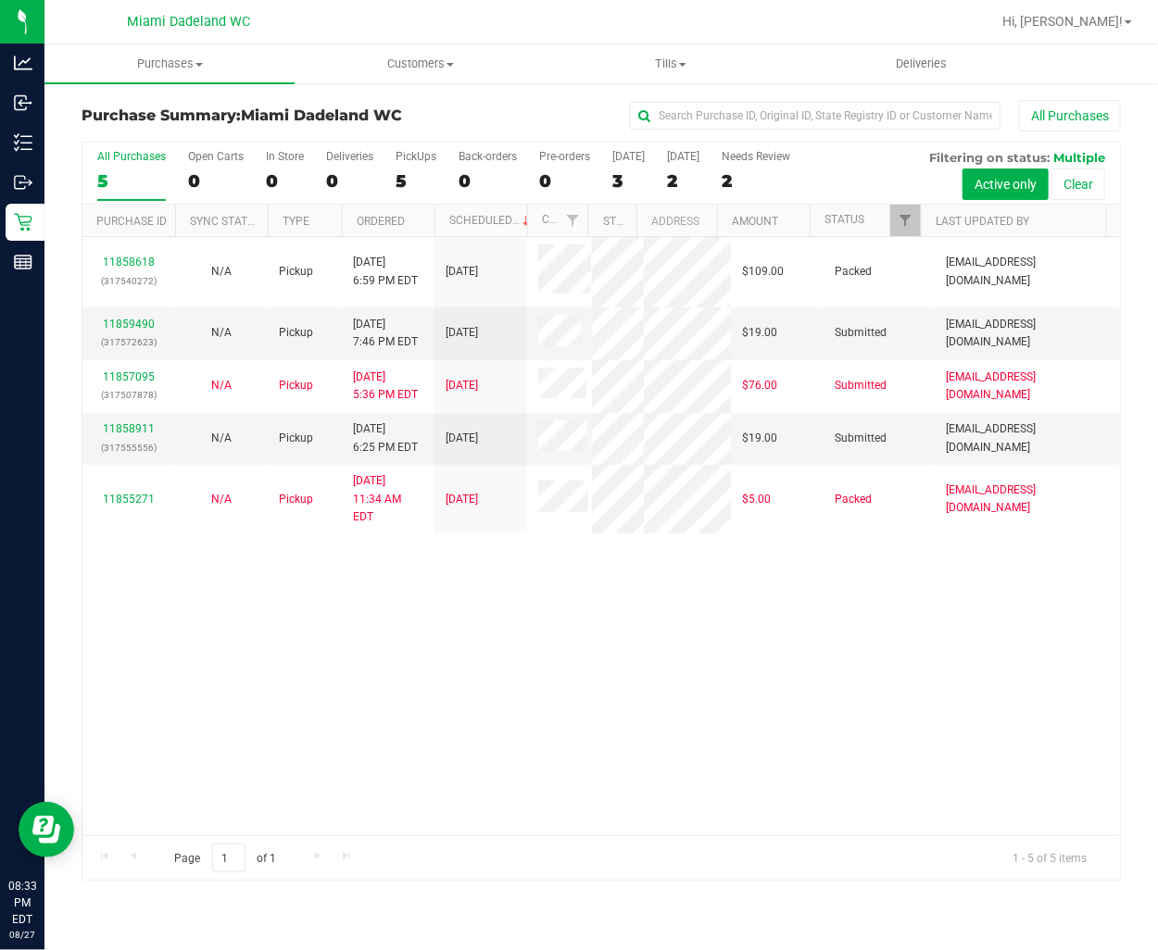
click at [722, 674] on div "11858618 (317540272) N/A Pickup 8/27/2025 6:59 PM EDT 8/28/2025 $109.00 Packed …" at bounding box center [600, 536] width 1037 height 598
